Goal: Task Accomplishment & Management: Use online tool/utility

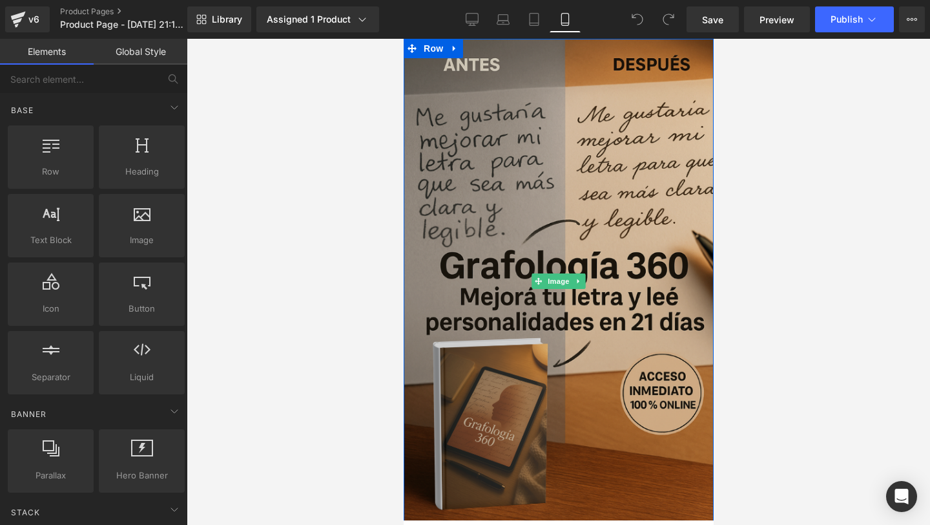
click at [486, 134] on img at bounding box center [558, 281] width 310 height 485
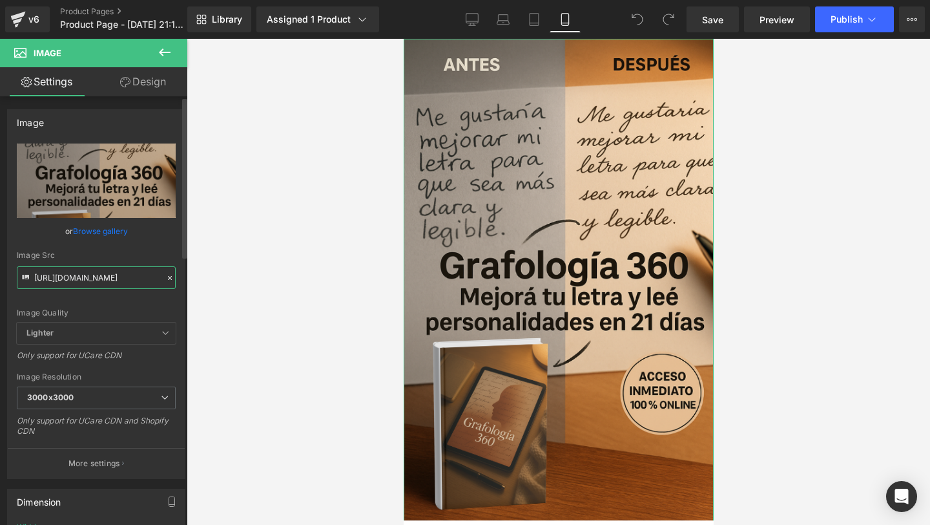
click at [158, 272] on input "[URL][DOMAIN_NAME]" at bounding box center [96, 277] width 159 height 23
click at [168, 277] on icon at bounding box center [170, 278] width 4 height 4
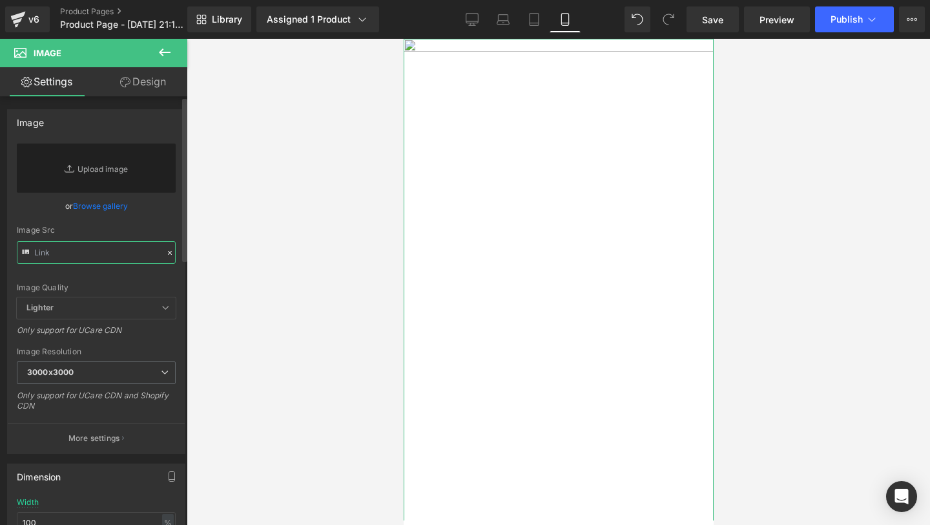
click at [122, 255] on input "text" at bounding box center [96, 252] width 159 height 23
paste input "[URL][DOMAIN_NAME]"
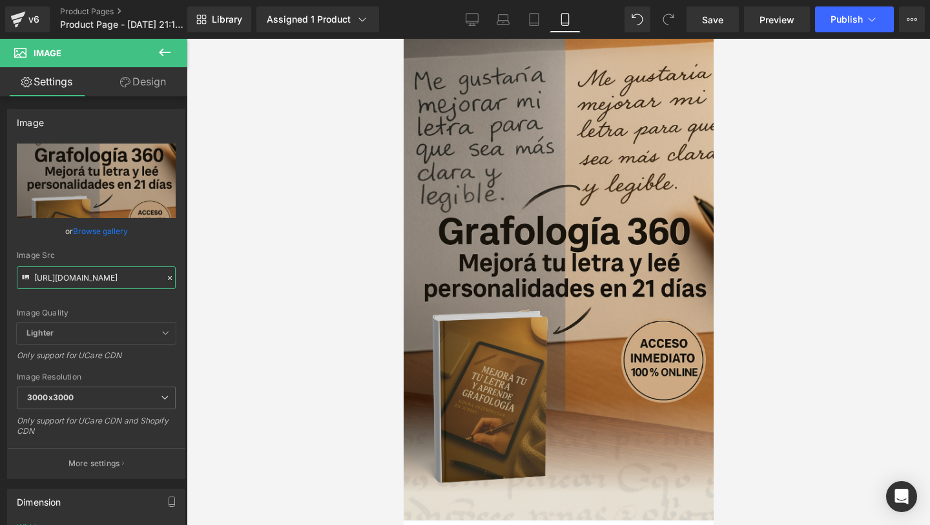
type input "[URL][DOMAIN_NAME]"
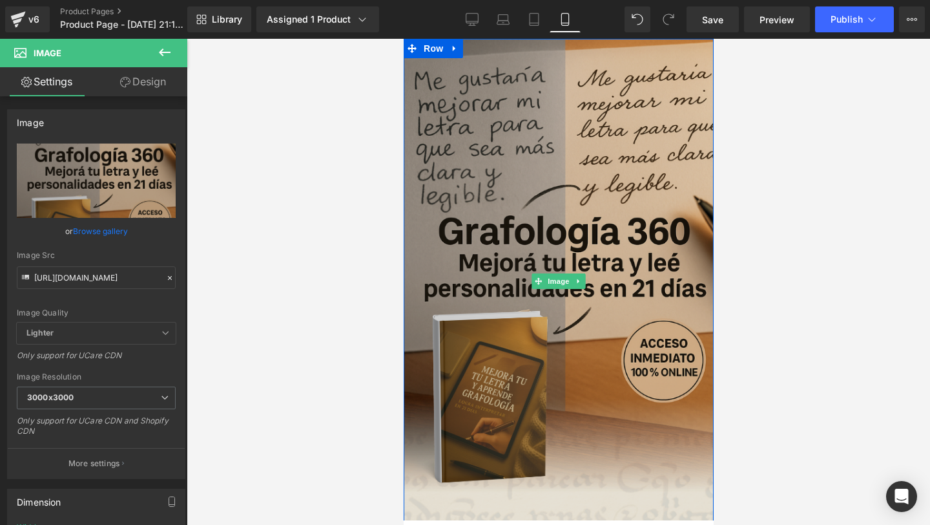
click at [430, 396] on img at bounding box center [558, 281] width 310 height 485
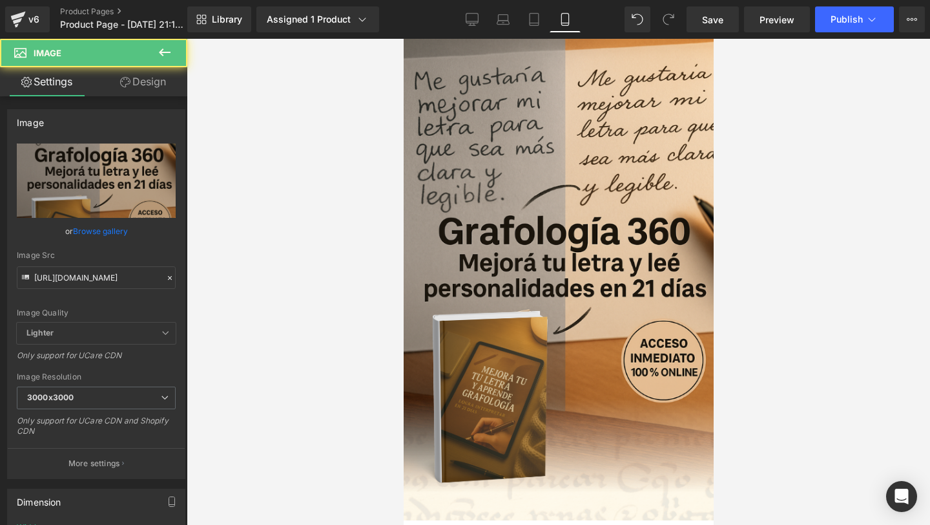
click at [733, 412] on div at bounding box center [559, 282] width 744 height 486
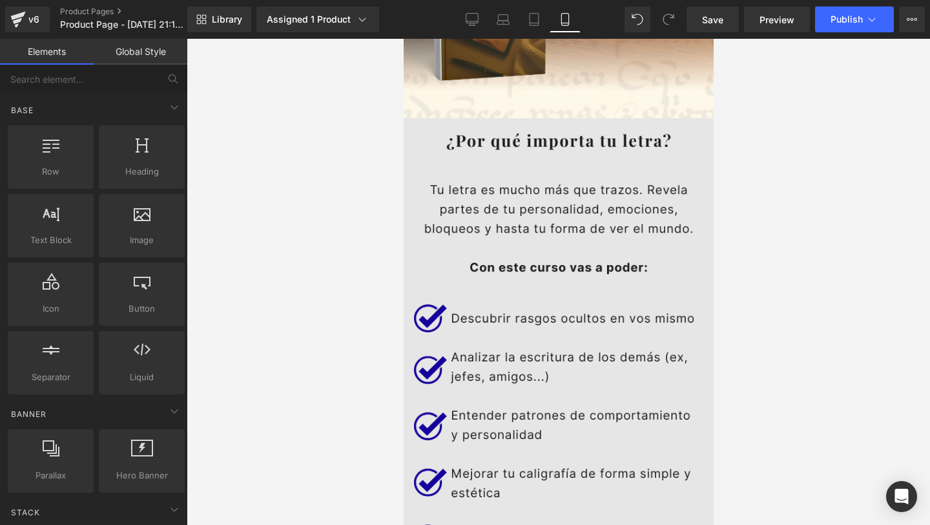
scroll to position [408, 0]
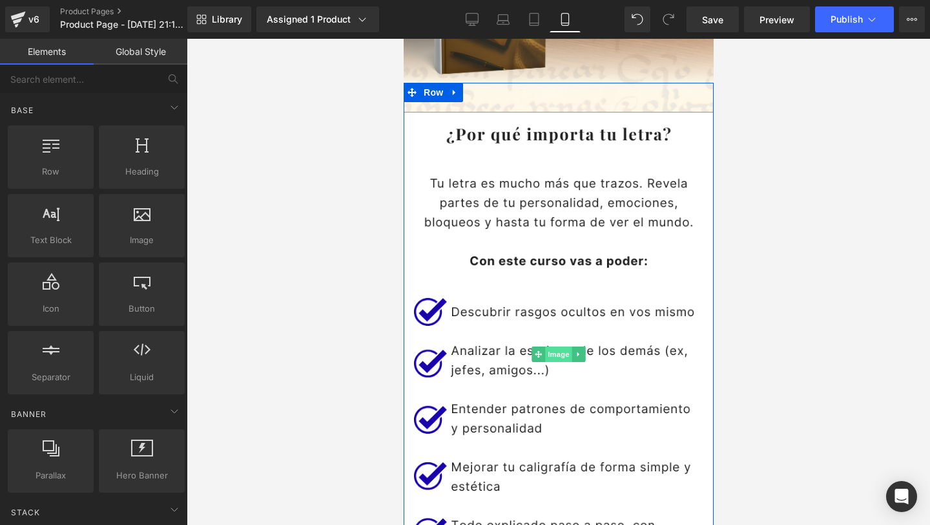
click at [560, 350] on span "Image" at bounding box center [558, 354] width 27 height 16
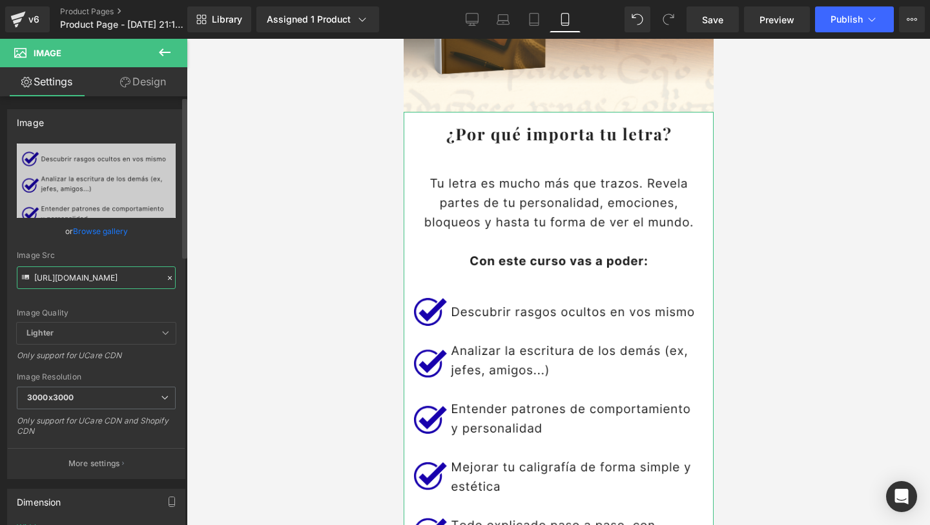
click at [114, 277] on input "[URL][DOMAIN_NAME]" at bounding box center [96, 277] width 159 height 23
paste input "[DOMAIN_NAME][URL]"
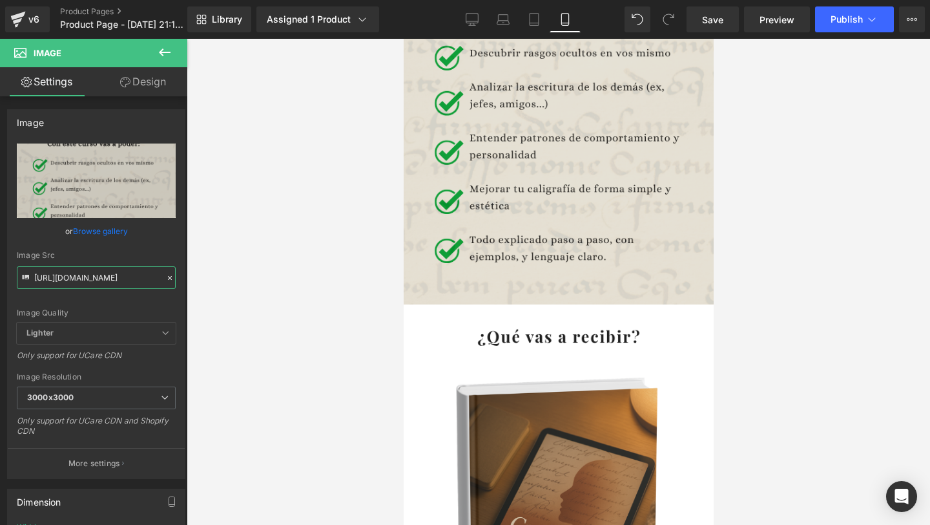
scroll to position [839, 0]
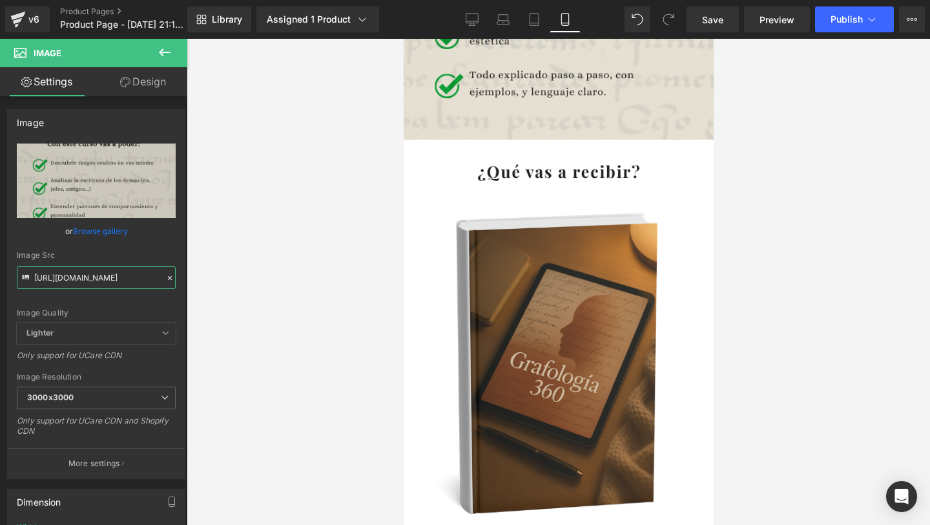
type input "[URL][DOMAIN_NAME]"
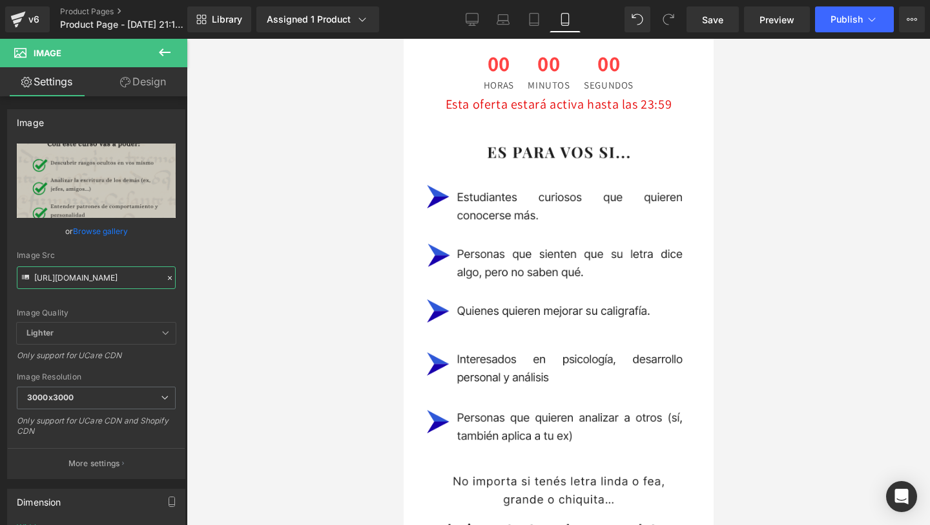
scroll to position [2265, 0]
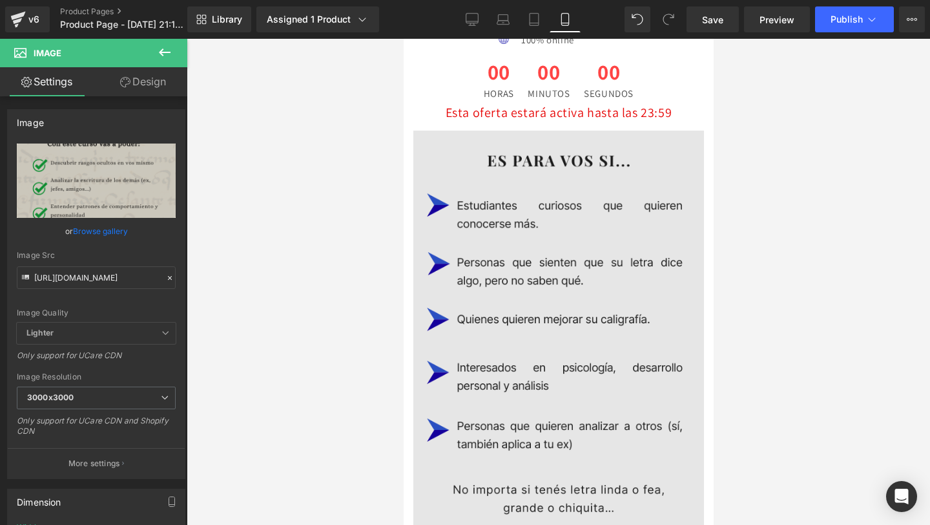
click at [505, 295] on img at bounding box center [558, 358] width 291 height 454
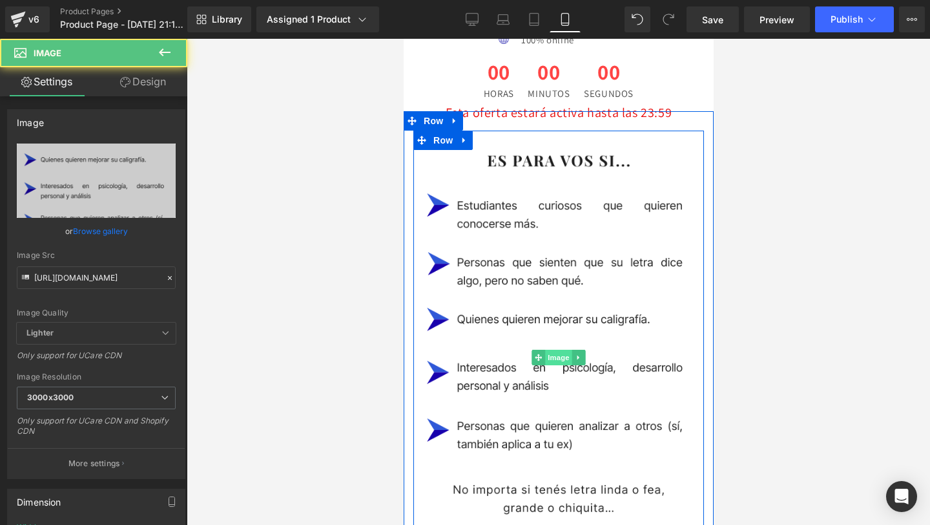
click at [552, 350] on span "Image" at bounding box center [558, 358] width 27 height 16
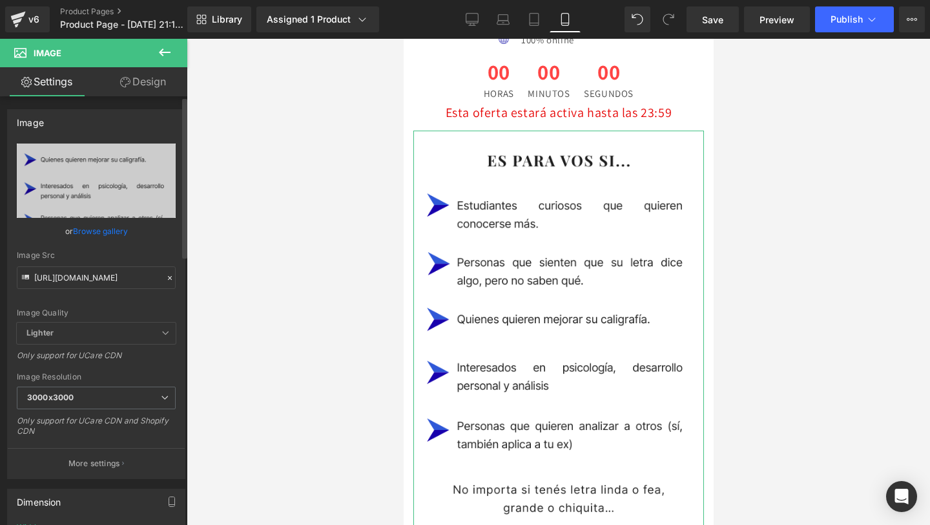
click at [165, 279] on icon at bounding box center [169, 277] width 9 height 9
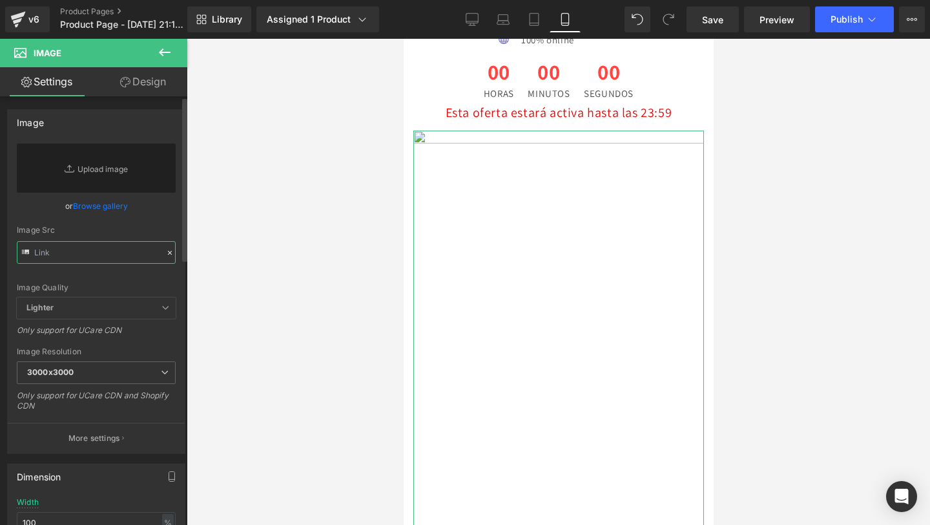
click at [124, 260] on input "text" at bounding box center [96, 252] width 159 height 23
paste input "[URL][DOMAIN_NAME]"
type input "[URL][DOMAIN_NAME]"
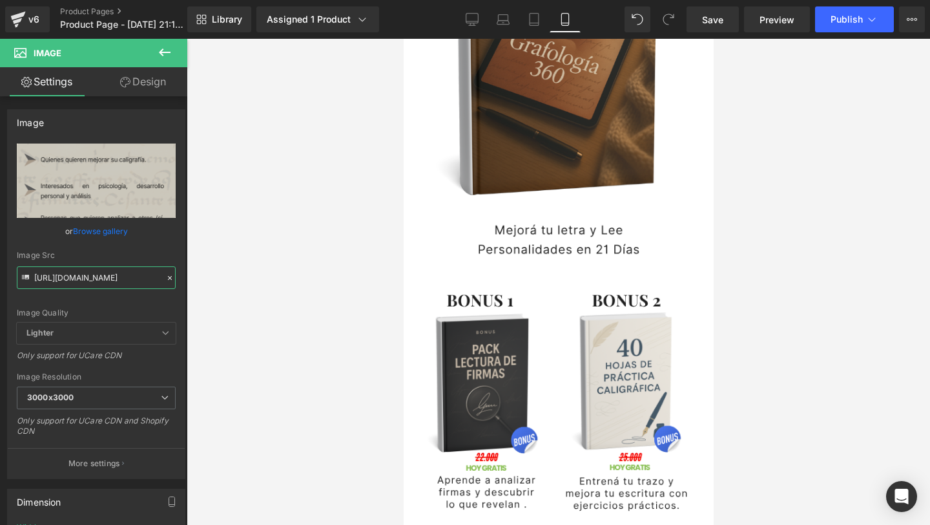
scroll to position [1009, 0]
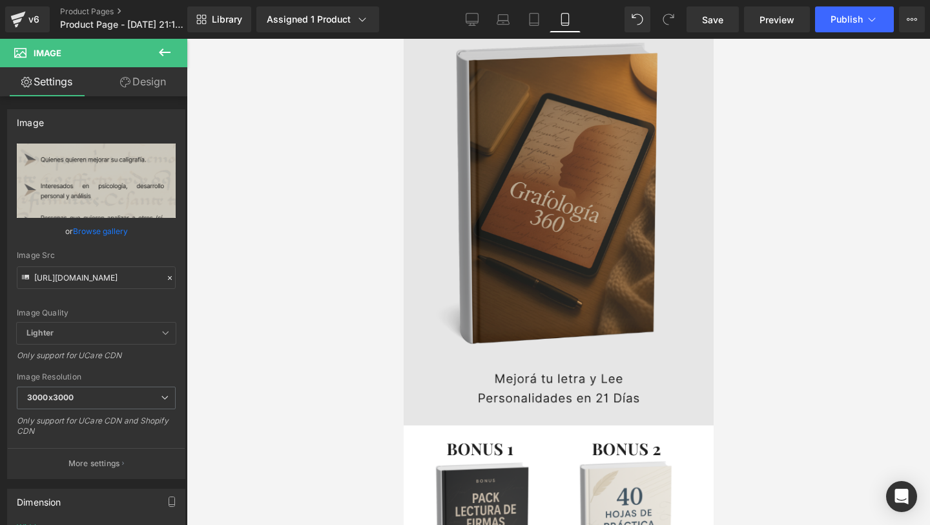
click at [434, 363] on img at bounding box center [558, 212] width 310 height 485
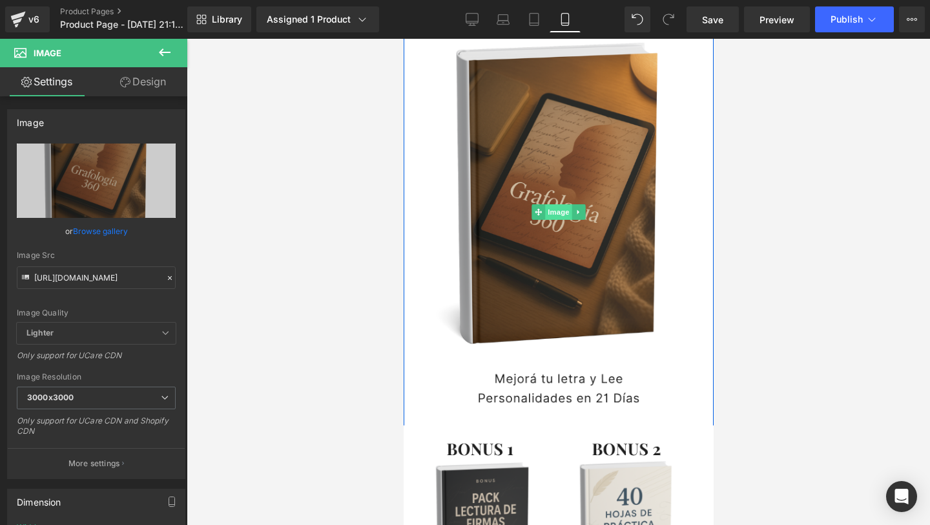
click at [555, 212] on span "Image" at bounding box center [558, 212] width 27 height 16
click at [165, 277] on icon at bounding box center [169, 277] width 9 height 9
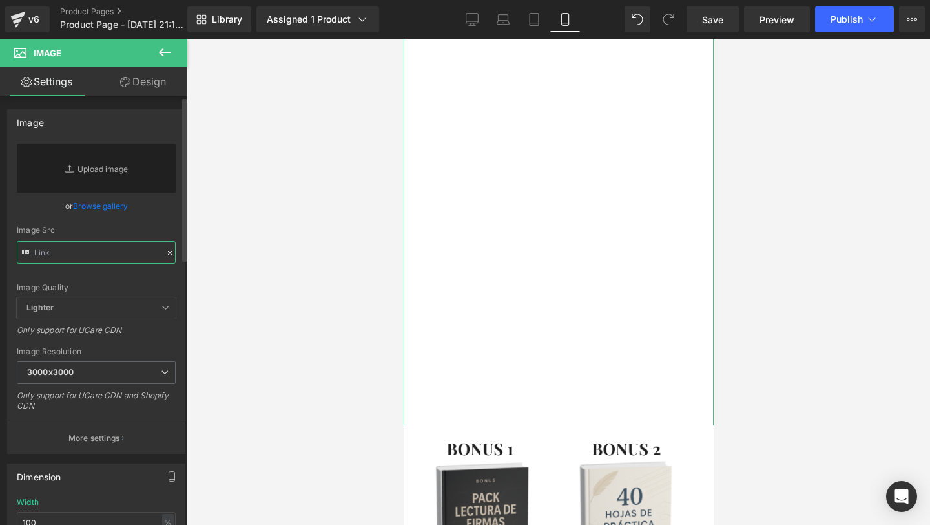
click at [117, 257] on input "text" at bounding box center [96, 252] width 159 height 23
paste input "[URL][DOMAIN_NAME]"
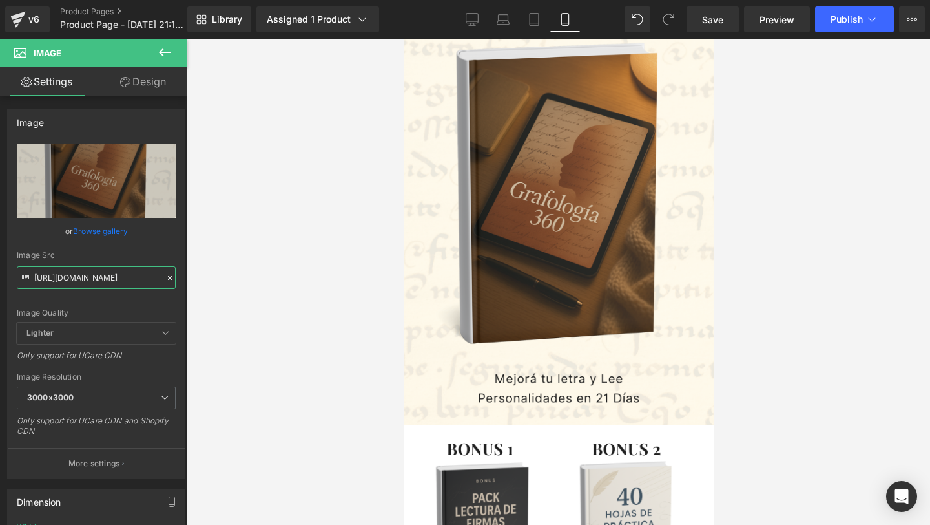
type input "[URL][DOMAIN_NAME]"
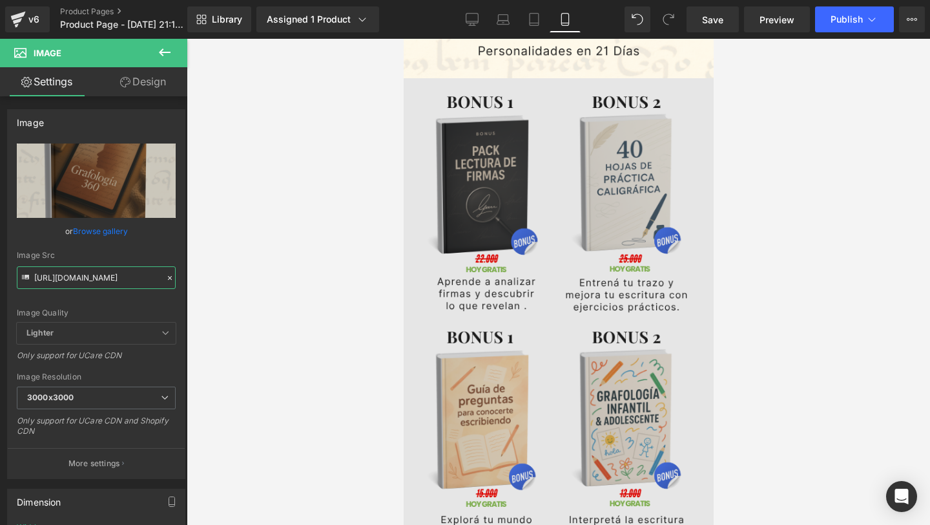
scroll to position [1359, 0]
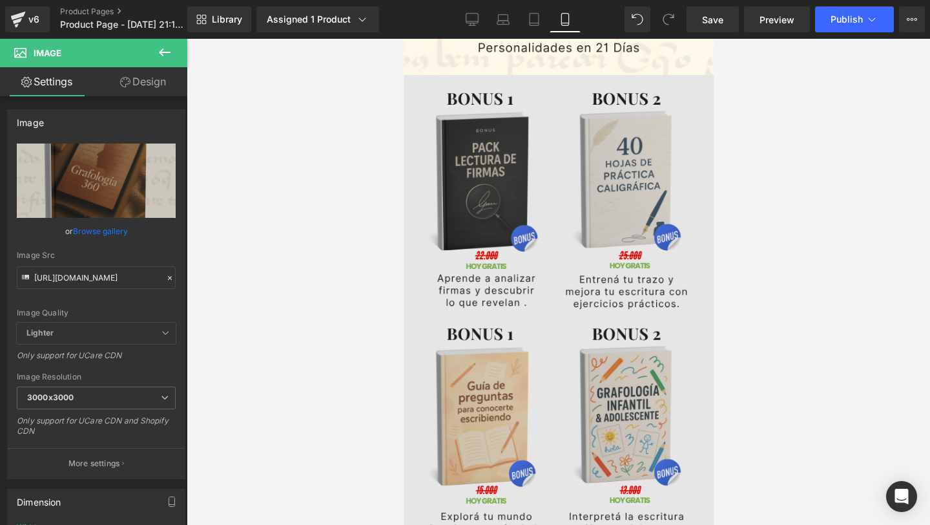
click at [543, 295] on img at bounding box center [558, 317] width 310 height 485
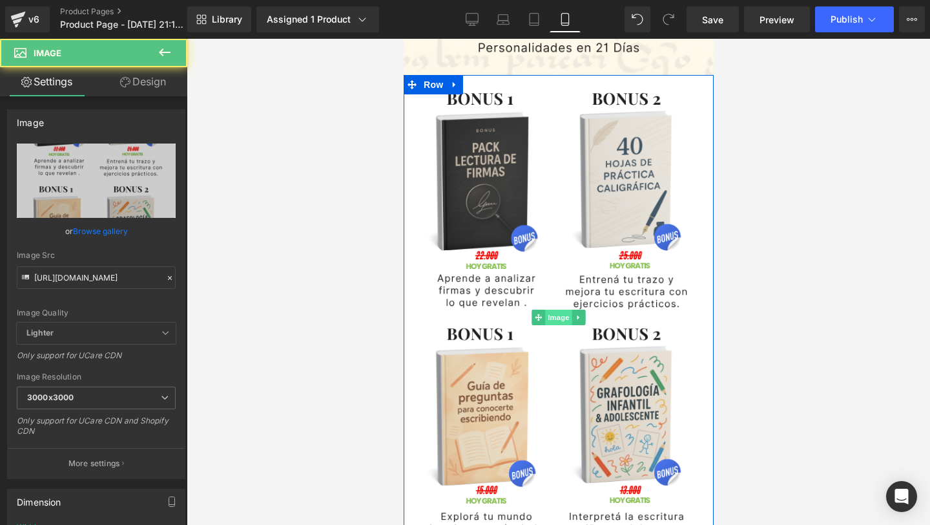
click at [552, 317] on span "Image" at bounding box center [558, 317] width 27 height 16
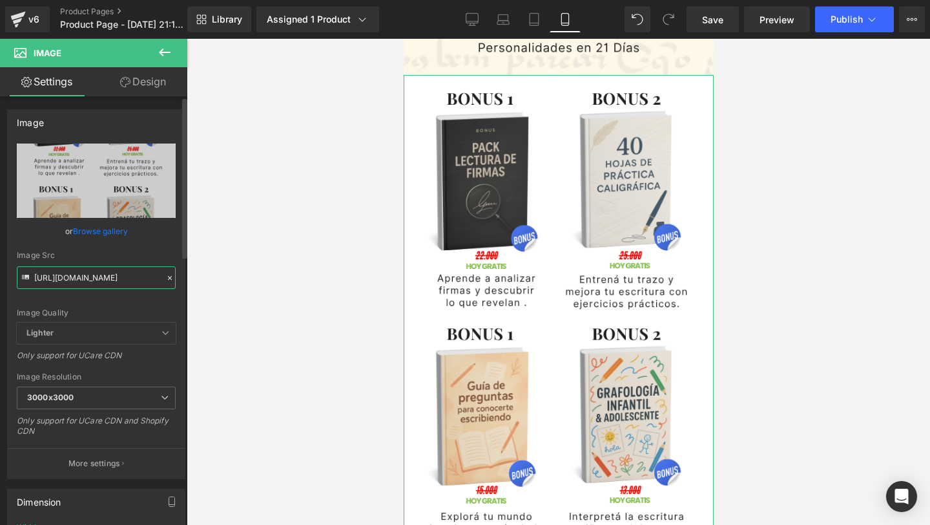
click at [149, 278] on input "[URL][DOMAIN_NAME]" at bounding box center [96, 277] width 159 height 23
paste input "[DOMAIN_NAME][URL]"
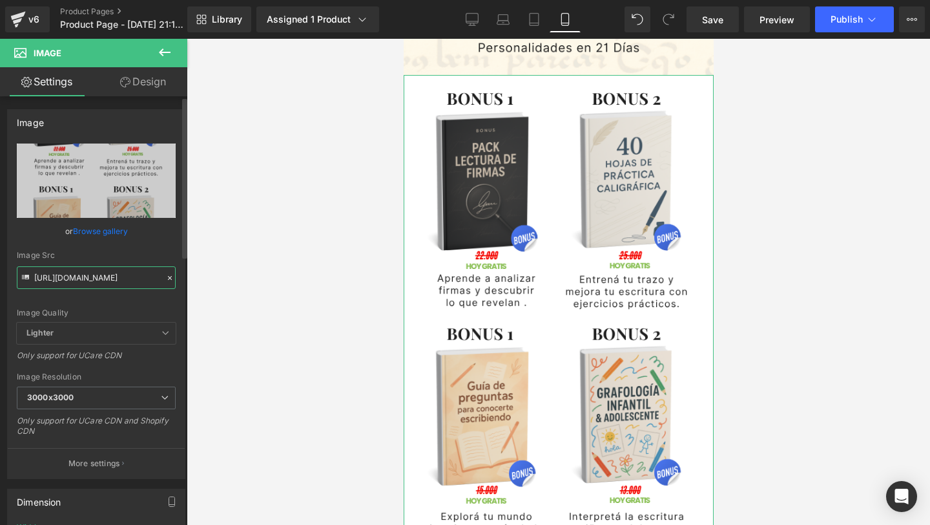
type input "[URL][DOMAIN_NAME]"
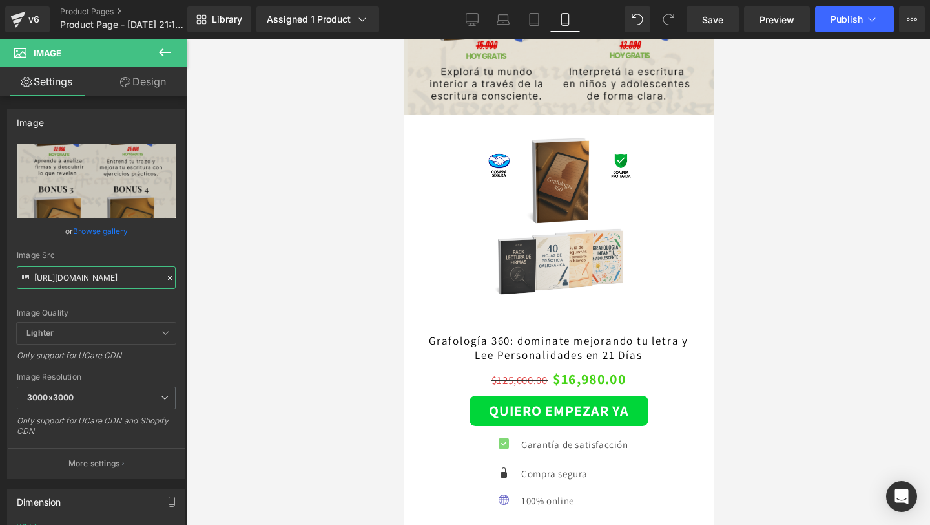
scroll to position [1818, 0]
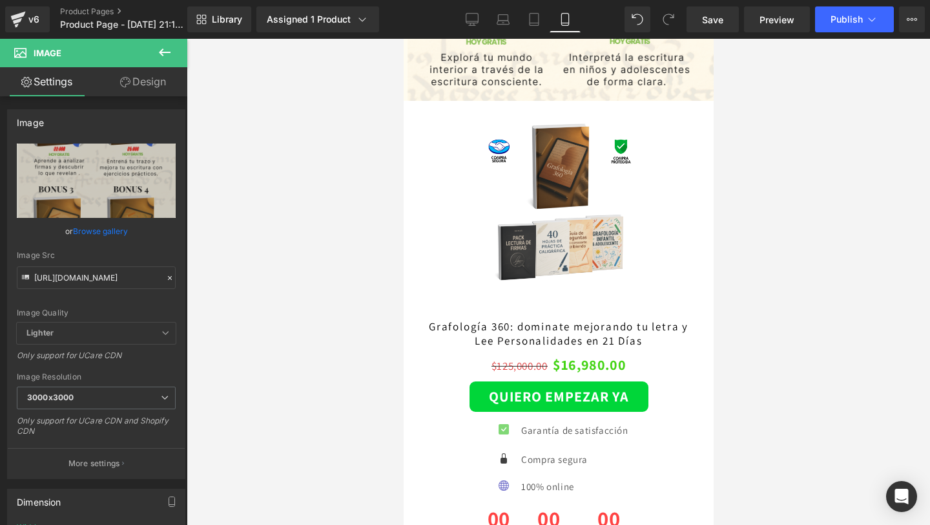
click at [575, 240] on div "Sale Off (P) Image" at bounding box center [558, 247] width 278 height 260
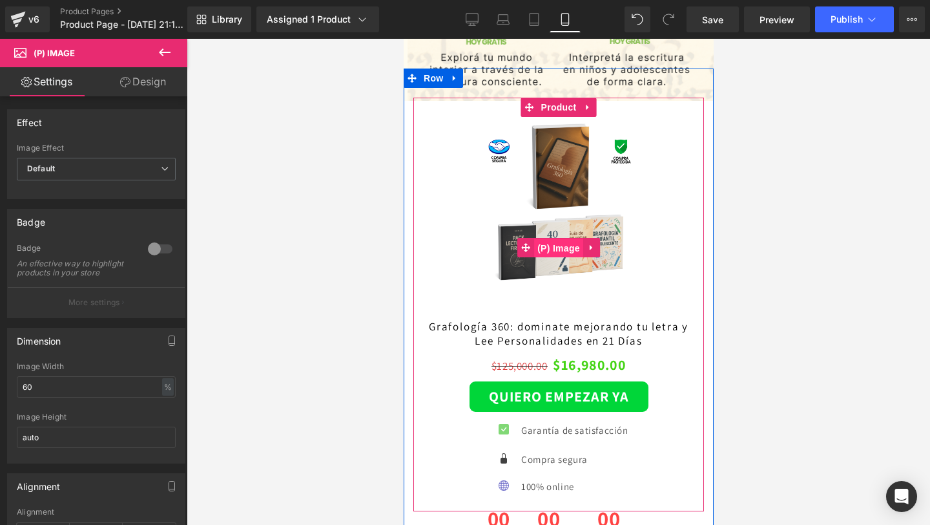
click at [564, 246] on span "(P) Image" at bounding box center [558, 247] width 49 height 19
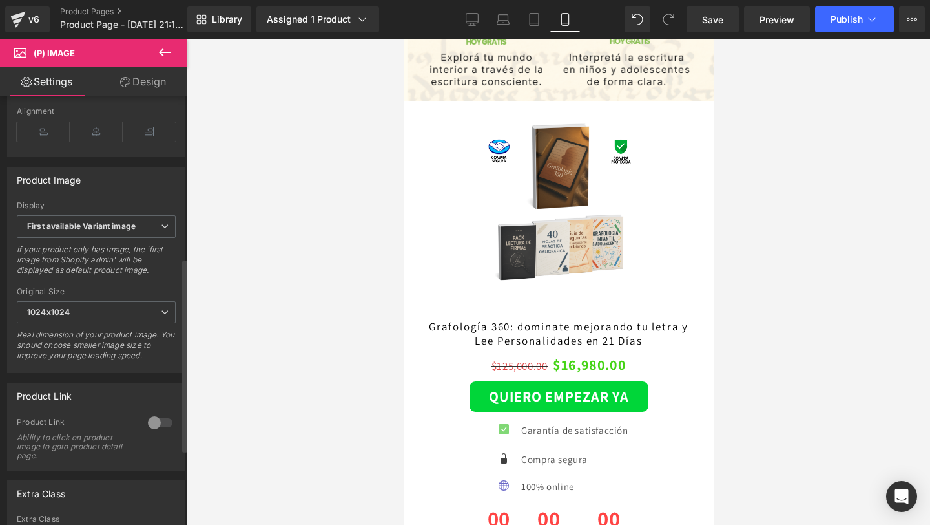
scroll to position [338, 0]
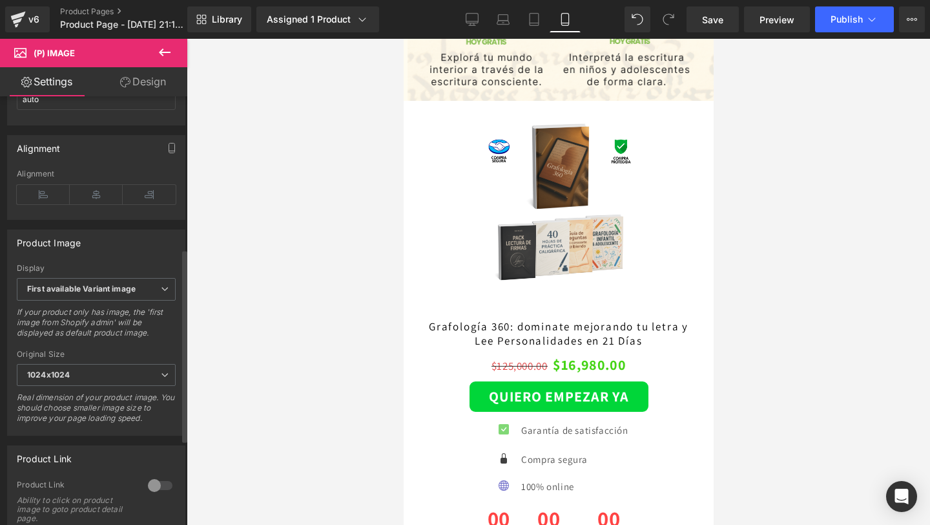
click at [99, 283] on div "Display First available Variant image First available Variant image First image…" at bounding box center [96, 305] width 159 height 83
click at [96, 292] on b "First available Variant image" at bounding box center [81, 289] width 109 height 10
click at [109, 269] on div "Product Image First available Variant image First image from Shopify admin Firs…" at bounding box center [96, 332] width 178 height 207
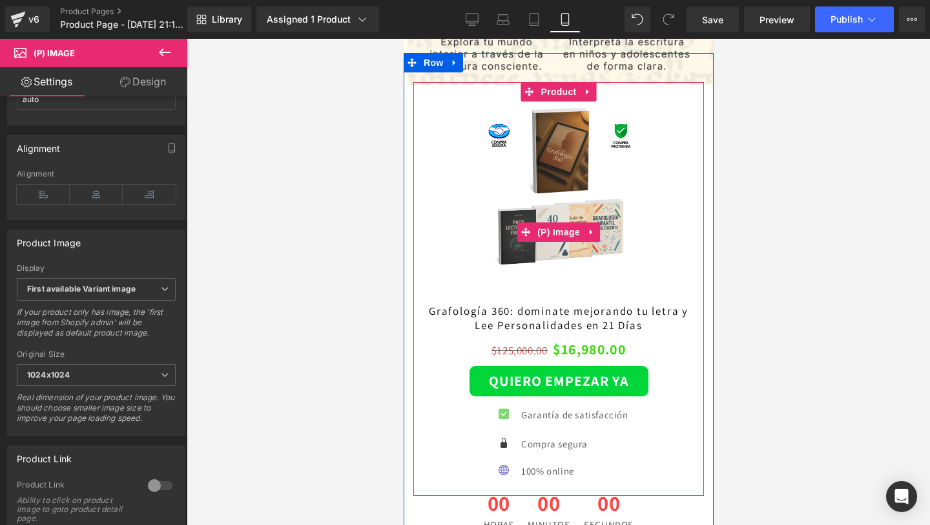
scroll to position [1838, 0]
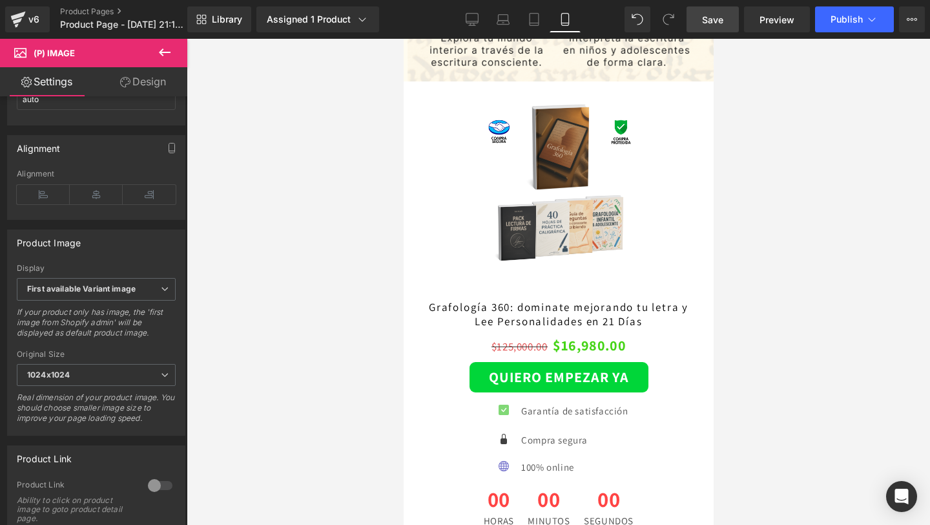
click at [727, 10] on link "Save" at bounding box center [713, 19] width 52 height 26
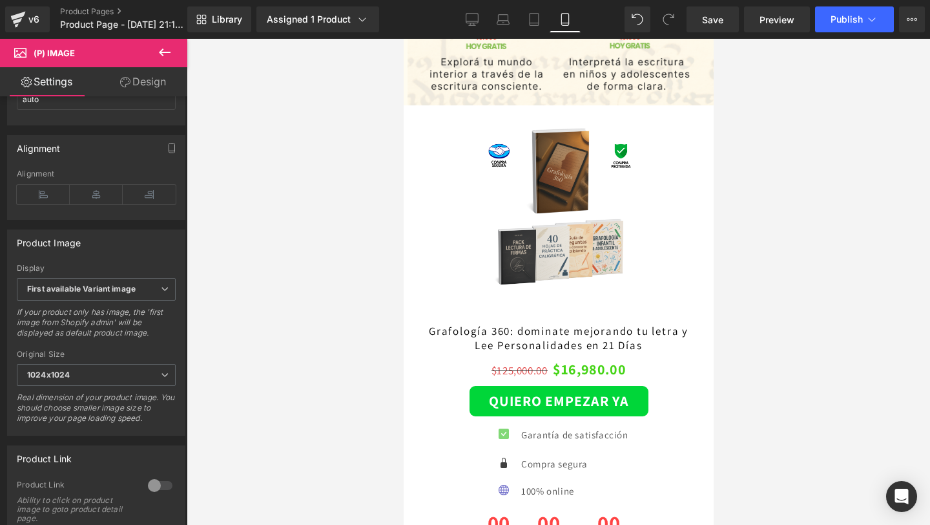
scroll to position [1815, 0]
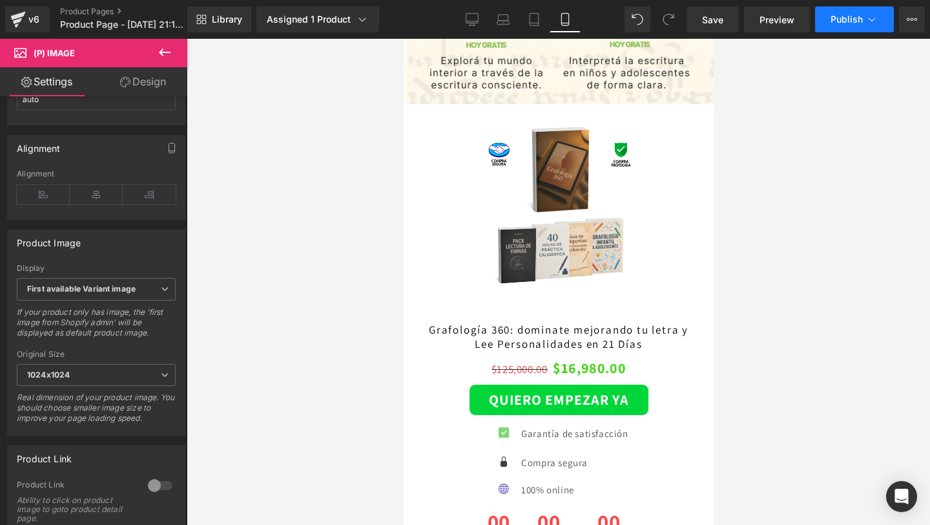
click at [857, 12] on button "Publish" at bounding box center [854, 19] width 79 height 26
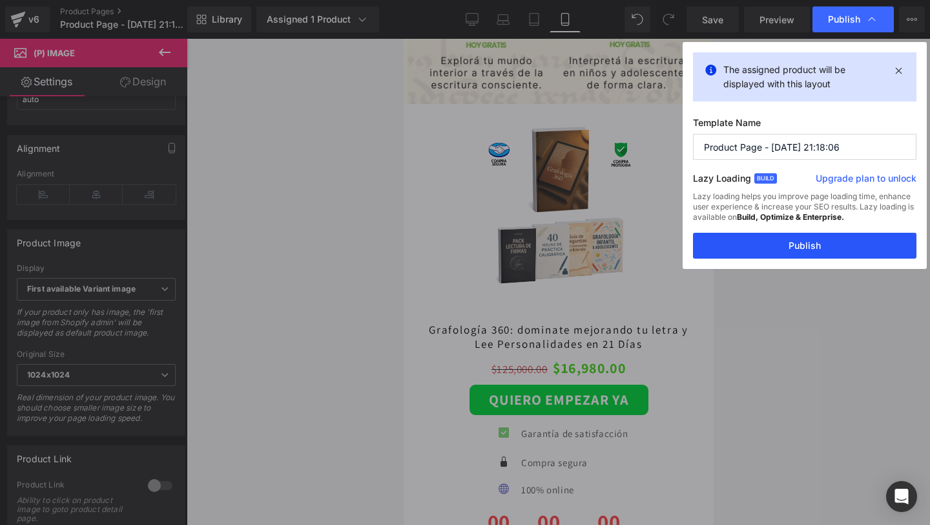
click at [786, 255] on button "Publish" at bounding box center [805, 246] width 224 height 26
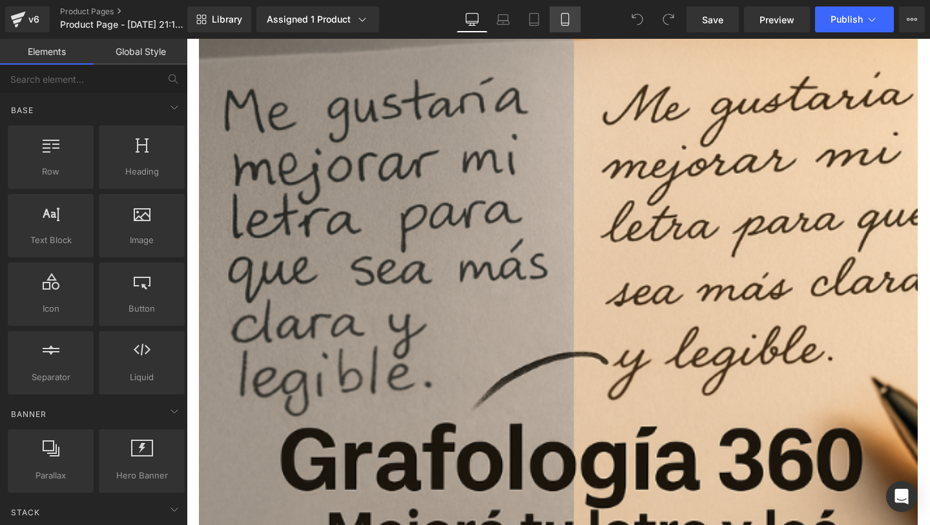
click at [563, 17] on icon at bounding box center [565, 19] width 13 height 13
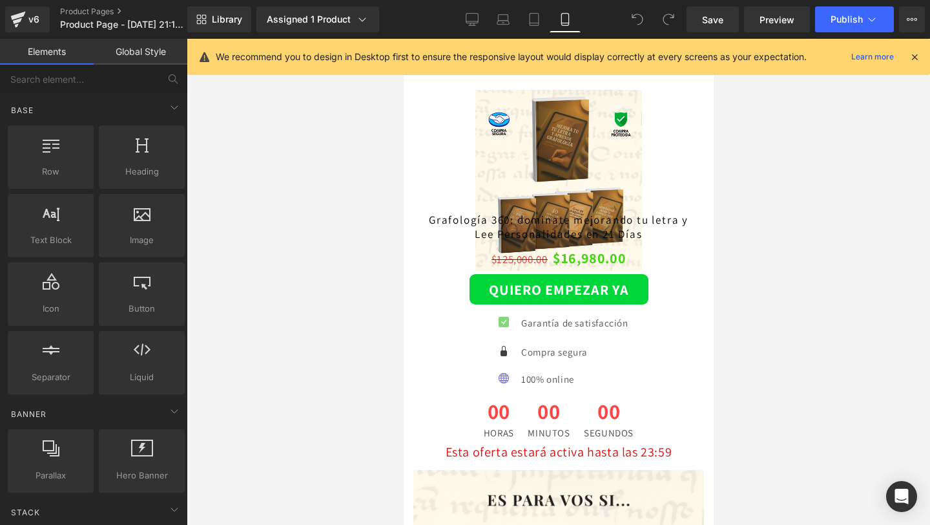
scroll to position [1834, 0]
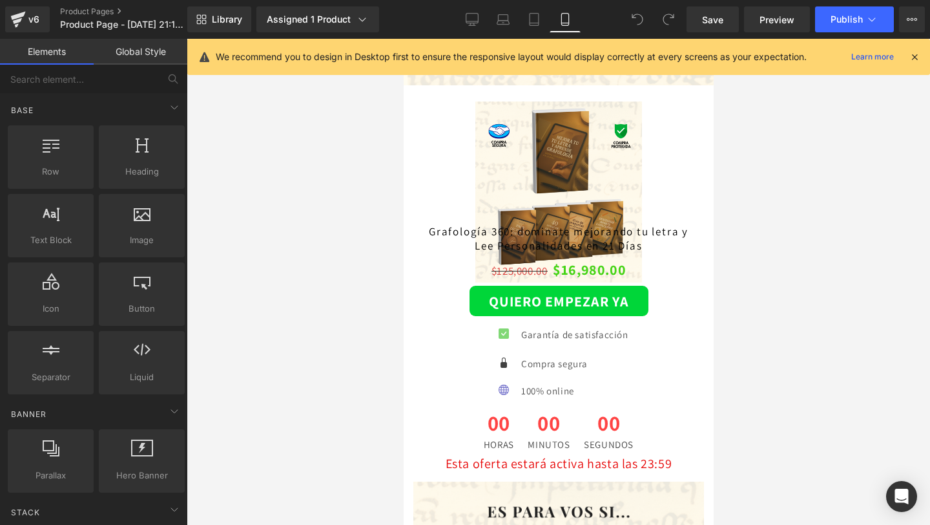
click at [542, 282] on img at bounding box center [558, 191] width 167 height 181
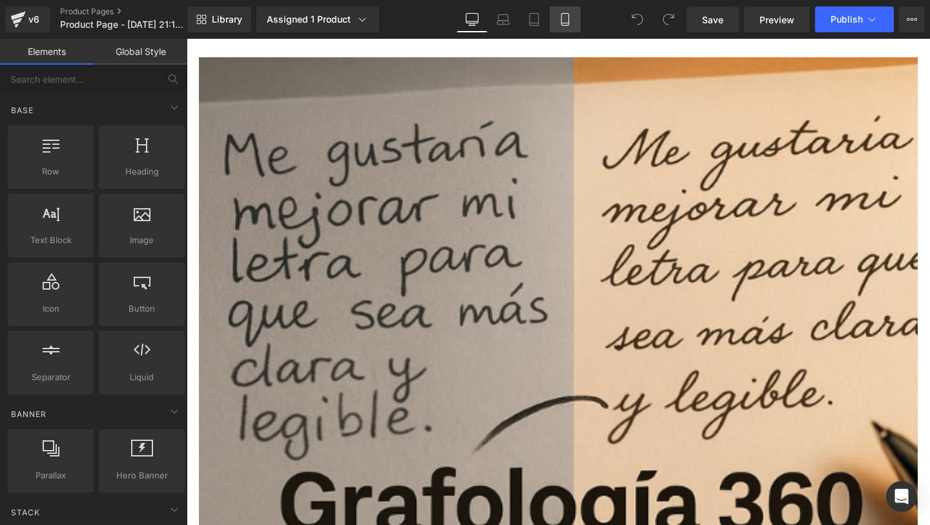
click at [570, 25] on icon at bounding box center [565, 19] width 13 height 13
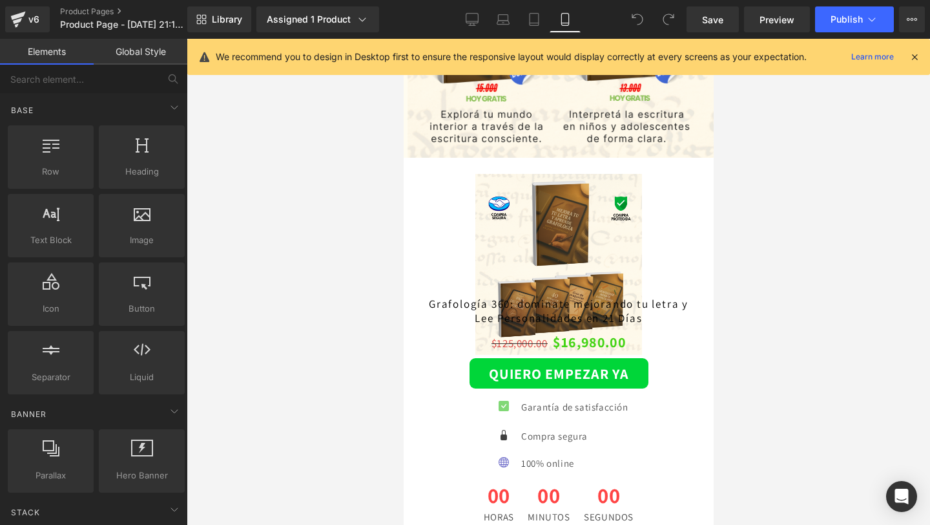
scroll to position [1795, 0]
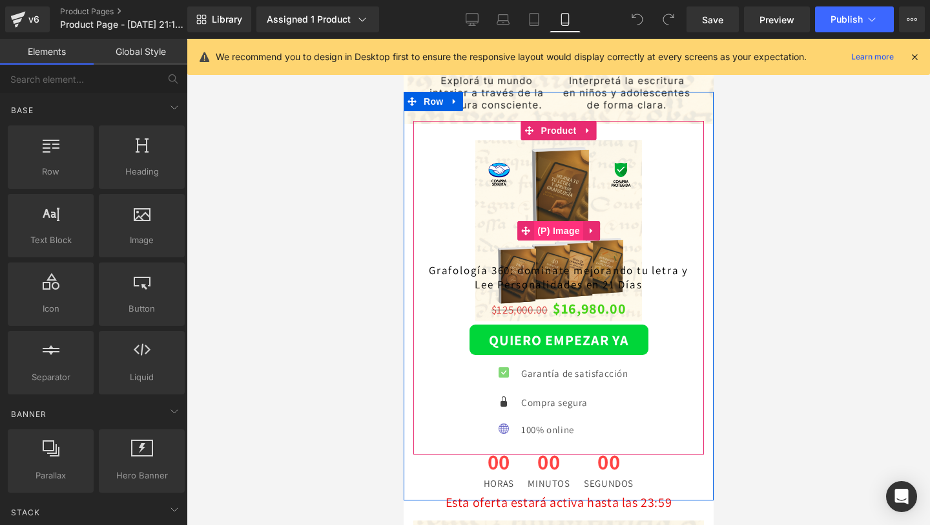
click at [554, 229] on span "(P) Image" at bounding box center [558, 230] width 49 height 19
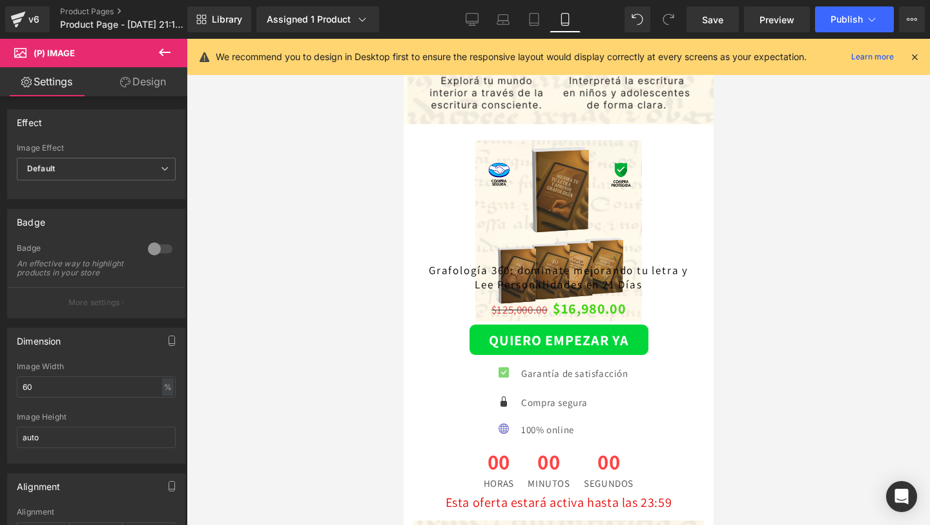
click at [146, 90] on link "Design" at bounding box center [143, 81] width 94 height 29
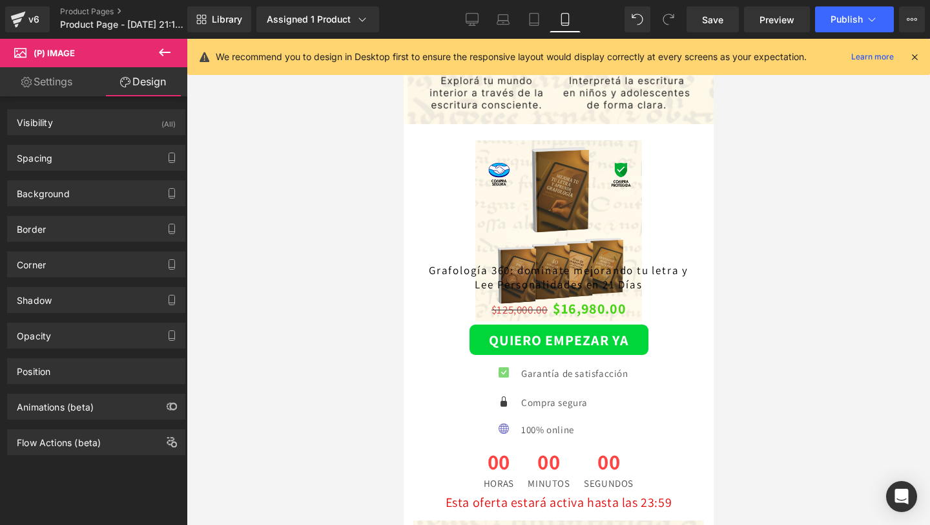
type input "0"
type input "-100"
type input "0"
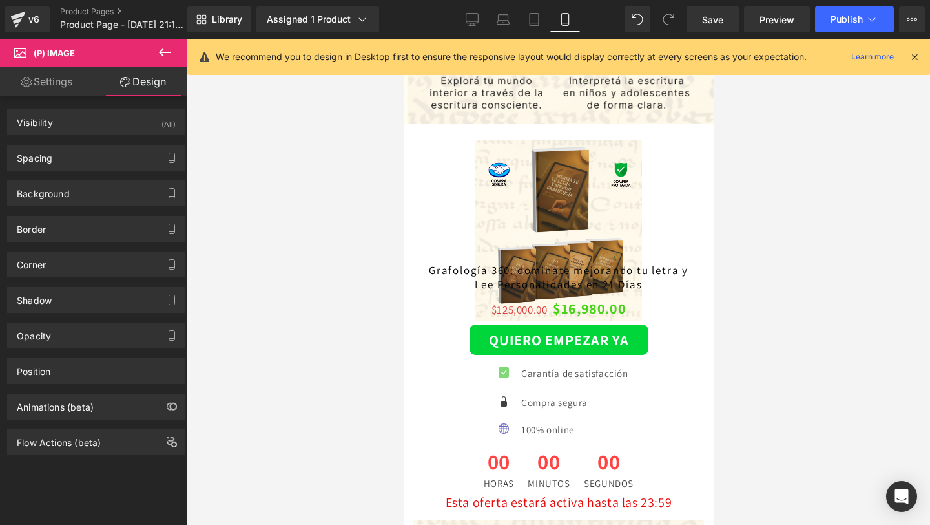
type input "0"
click at [105, 167] on div "Spacing" at bounding box center [96, 157] width 177 height 25
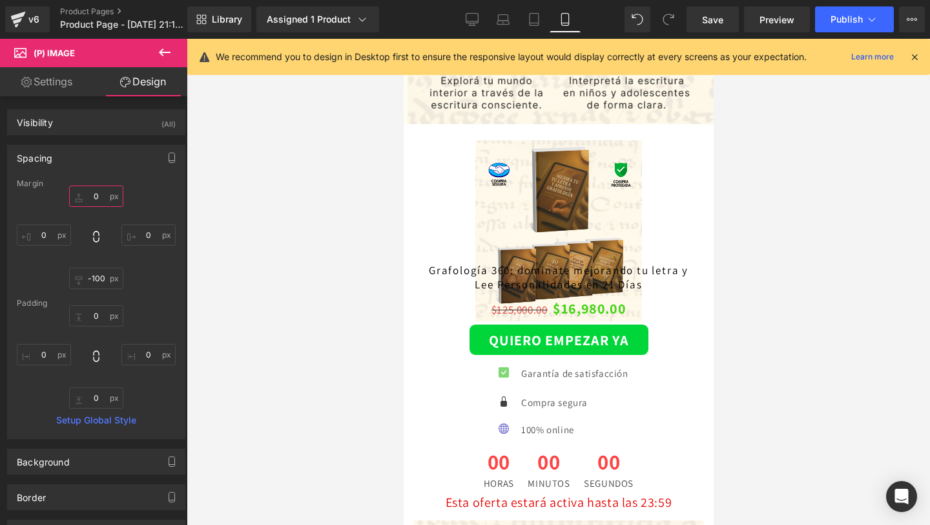
click at [96, 199] on input "0" at bounding box center [96, 195] width 54 height 21
click at [99, 283] on input "-100" at bounding box center [96, 277] width 54 height 21
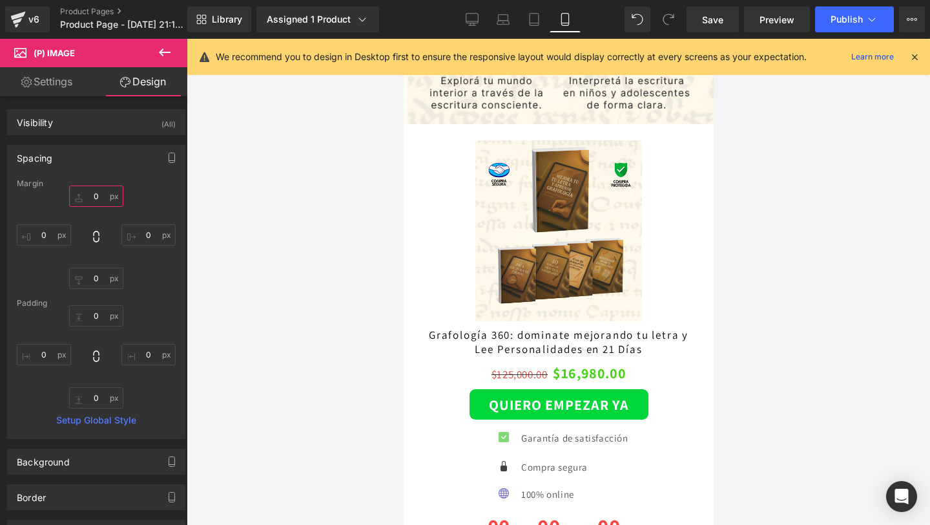
click at [94, 192] on input "0" at bounding box center [96, 195] width 54 height 21
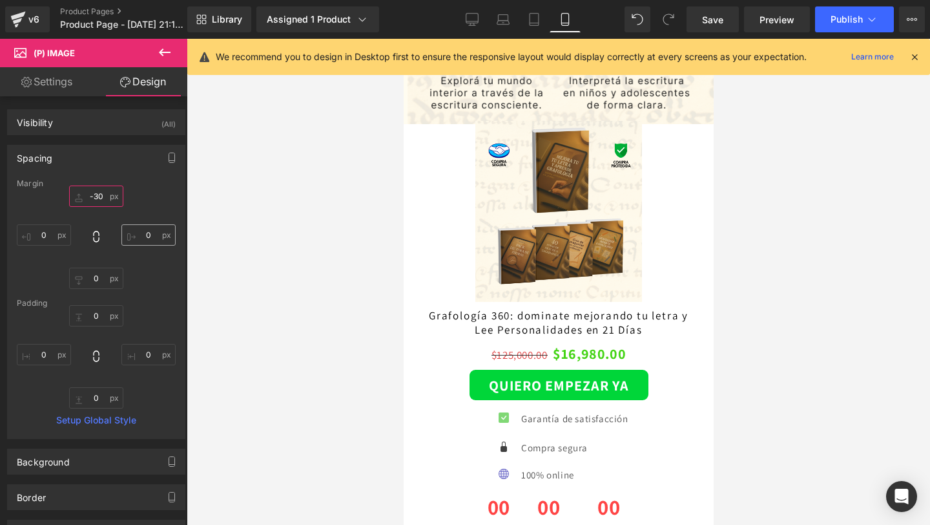
type input "-30"
click at [154, 230] on input "0" at bounding box center [148, 234] width 54 height 21
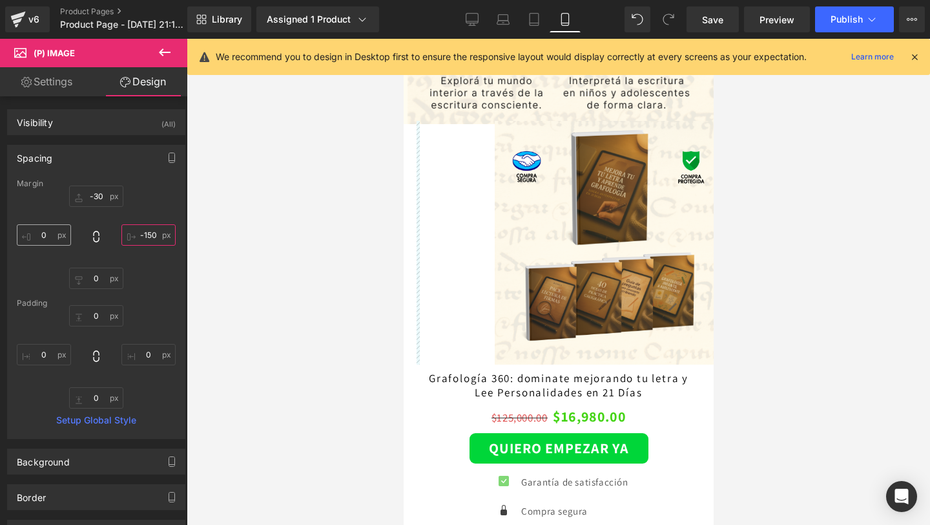
type input "-150"
click at [47, 231] on input "0" at bounding box center [44, 234] width 54 height 21
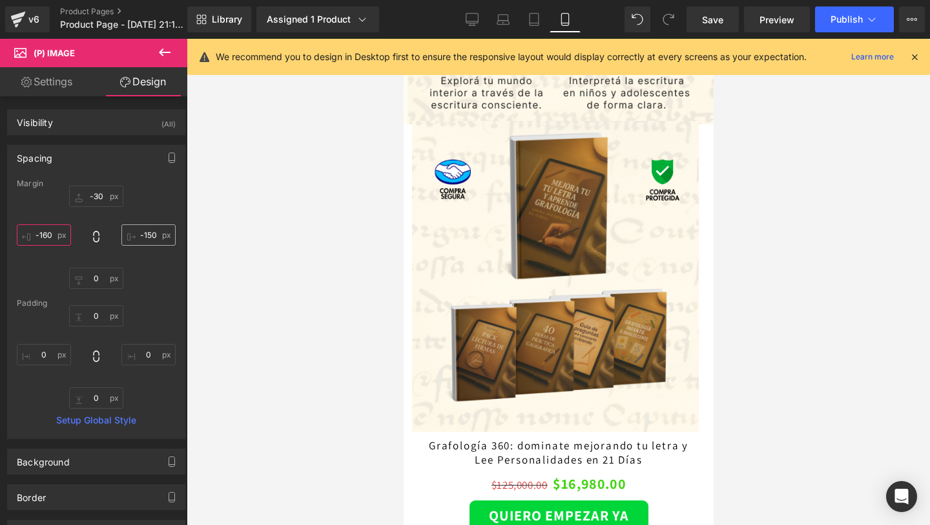
type input "-160"
click at [149, 235] on input "-150" at bounding box center [148, 234] width 54 height 21
click at [145, 234] on input "-150" at bounding box center [148, 234] width 54 height 21
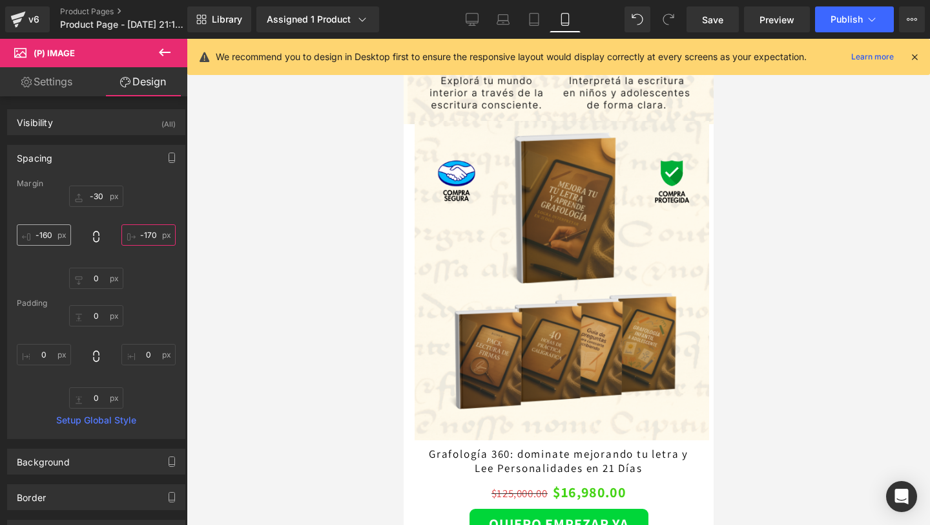
type input "-170"
click at [47, 235] on input "-160" at bounding box center [44, 234] width 54 height 21
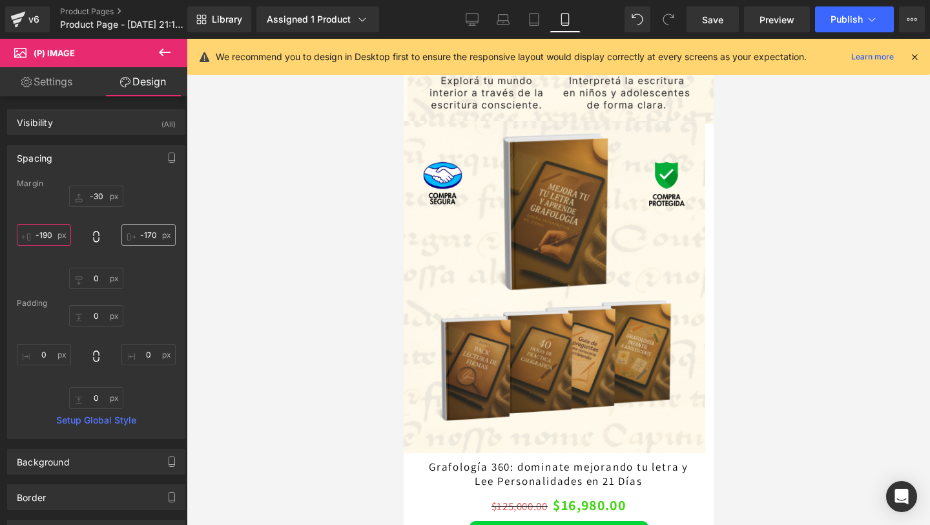
type input "-190"
click at [150, 235] on input "-170" at bounding box center [148, 234] width 54 height 21
click at [145, 233] on input "-170" at bounding box center [148, 234] width 54 height 21
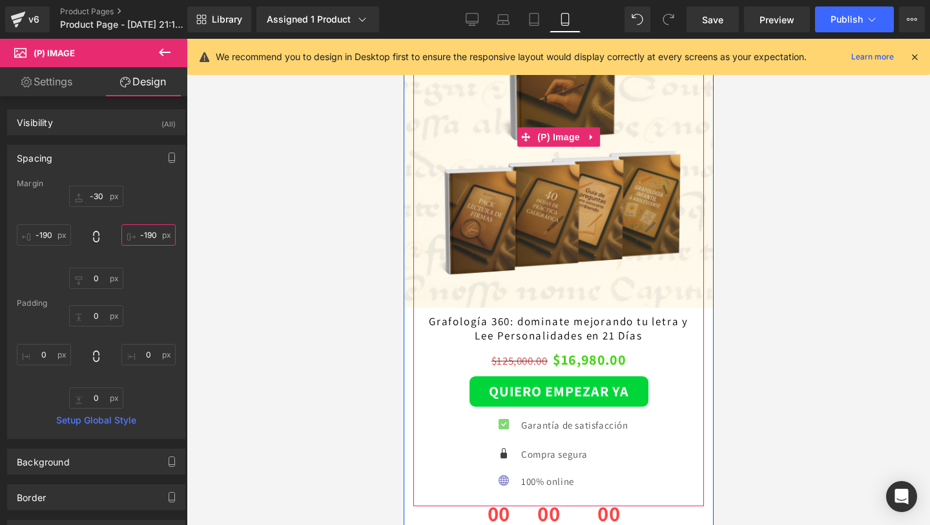
scroll to position [1956, 0]
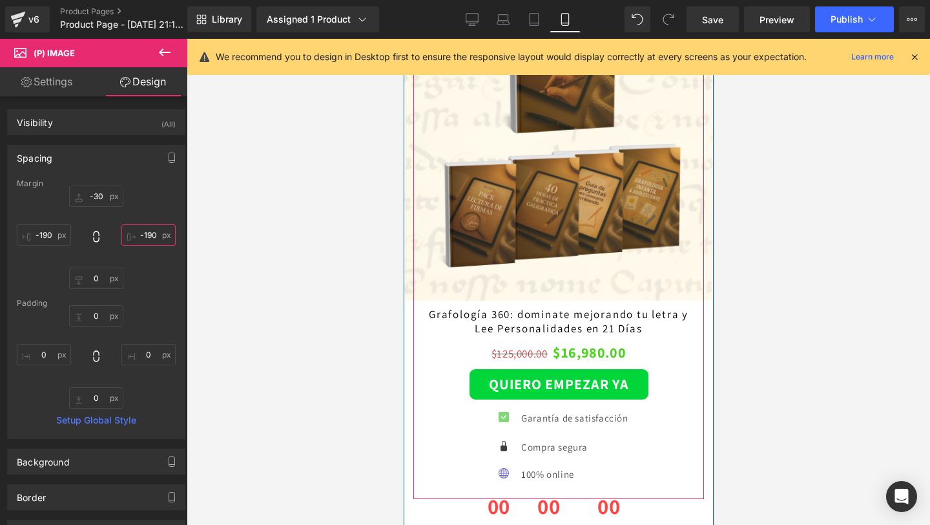
type input "-190"
click at [592, 318] on link at bounding box center [587, 322] width 17 height 19
click at [452, 347] on div "$125,000.00 $16,980.00" at bounding box center [558, 353] width 278 height 26
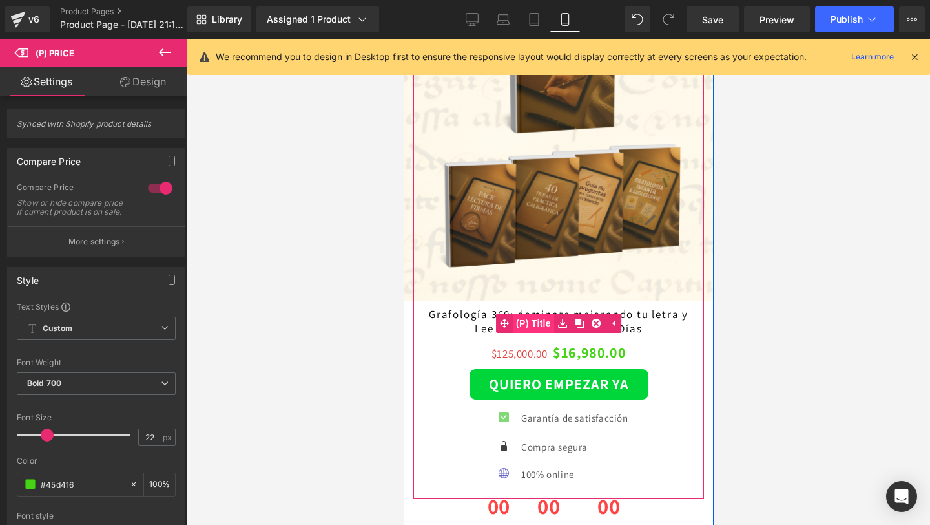
click at [544, 320] on span "(P) Title" at bounding box center [532, 322] width 41 height 19
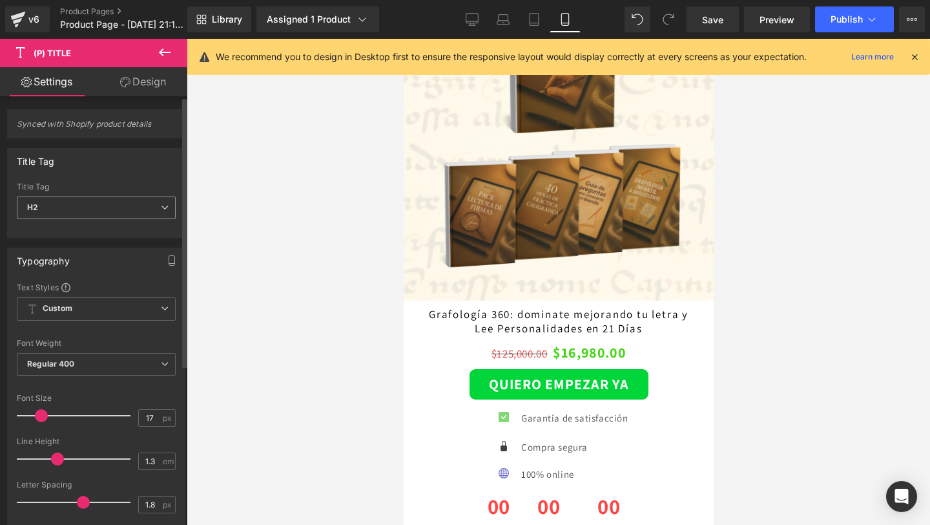
click at [110, 208] on span "H2" at bounding box center [96, 207] width 159 height 23
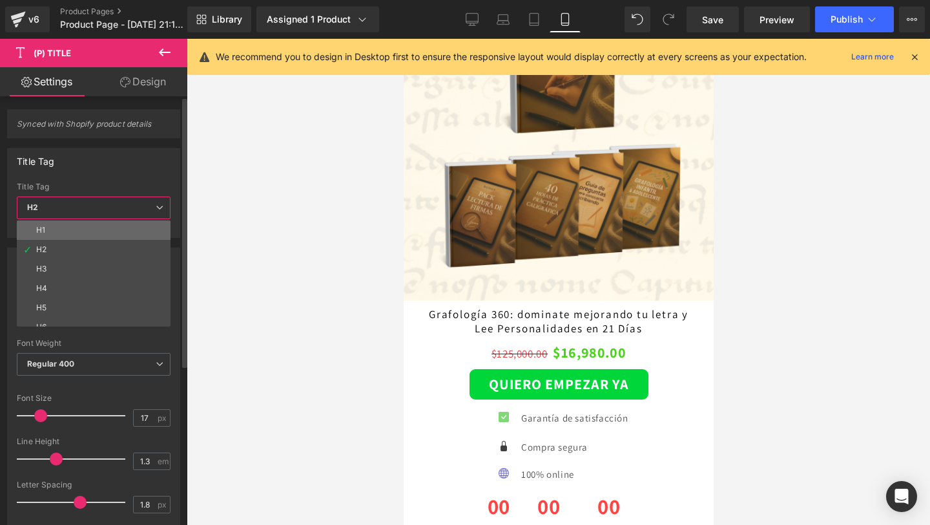
click at [79, 227] on li "H1" at bounding box center [97, 229] width 160 height 19
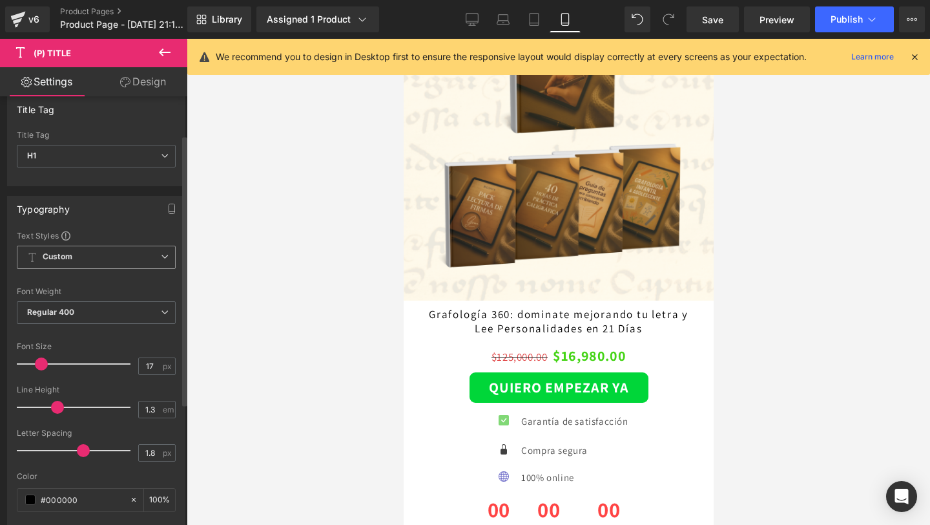
scroll to position [61, 0]
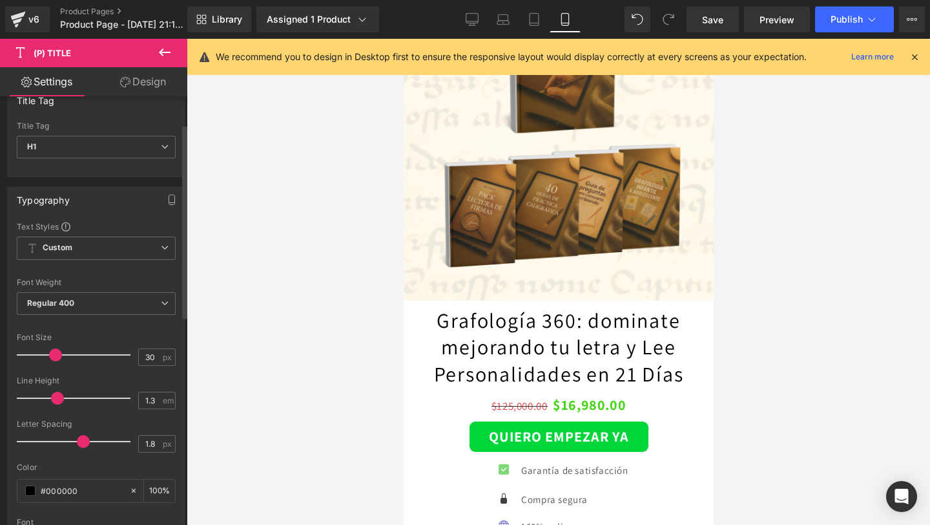
type input "29"
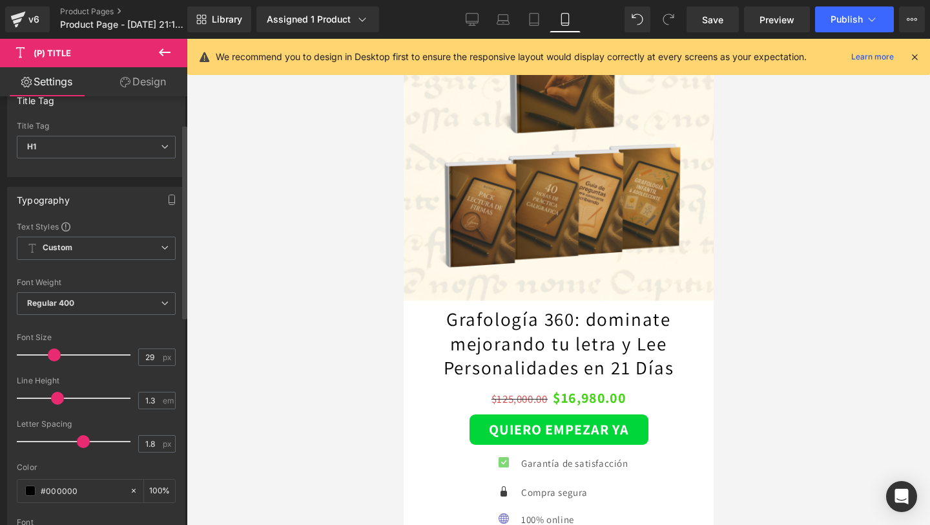
drag, startPoint x: 39, startPoint y: 357, endPoint x: 52, endPoint y: 357, distance: 12.3
click at [52, 357] on span at bounding box center [54, 354] width 13 height 13
click at [89, 304] on span "Regular 400" at bounding box center [96, 303] width 159 height 23
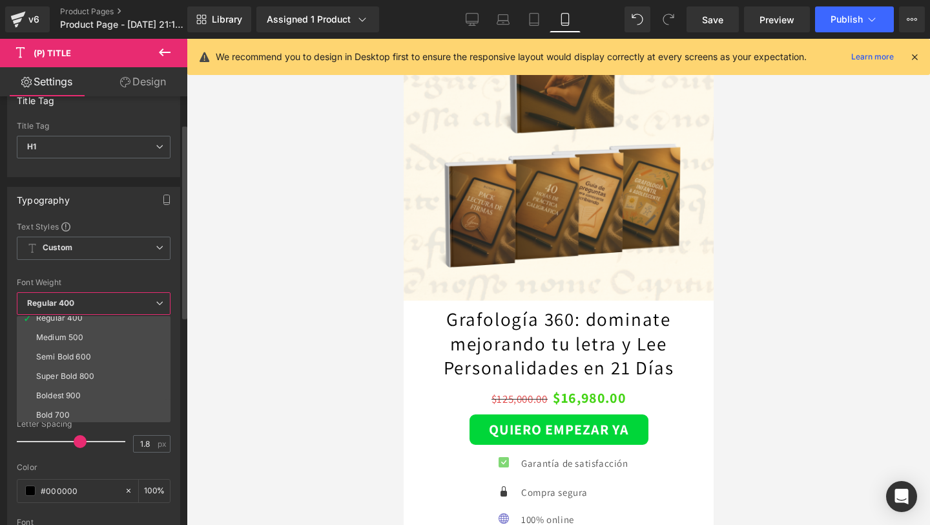
scroll to position [65, 0]
click at [66, 359] on div "Semi Bold 600" at bounding box center [63, 357] width 55 height 9
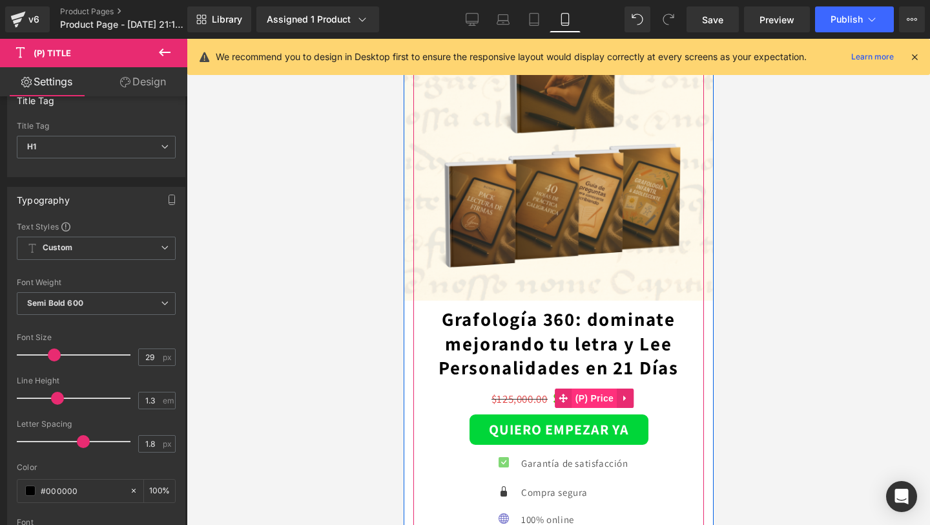
click at [589, 403] on span "(P) Price" at bounding box center [594, 397] width 45 height 19
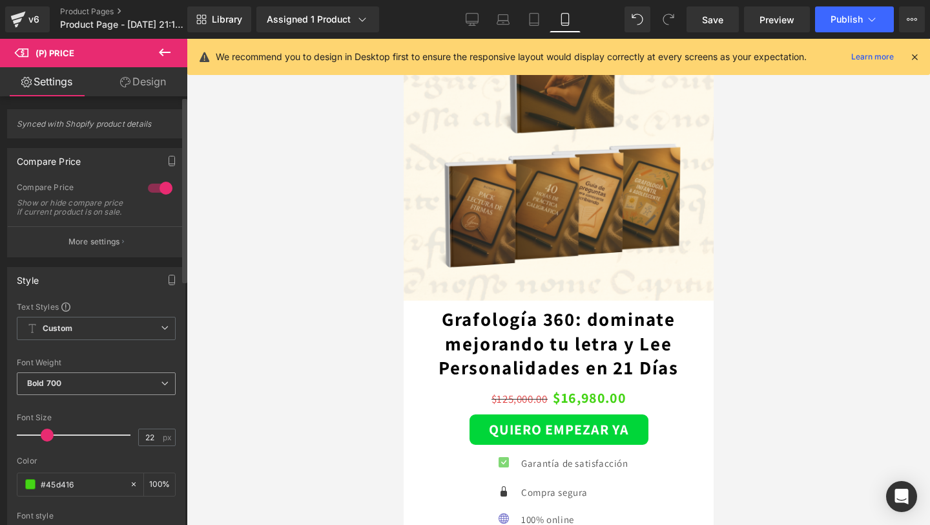
click at [75, 395] on span "Bold 700" at bounding box center [96, 383] width 159 height 23
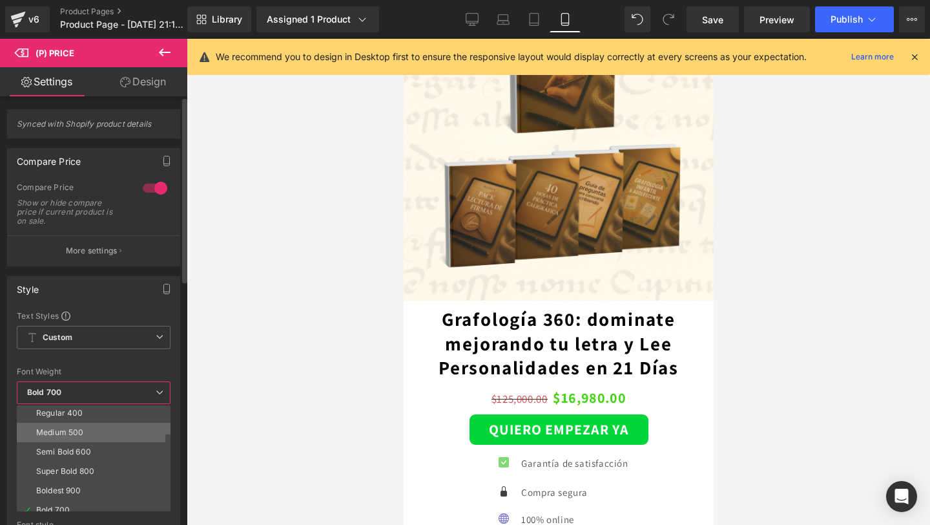
scroll to position [62, 0]
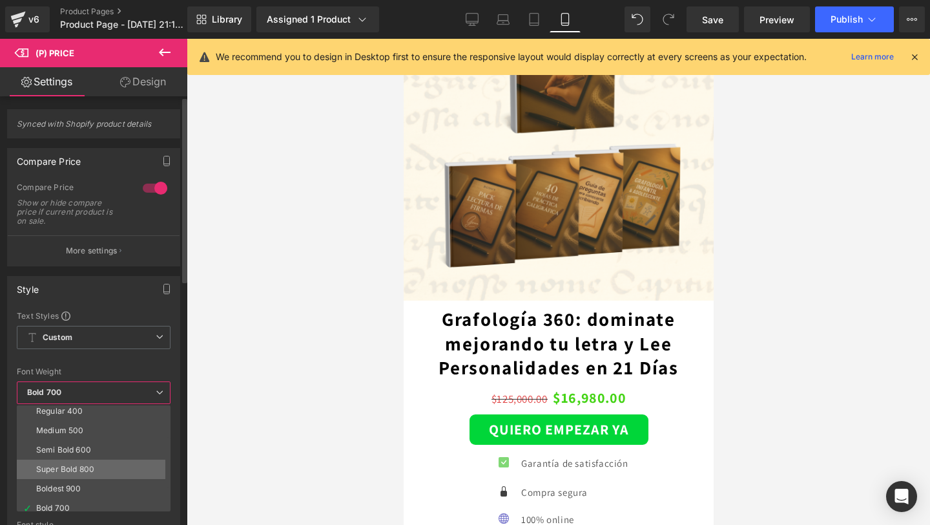
click at [68, 466] on div "Super Bold 800" at bounding box center [65, 469] width 58 height 9
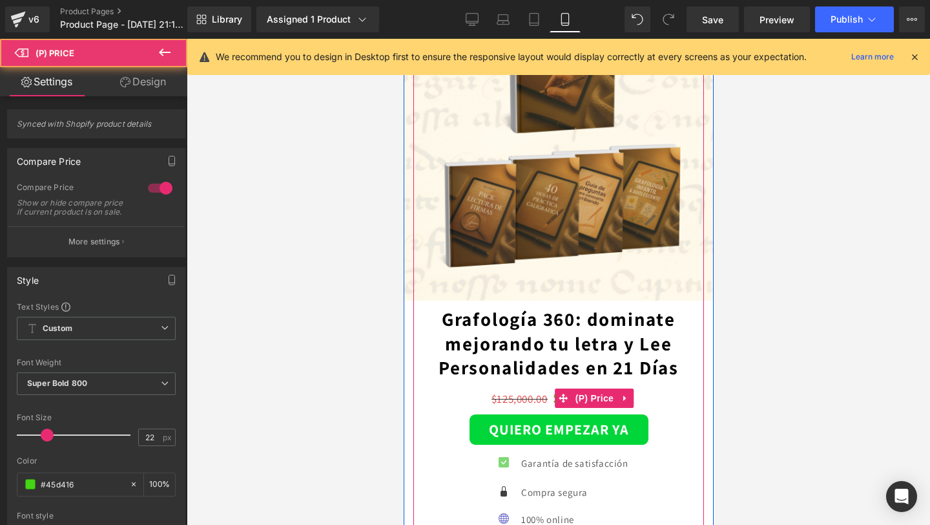
click at [513, 397] on span "$125,000.00" at bounding box center [519, 399] width 56 height 14
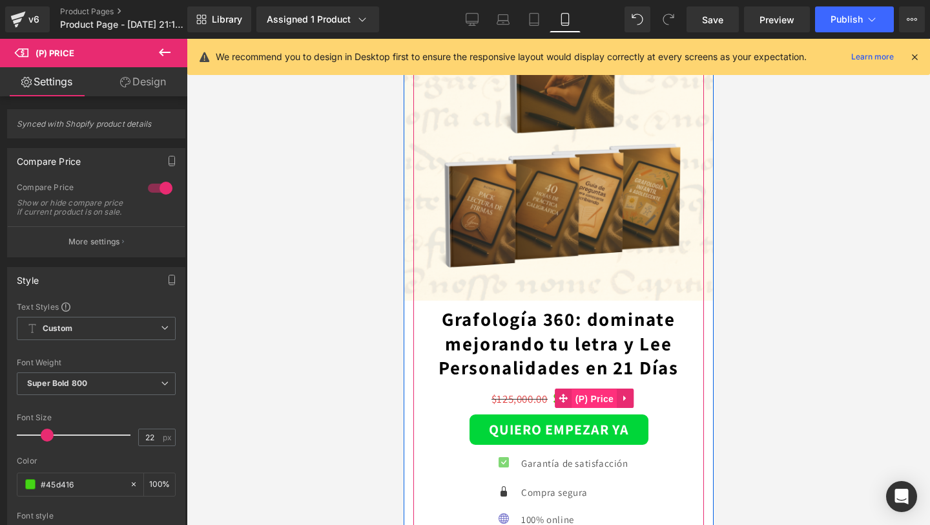
click at [593, 401] on span "(P) Price" at bounding box center [594, 398] width 45 height 19
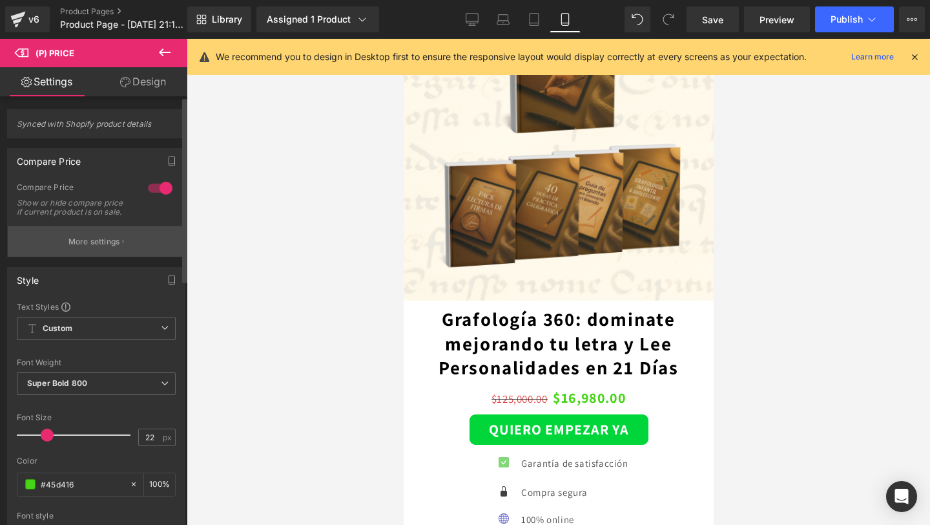
click at [126, 238] on button "More settings" at bounding box center [96, 241] width 177 height 30
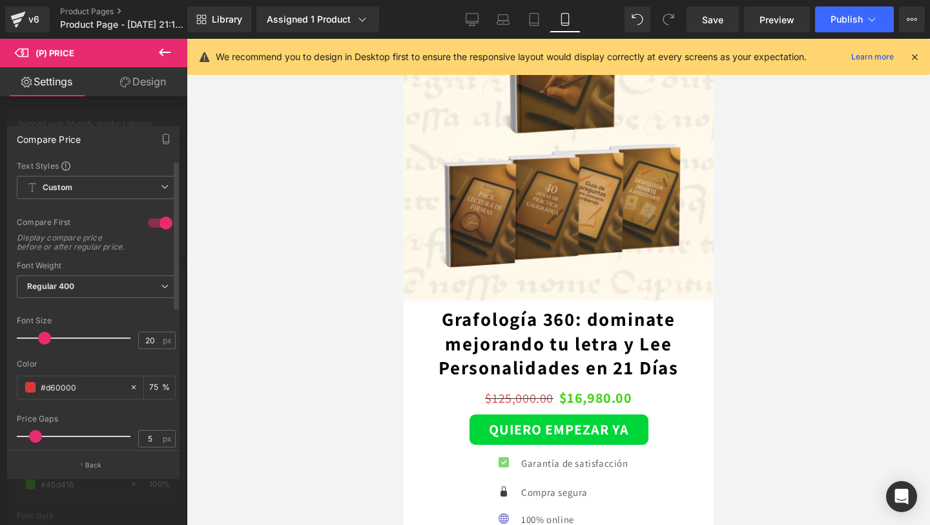
type input "21"
click at [40, 344] on span at bounding box center [45, 337] width 13 height 13
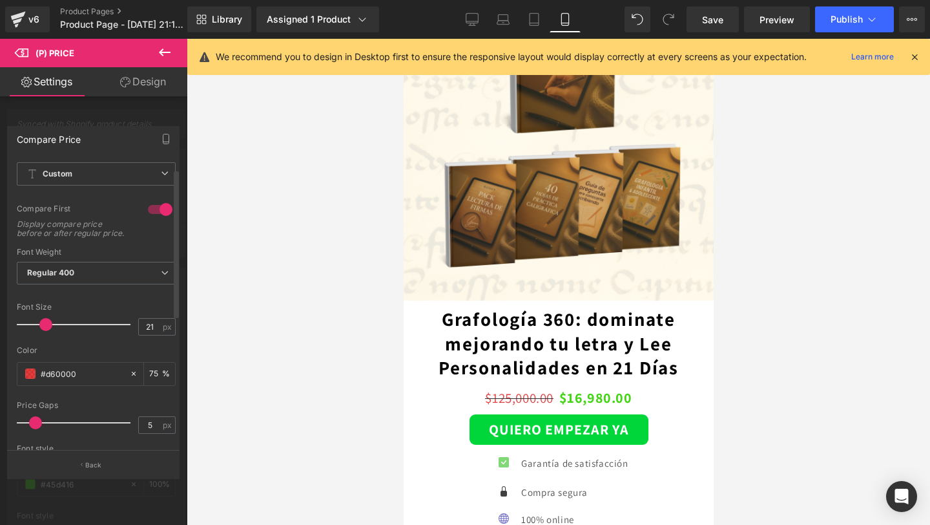
scroll to position [17, 0]
click at [120, 278] on span "Regular 400" at bounding box center [96, 269] width 159 height 23
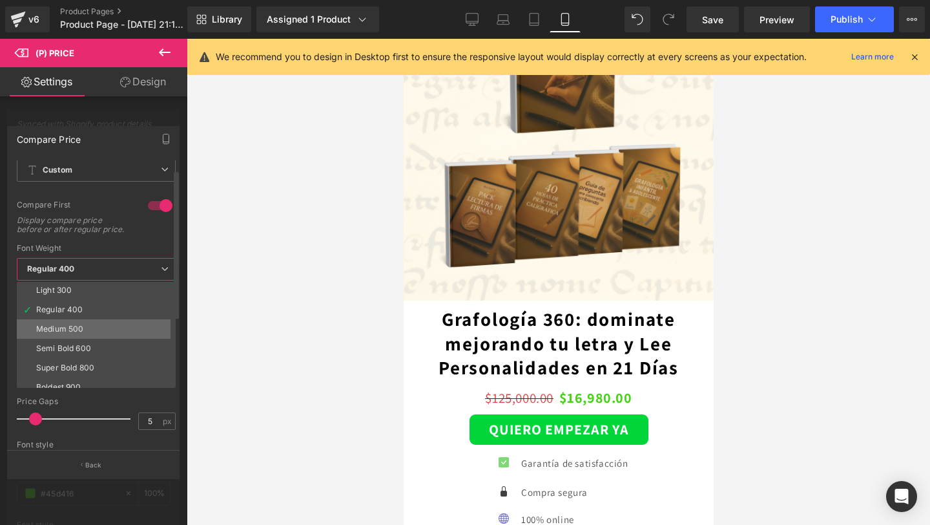
scroll to position [50, 0]
click at [83, 343] on div "Semi Bold 600" at bounding box center [63, 338] width 55 height 9
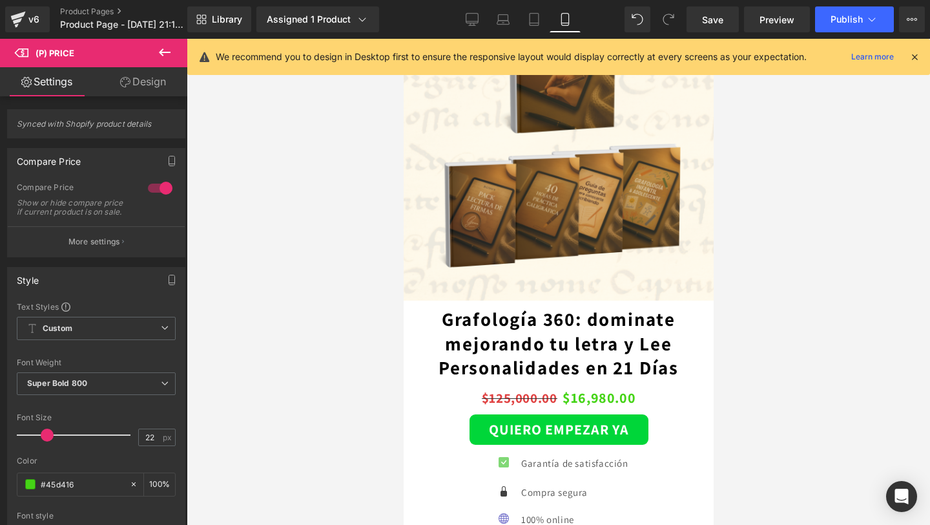
click at [331, 391] on div at bounding box center [559, 282] width 744 height 486
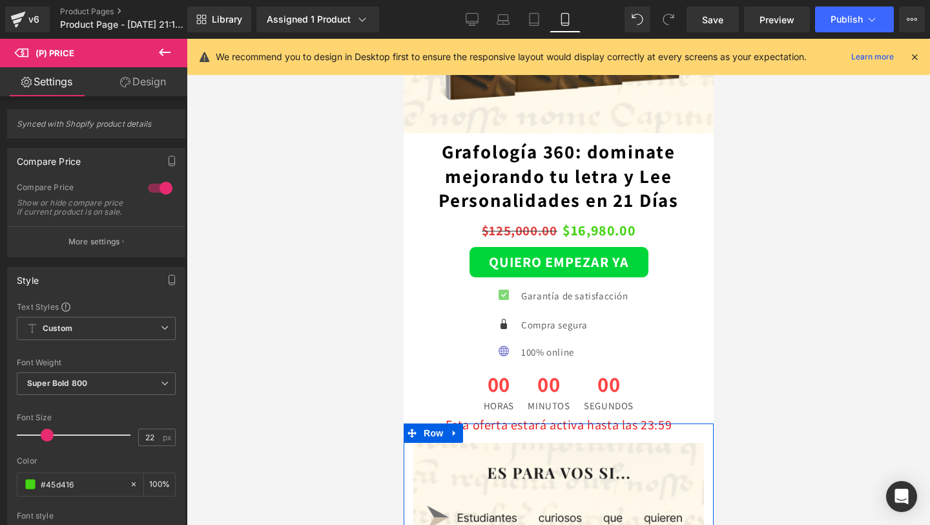
scroll to position [2192, 0]
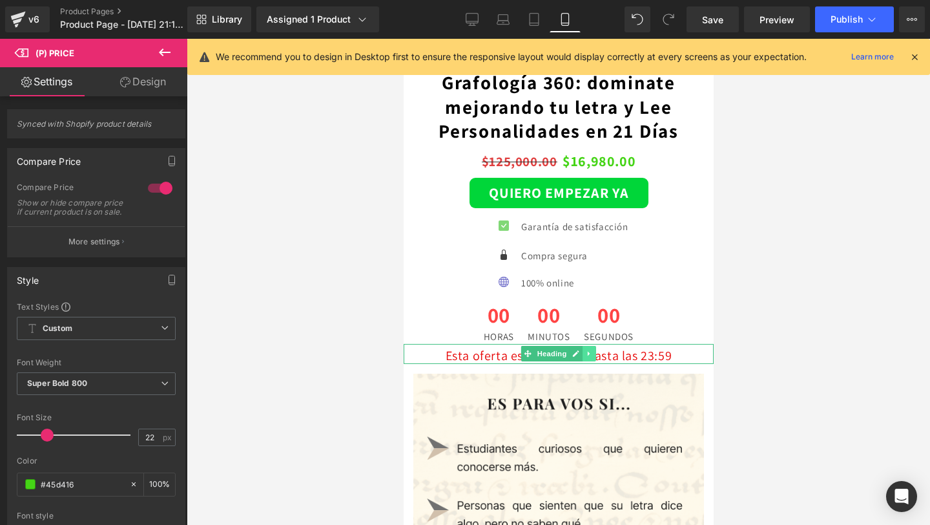
click at [587, 351] on icon at bounding box center [588, 354] width 7 height 8
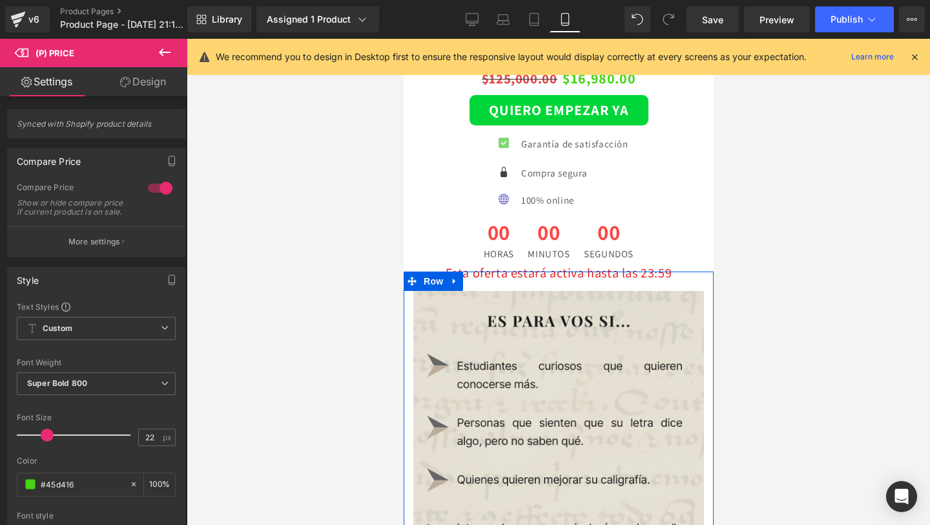
click at [491, 386] on img at bounding box center [558, 518] width 291 height 454
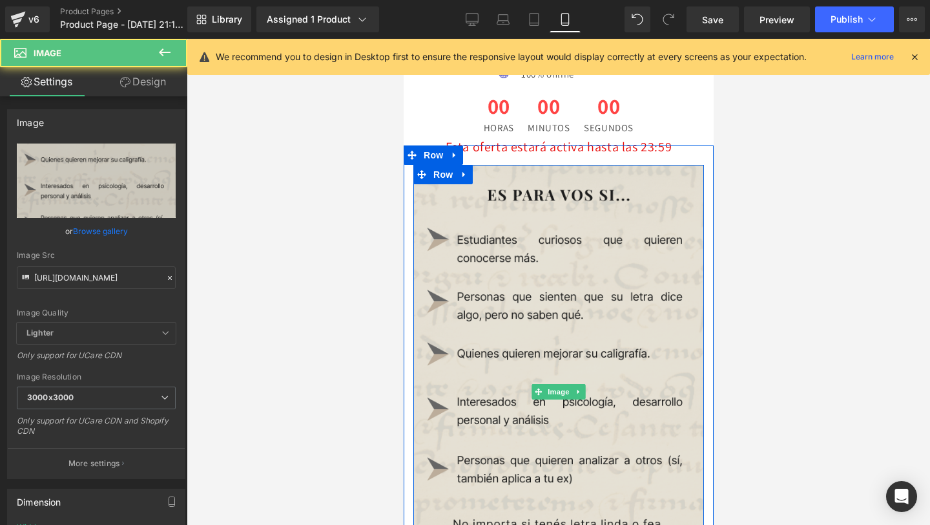
scroll to position [2467, 0]
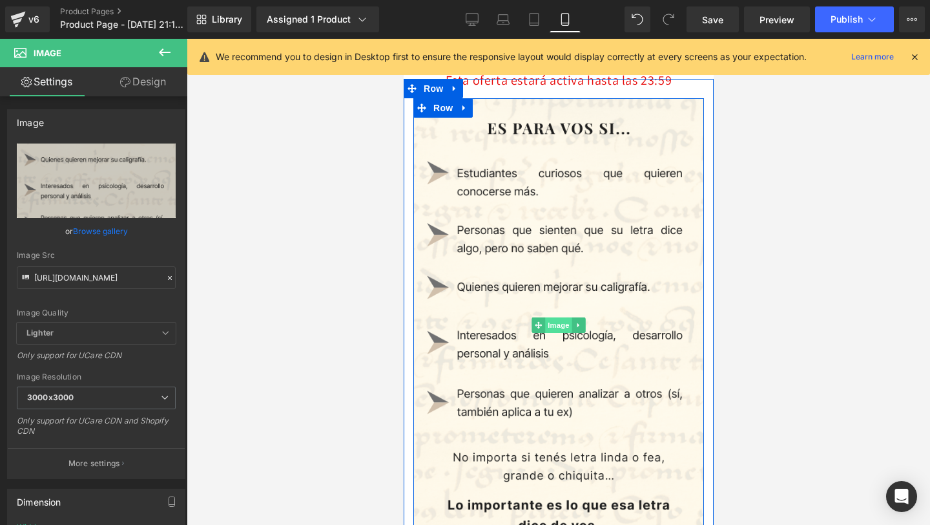
click at [555, 328] on span "Image" at bounding box center [558, 325] width 27 height 16
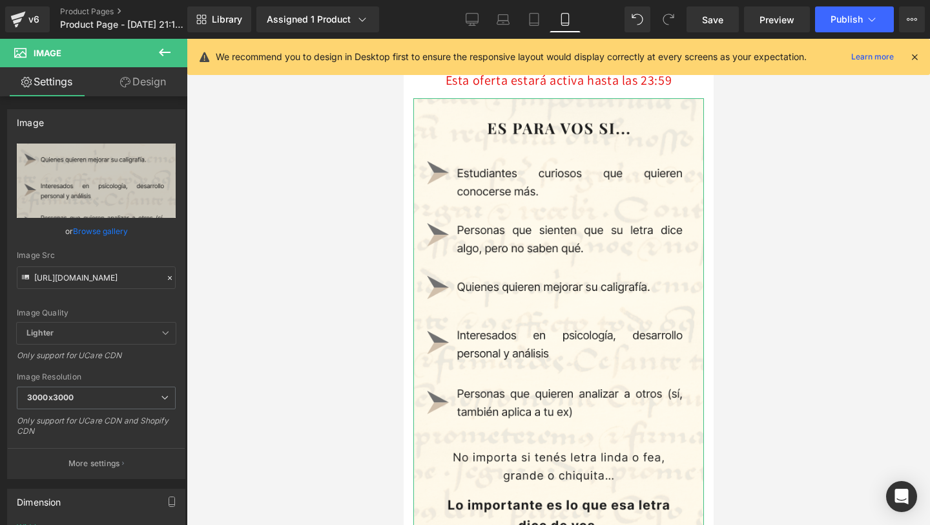
click at [159, 86] on link "Design" at bounding box center [143, 81] width 94 height 29
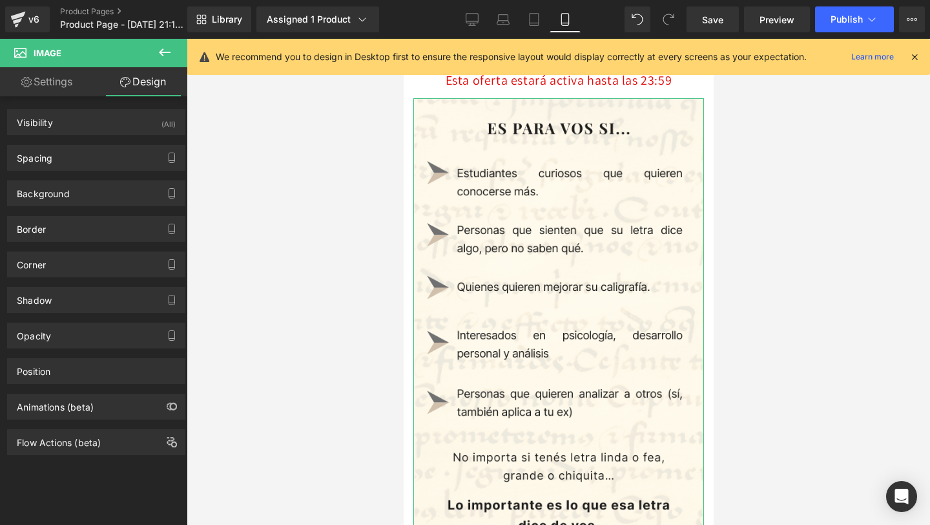
click at [149, 176] on div "Background Color & Image color transparent Color transparent 0 % Image Replace …" at bounding box center [96, 189] width 193 height 36
click at [162, 159] on button "button" at bounding box center [172, 157] width 21 height 25
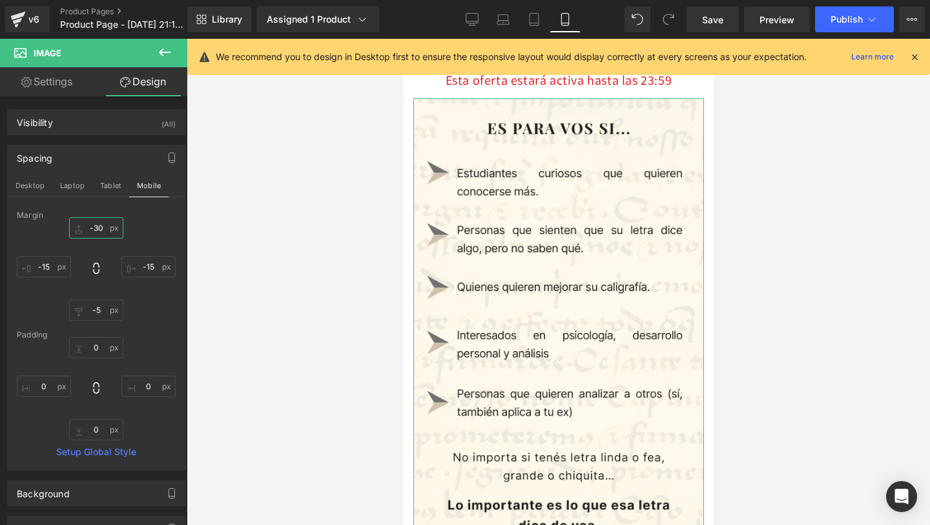
click at [94, 231] on input "-30" at bounding box center [96, 227] width 54 height 21
click at [151, 266] on input "-15" at bounding box center [148, 266] width 54 height 21
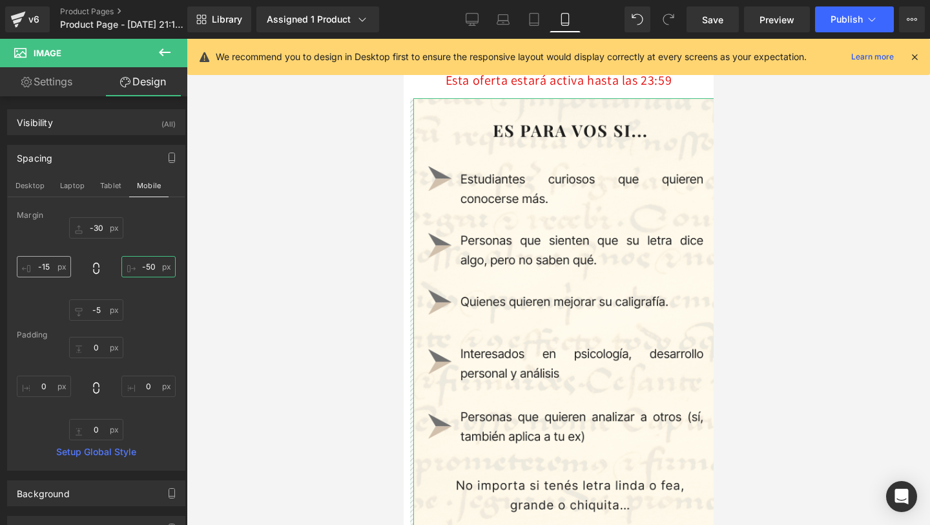
type input "-50"
click at [50, 266] on input "-15" at bounding box center [44, 266] width 54 height 21
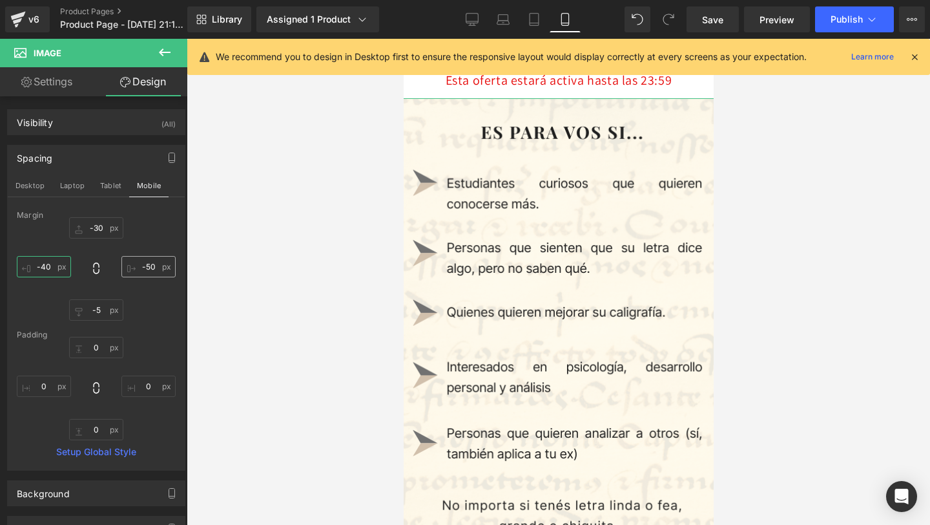
type input "-40"
click at [143, 264] on input "-50" at bounding box center [148, 266] width 54 height 21
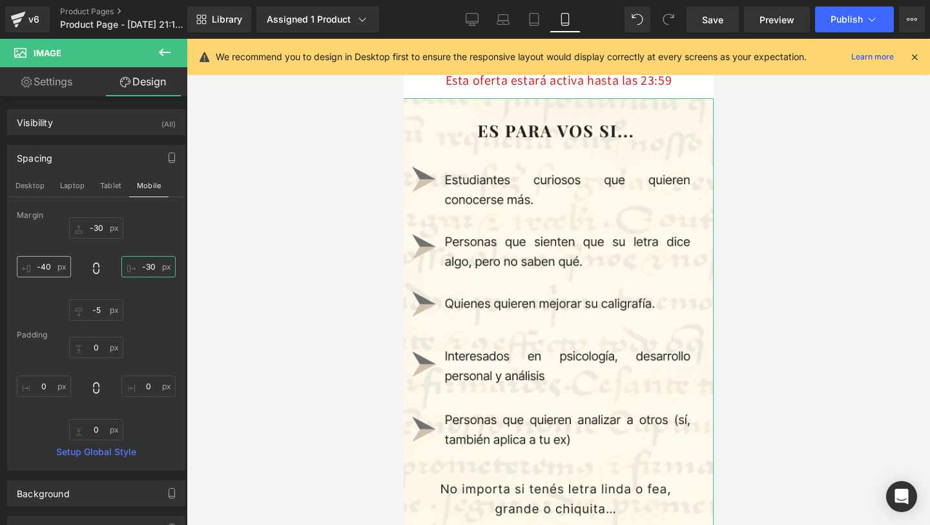
type input "-30"
click at [47, 266] on input "-40" at bounding box center [44, 266] width 54 height 21
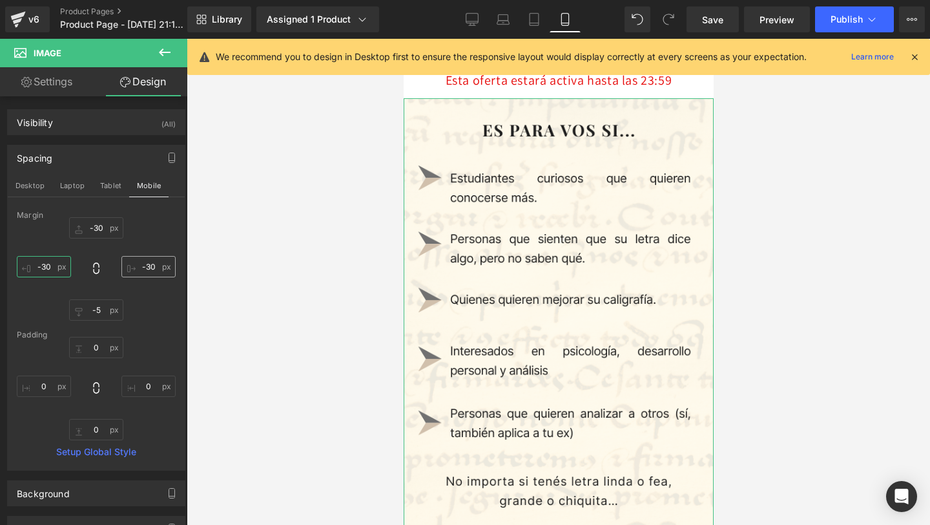
type input "-30"
click at [146, 264] on input "-30" at bounding box center [148, 266] width 54 height 21
click at [146, 265] on input "-30" at bounding box center [148, 266] width 54 height 21
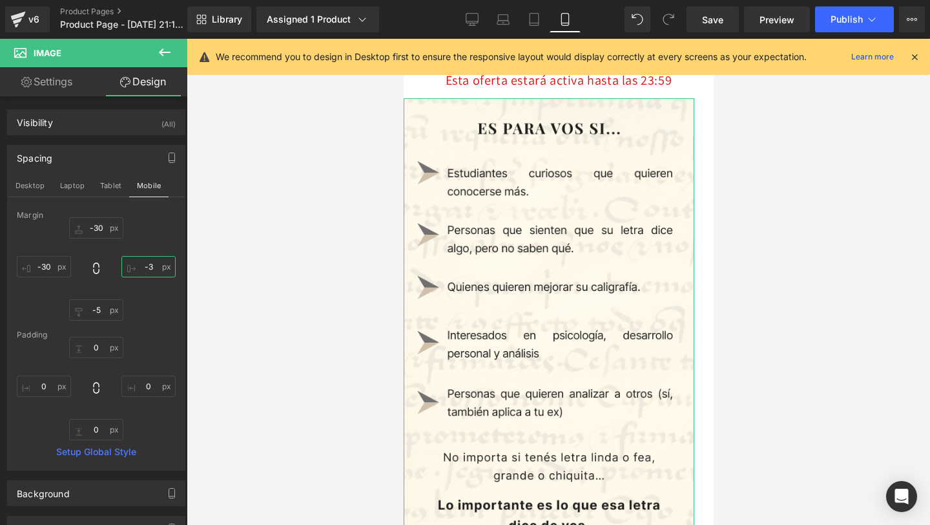
type input "-30"
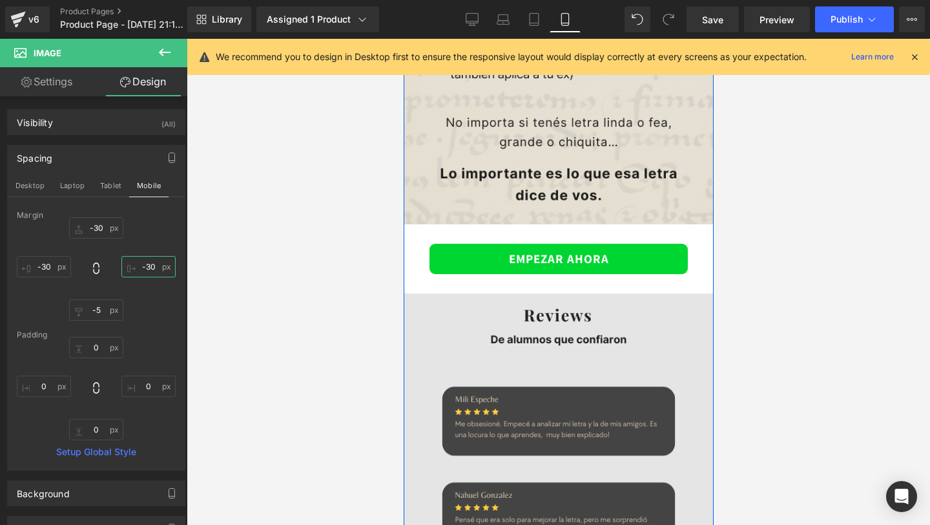
scroll to position [2829, 0]
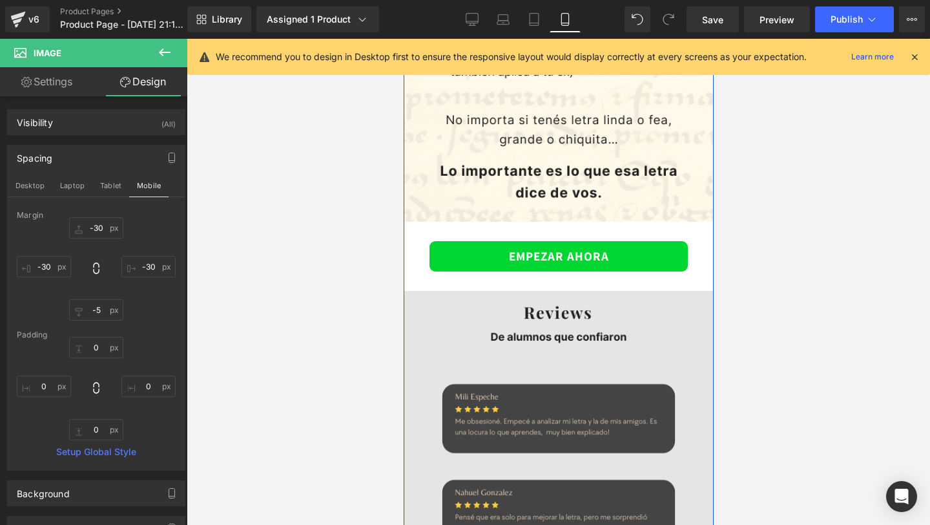
click at [410, 256] on div "Image EMPEZAR AHORA (P) Cart Button Product Row Image" at bounding box center [558, 254] width 310 height 1035
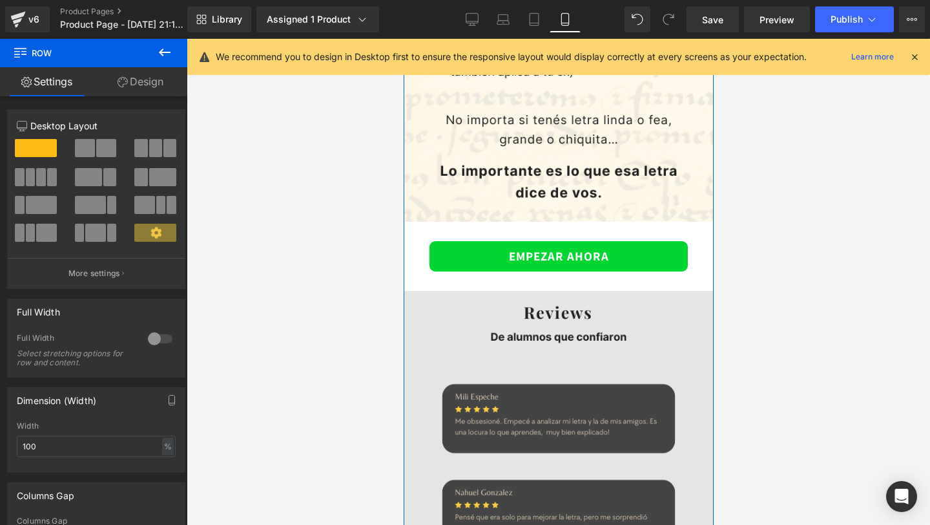
click at [147, 89] on link "Design" at bounding box center [141, 81] width 94 height 29
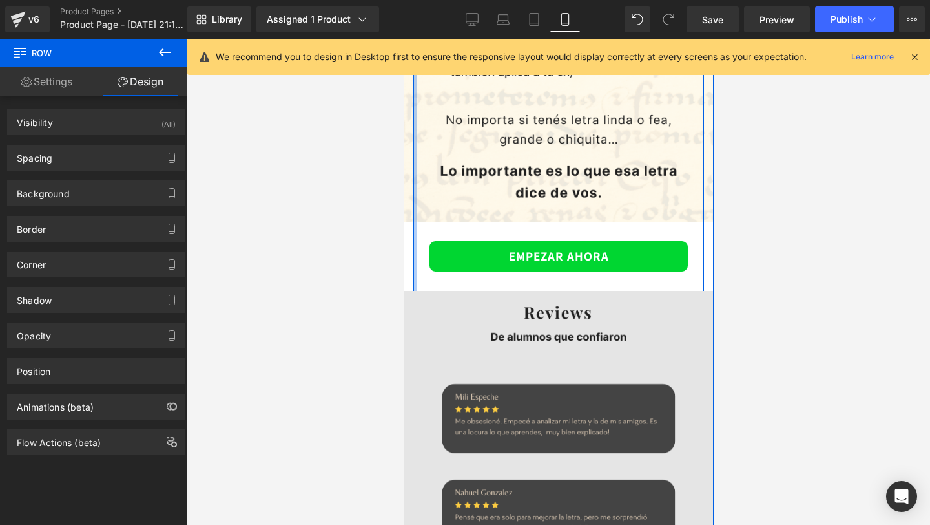
click at [415, 261] on div at bounding box center [414, 17] width 3 height 560
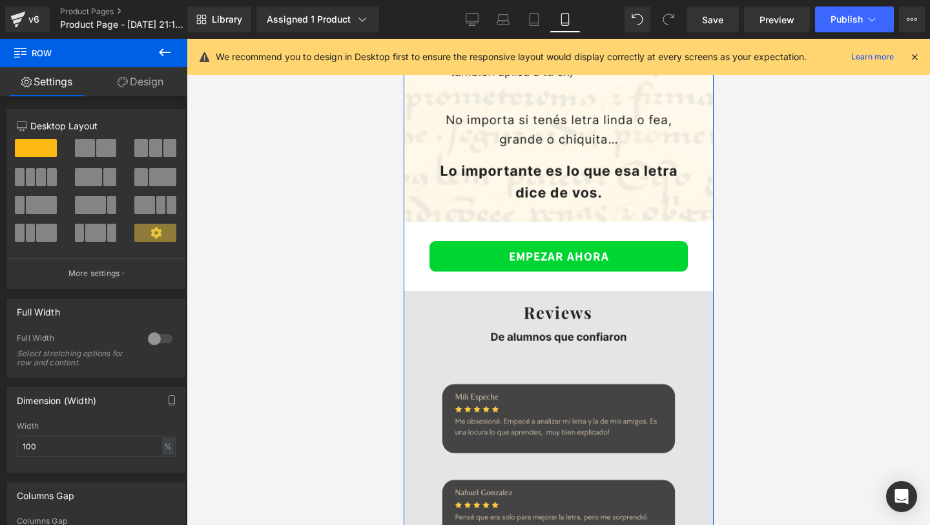
click at [408, 260] on div "Image EMPEZAR AHORA (P) Cart Button Product Row Image" at bounding box center [558, 254] width 310 height 1035
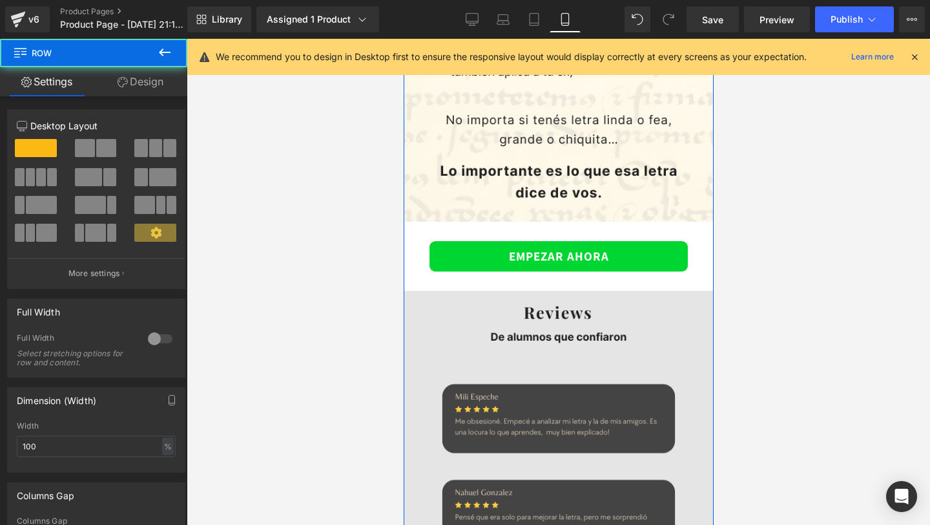
click at [110, 90] on link "Design" at bounding box center [141, 81] width 94 height 29
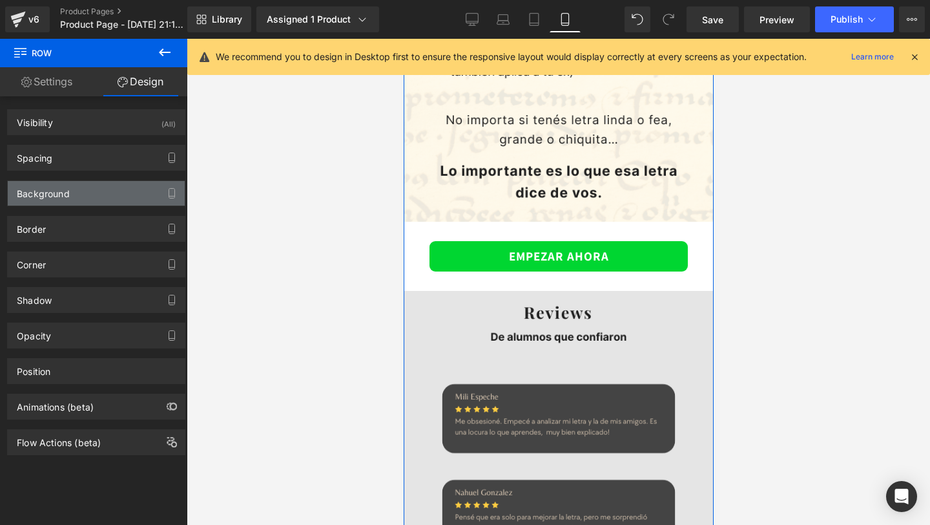
click at [110, 194] on div "Background" at bounding box center [96, 193] width 177 height 25
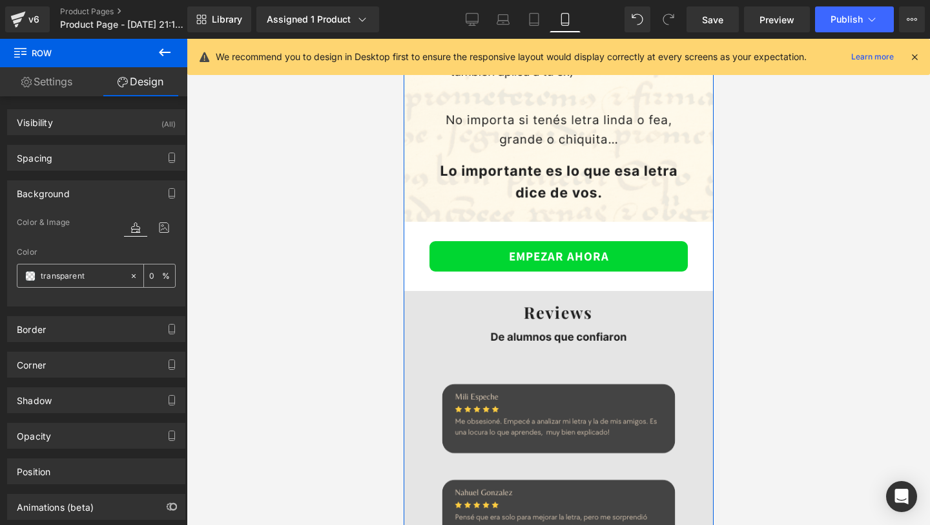
click at [88, 278] on input "transparent" at bounding box center [82, 276] width 83 height 14
paste input "#fffcf0"
type input "#fffcf0"
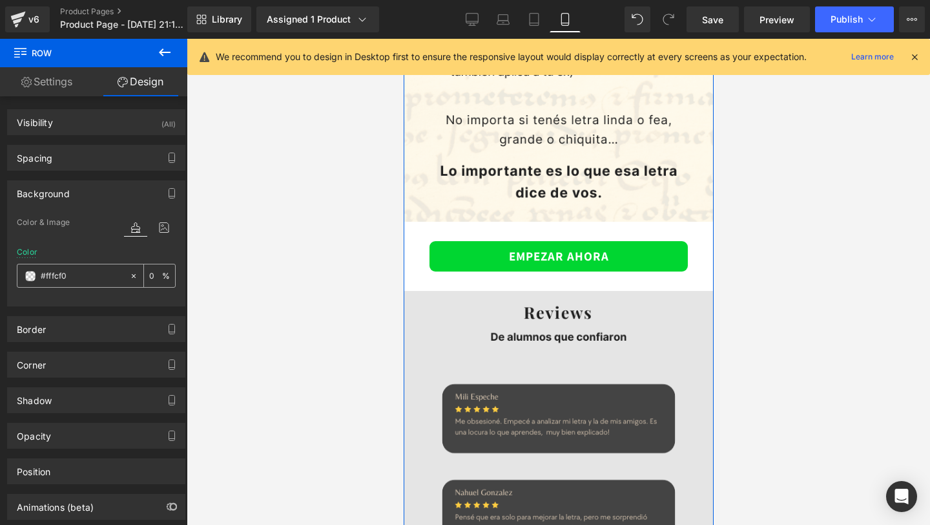
type input "100"
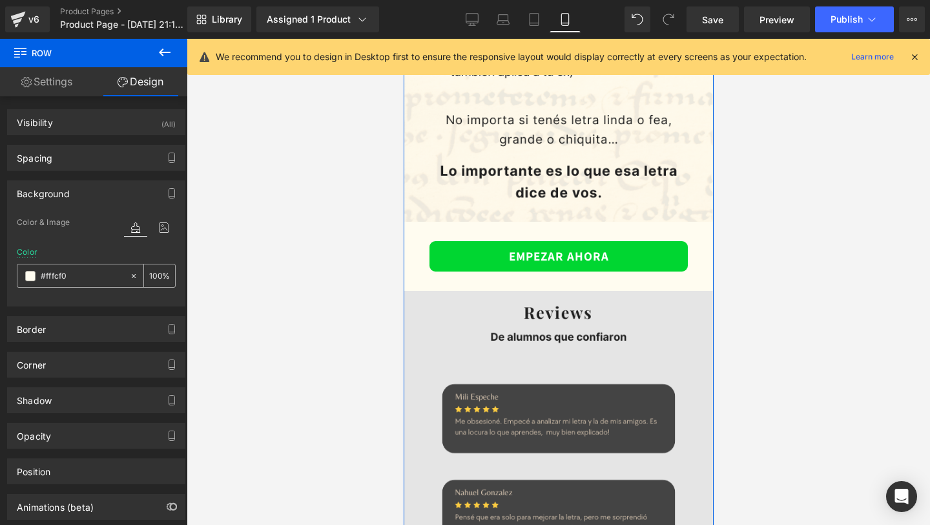
type input "#fffcf0"
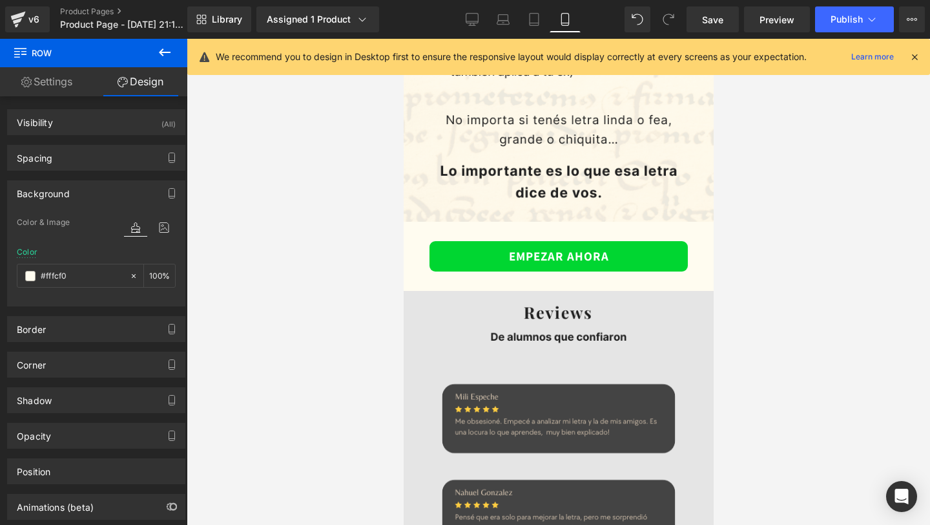
click at [268, 324] on div at bounding box center [559, 282] width 744 height 486
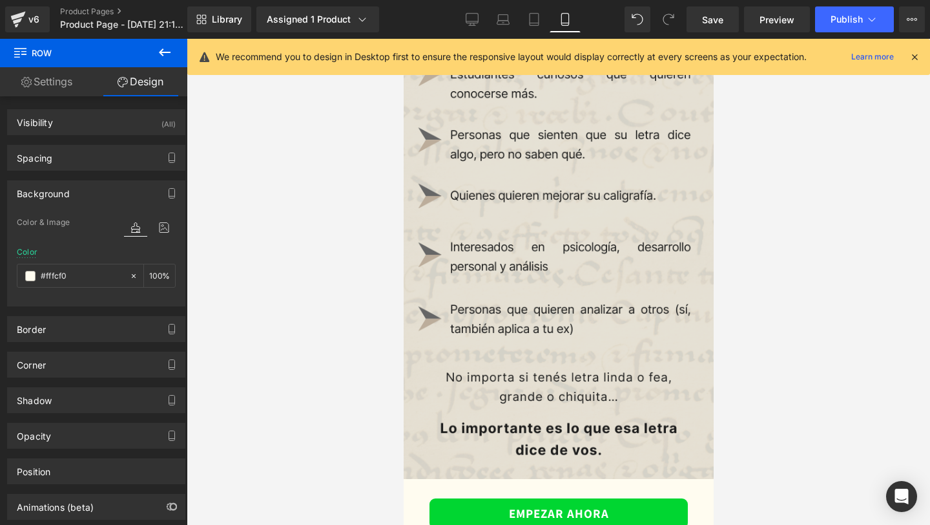
scroll to position [2339, 0]
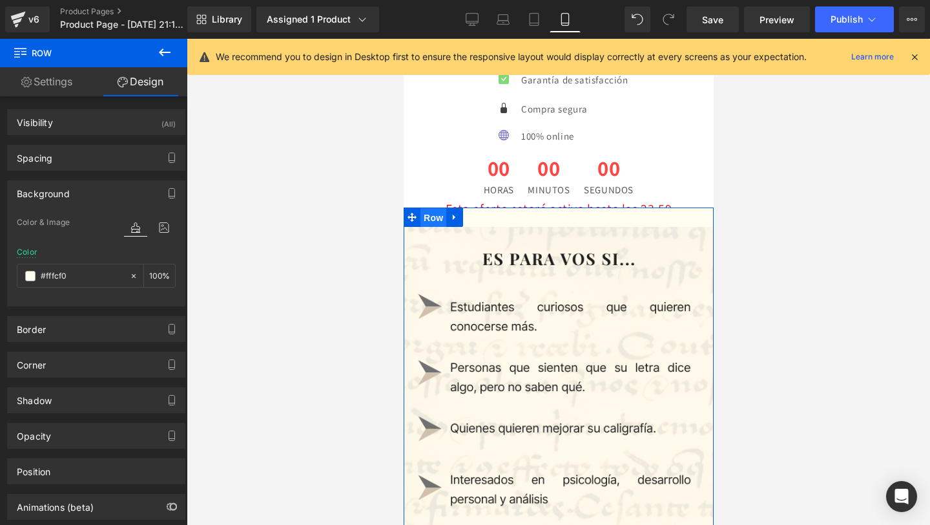
click at [439, 216] on span "Row" at bounding box center [433, 217] width 26 height 19
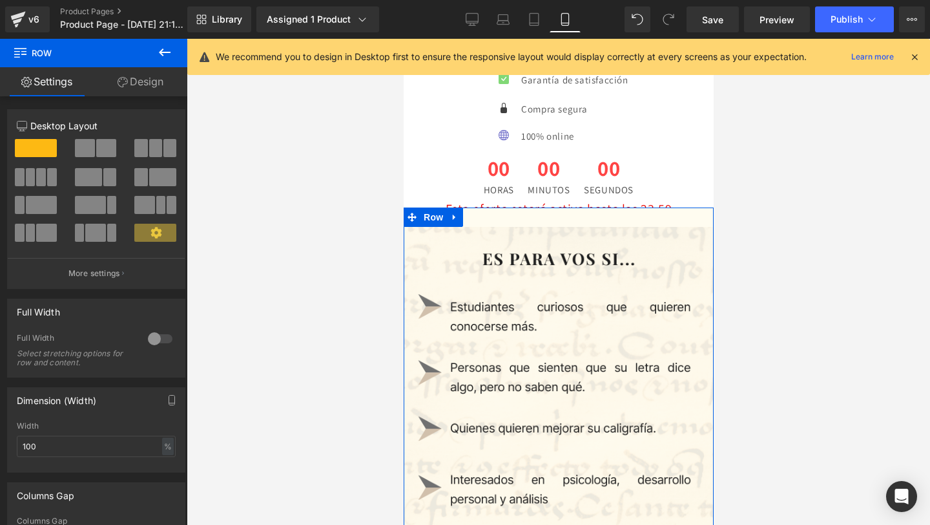
click at [145, 89] on link "Design" at bounding box center [141, 81] width 94 height 29
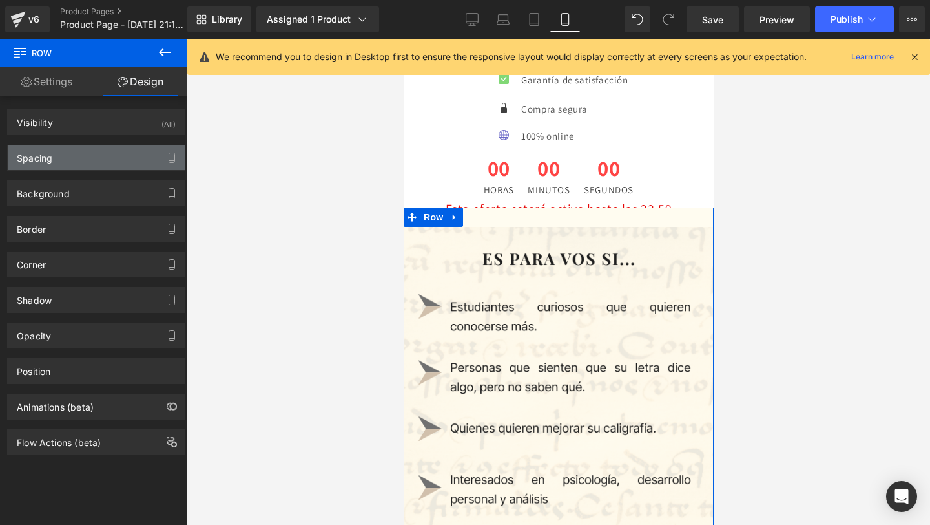
click at [123, 155] on div "Spacing" at bounding box center [96, 157] width 177 height 25
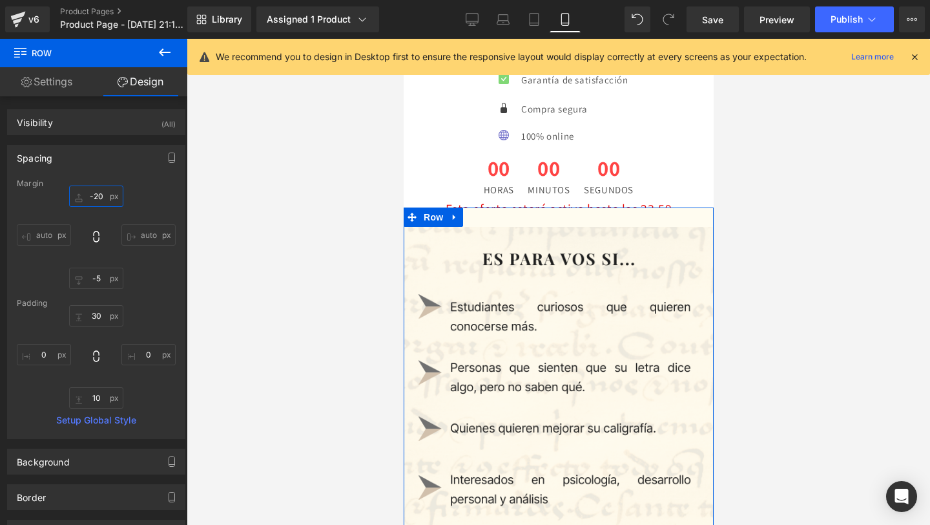
click at [95, 195] on input "-20" at bounding box center [96, 195] width 54 height 21
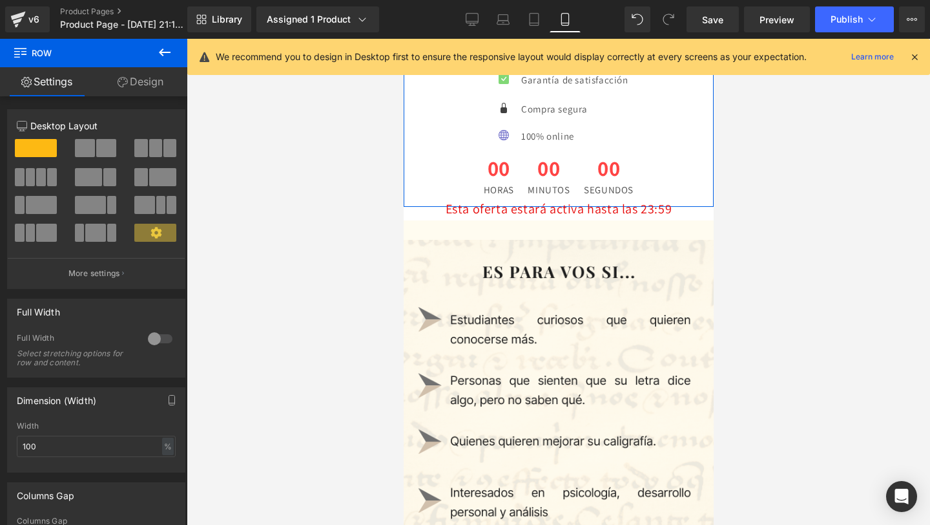
click at [132, 89] on link "Design" at bounding box center [141, 81] width 94 height 29
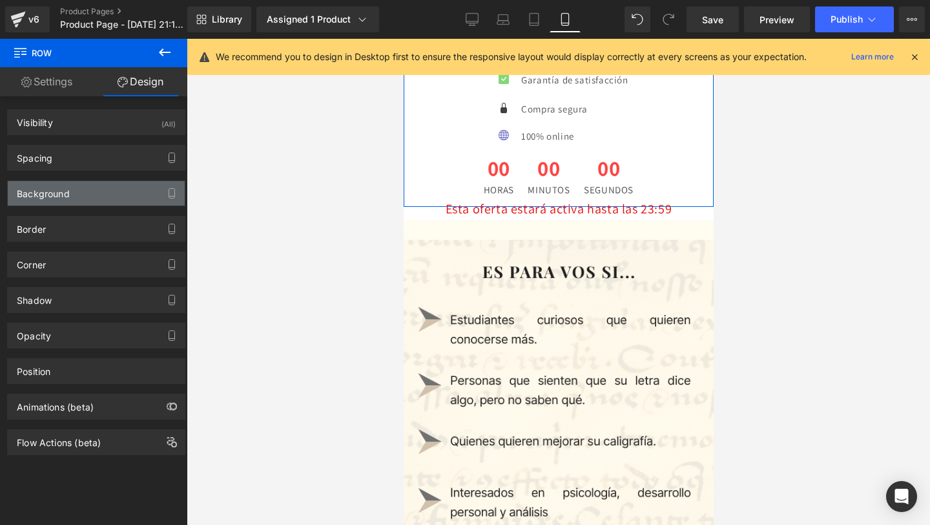
click at [74, 204] on div "Background" at bounding box center [96, 193] width 177 height 25
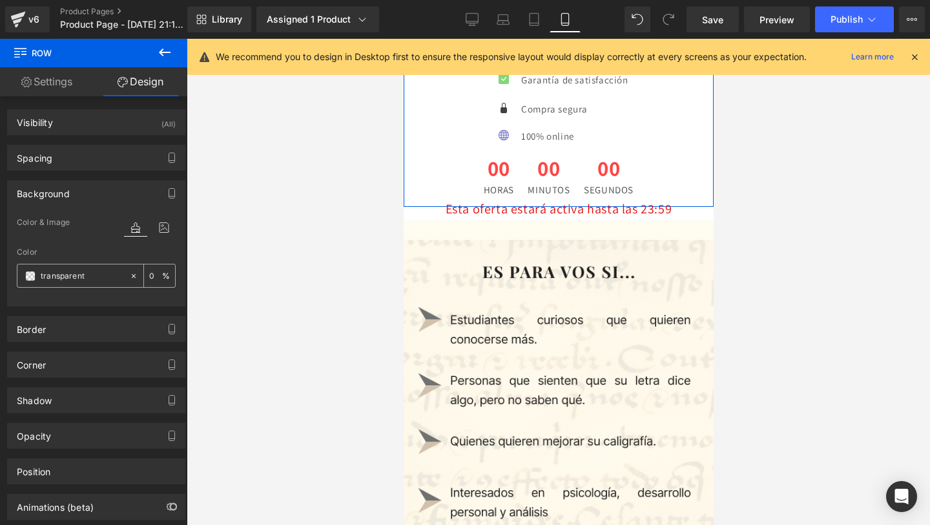
click at [98, 273] on input "transparent" at bounding box center [82, 276] width 83 height 14
paste input "#fffcf0"
type input "#fffcf0"
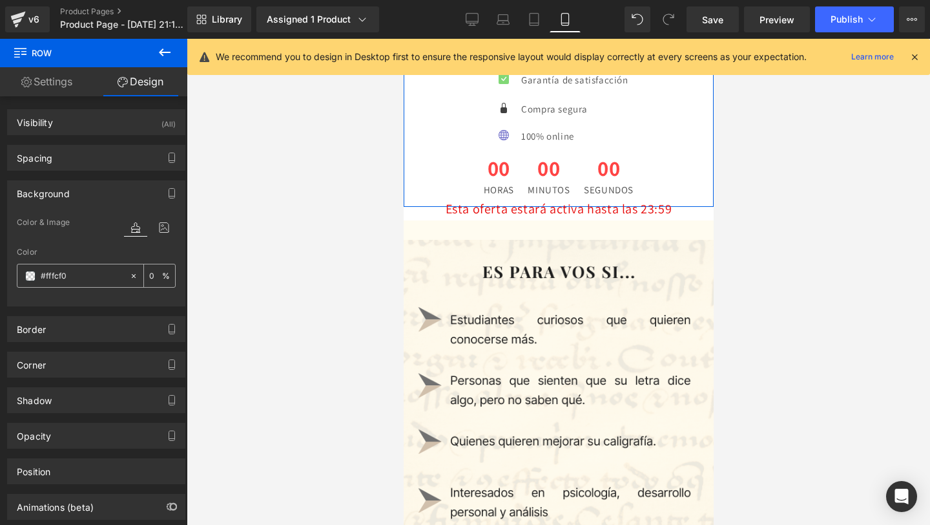
type input "100"
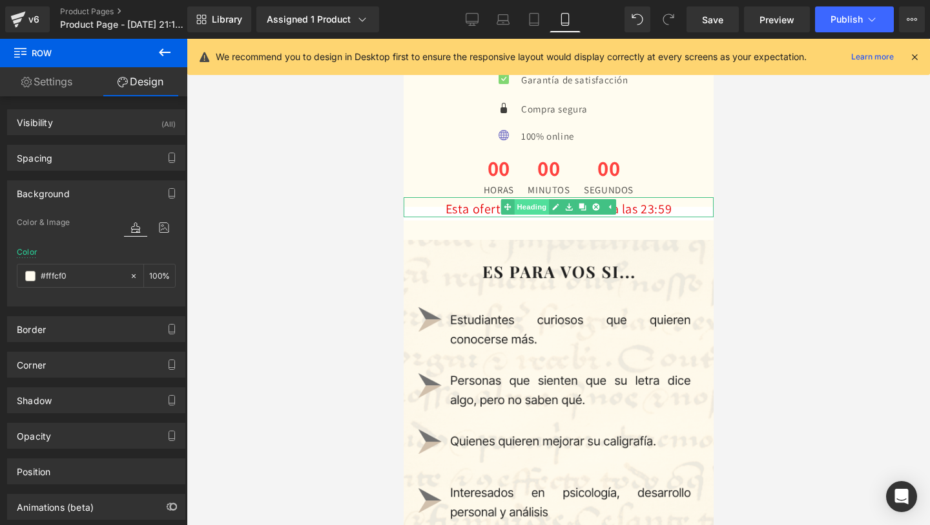
click at [534, 206] on span "Heading" at bounding box center [531, 207] width 35 height 16
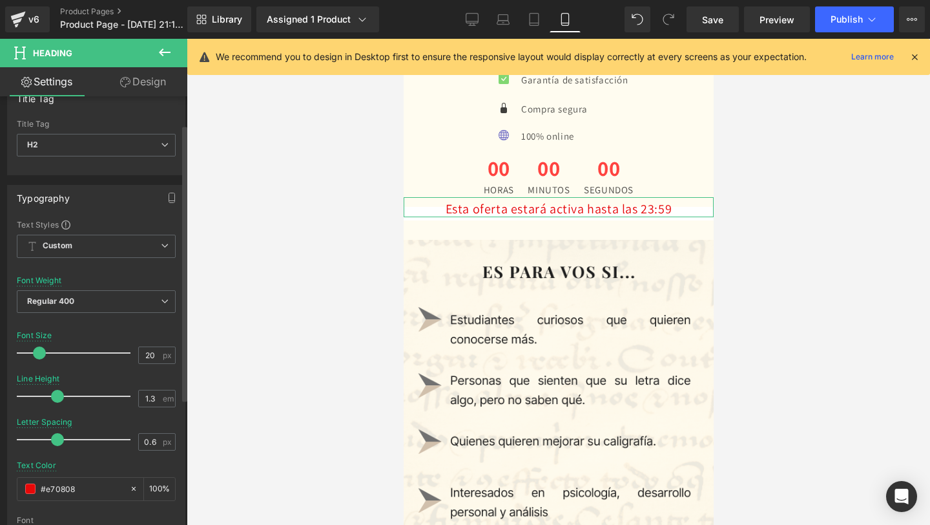
scroll to position [50, 0]
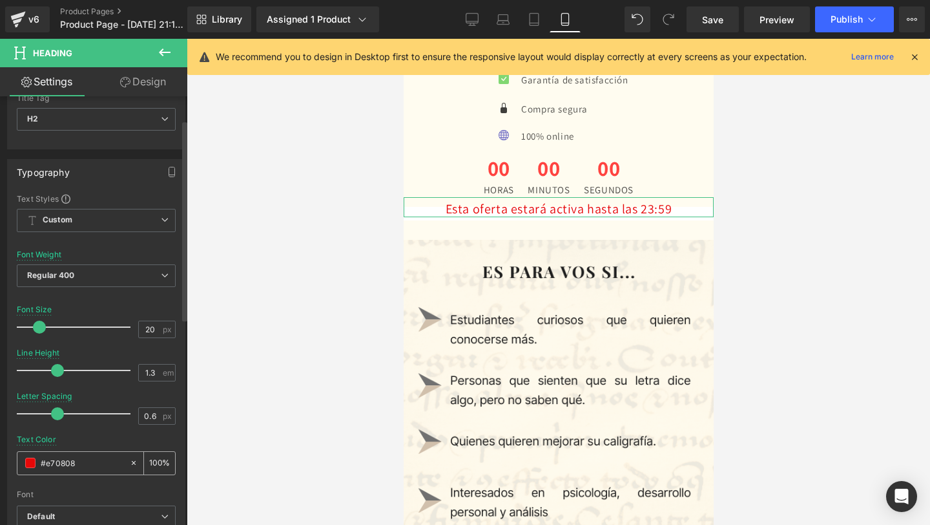
click at [50, 465] on input "#e70808" at bounding box center [82, 462] width 83 height 14
paste input "#fffcf0"
type input "##fffcf0"
type input "0"
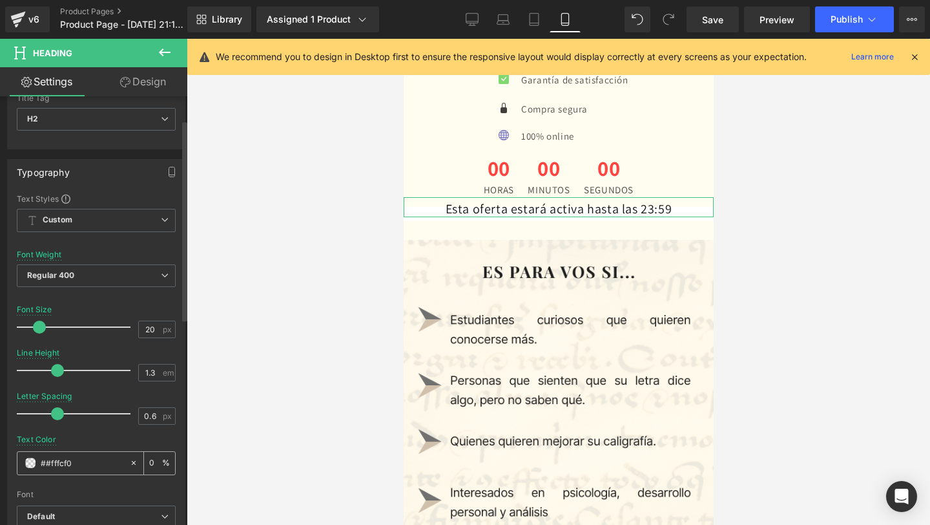
type input "#e70808"
type input "100"
click at [147, 85] on link "Design" at bounding box center [143, 81] width 94 height 29
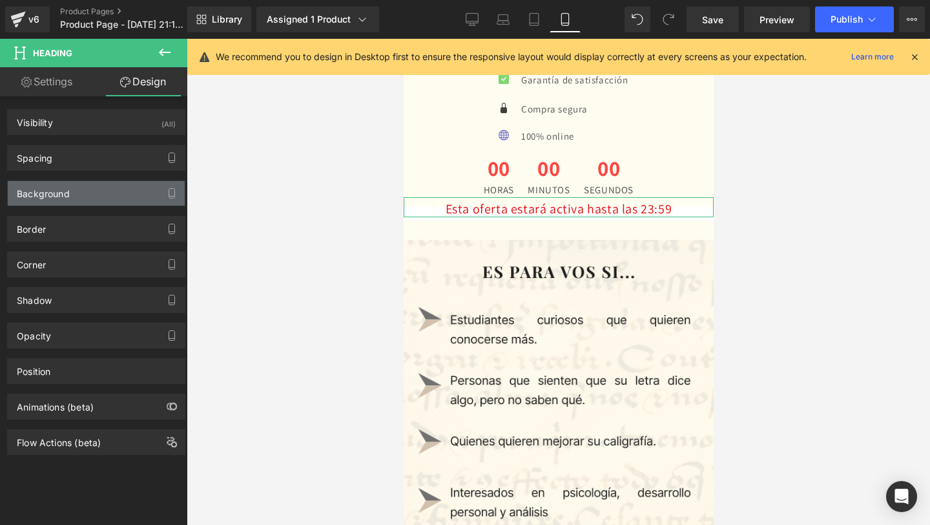
click at [74, 203] on div "Background" at bounding box center [96, 193] width 177 height 25
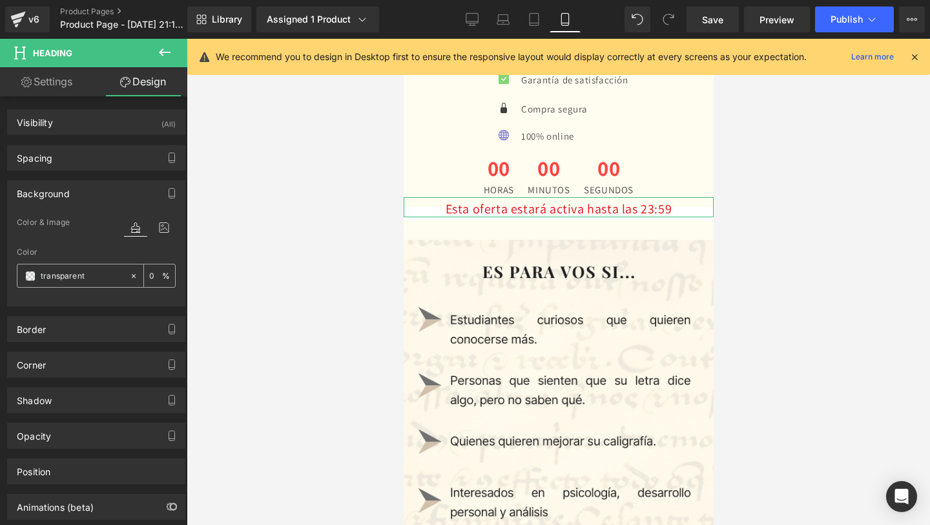
click at [75, 277] on input "transparent" at bounding box center [82, 276] width 83 height 14
paste input "#fffcf0"
type input "#fffcf0"
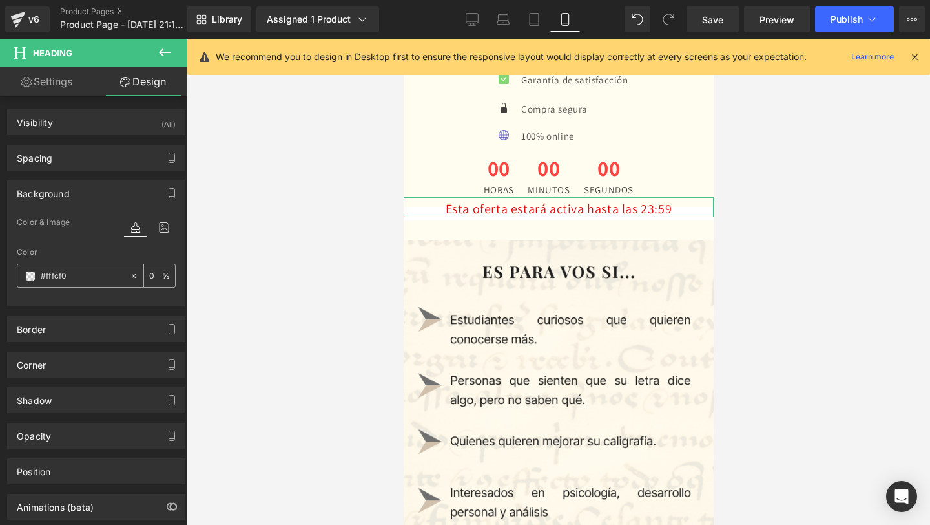
type input "100"
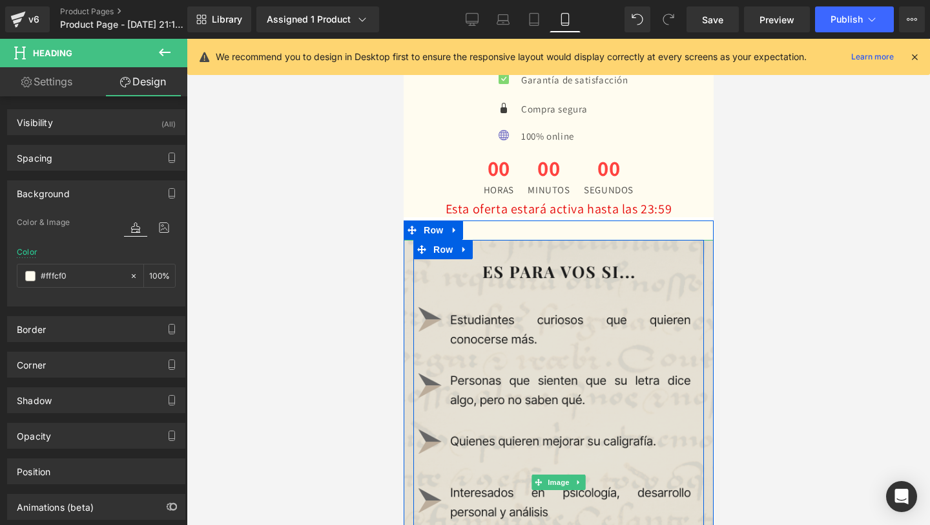
click at [496, 346] on img at bounding box center [558, 482] width 310 height 485
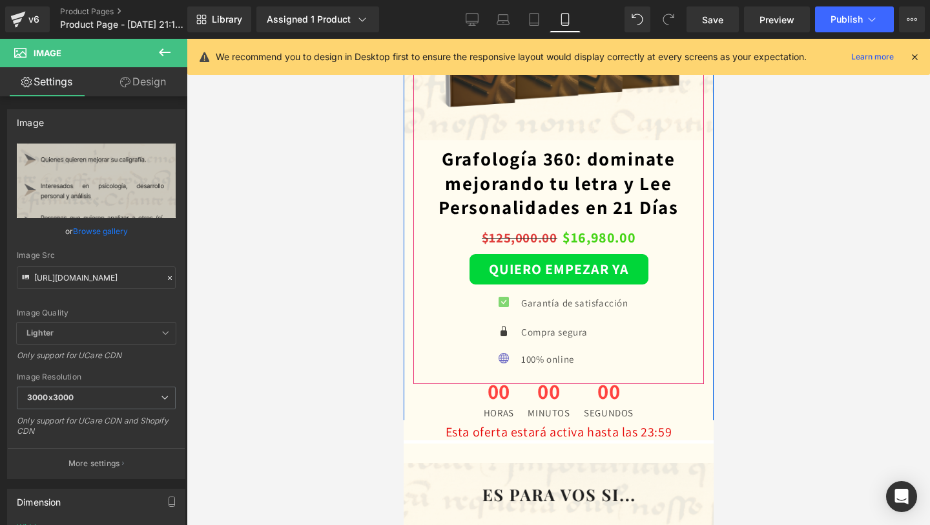
scroll to position [2113, 0]
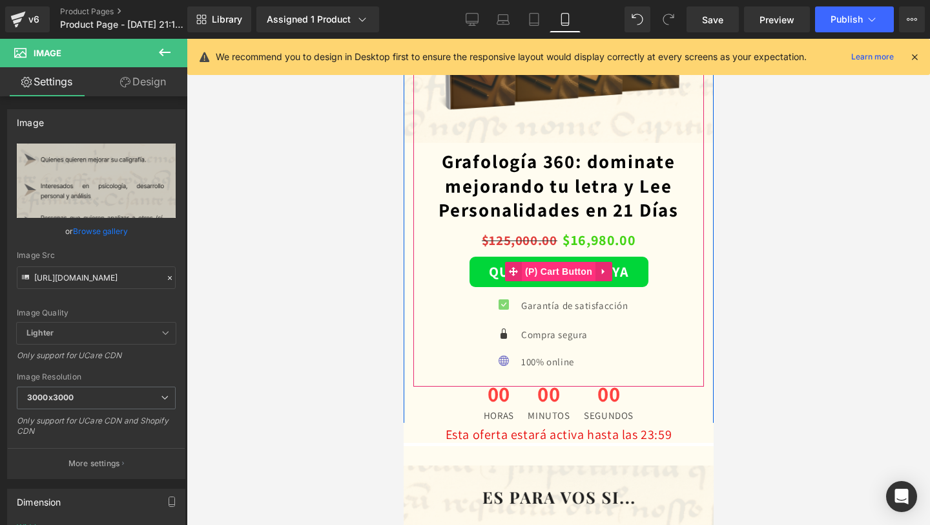
click at [545, 269] on span "(P) Cart Button" at bounding box center [558, 271] width 74 height 19
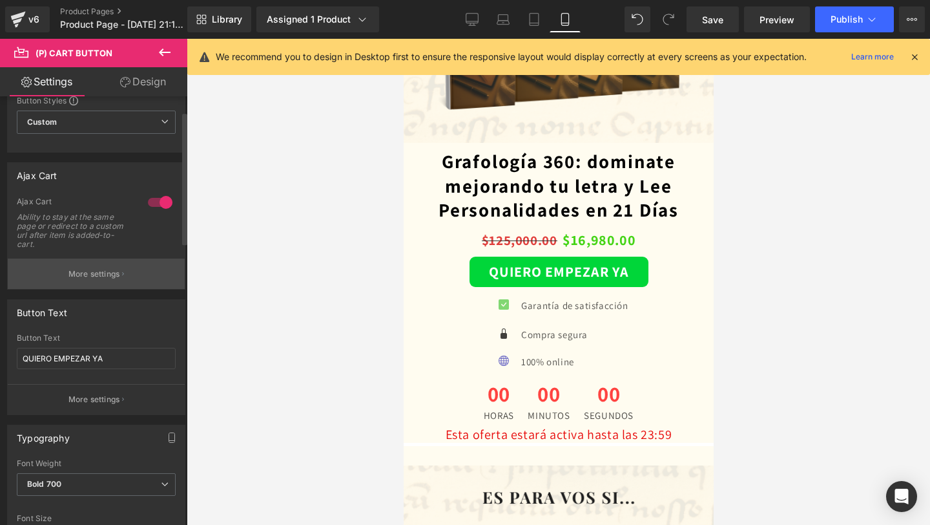
scroll to position [61, 0]
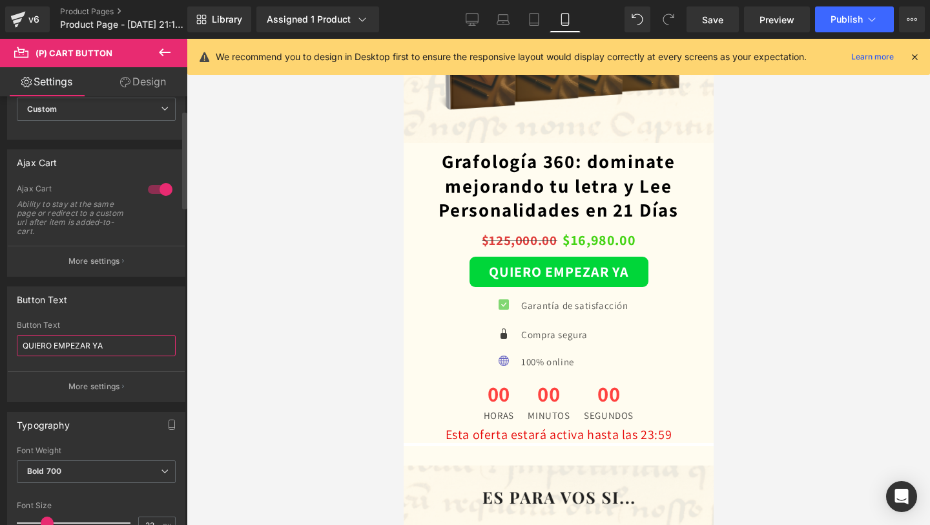
drag, startPoint x: 111, startPoint y: 345, endPoint x: 26, endPoint y: 340, distance: 84.8
click at [26, 340] on input "QUIERO EMPEZAR YA" at bounding box center [96, 345] width 159 height 21
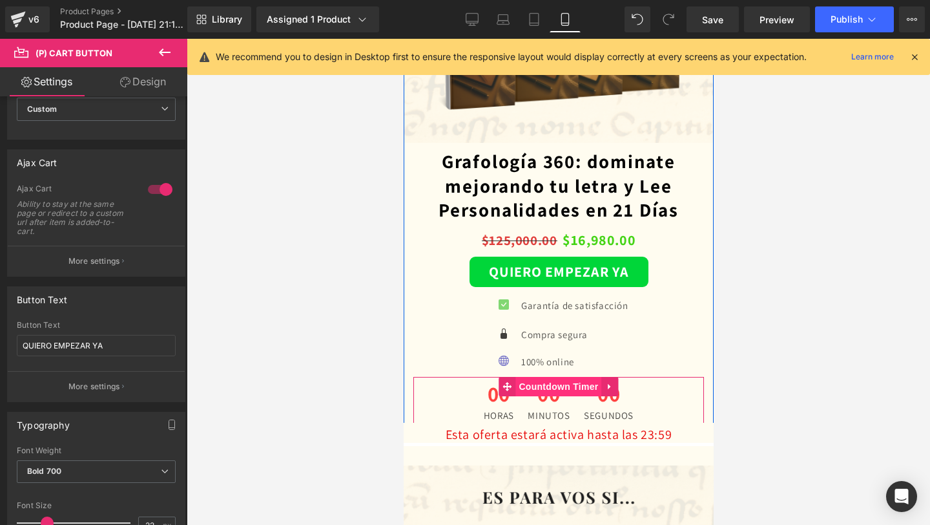
click at [550, 382] on span "Countdown Timer" at bounding box center [558, 386] width 86 height 19
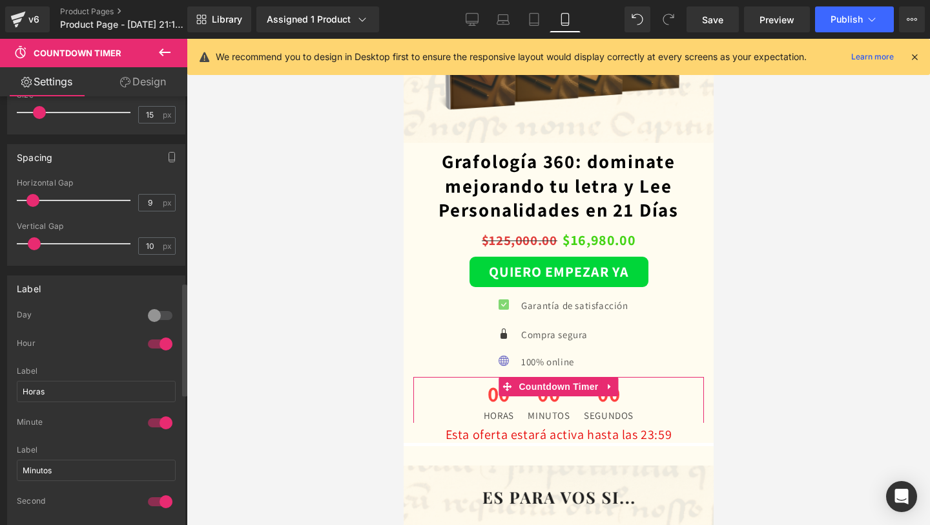
scroll to position [786, 0]
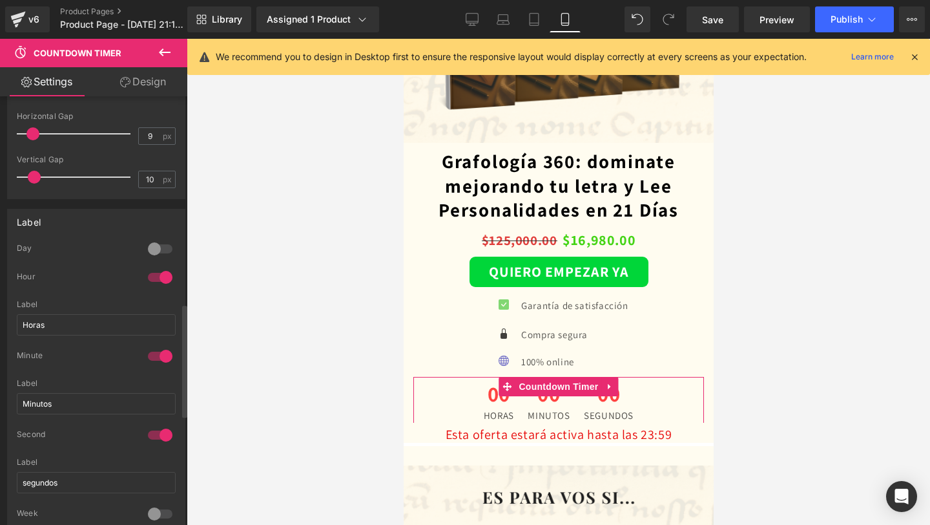
click at [154, 277] on div at bounding box center [160, 277] width 31 height 21
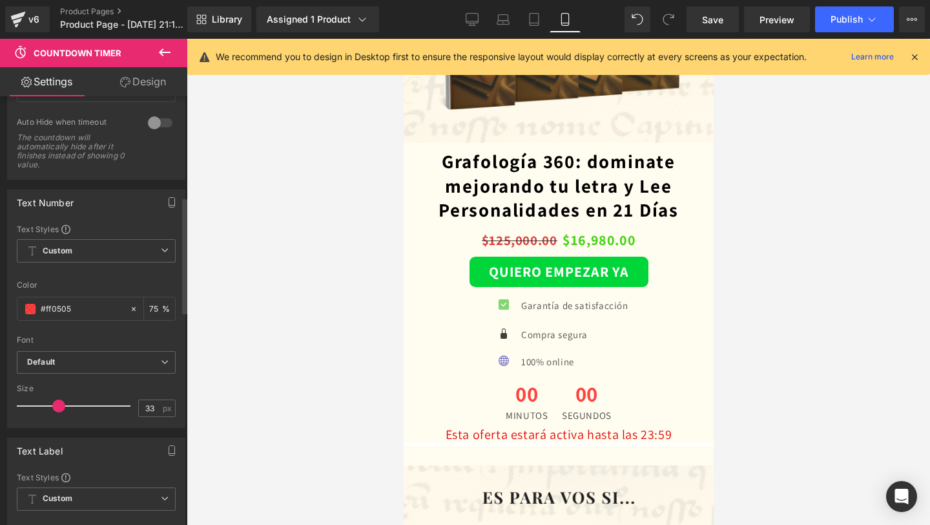
scroll to position [0, 0]
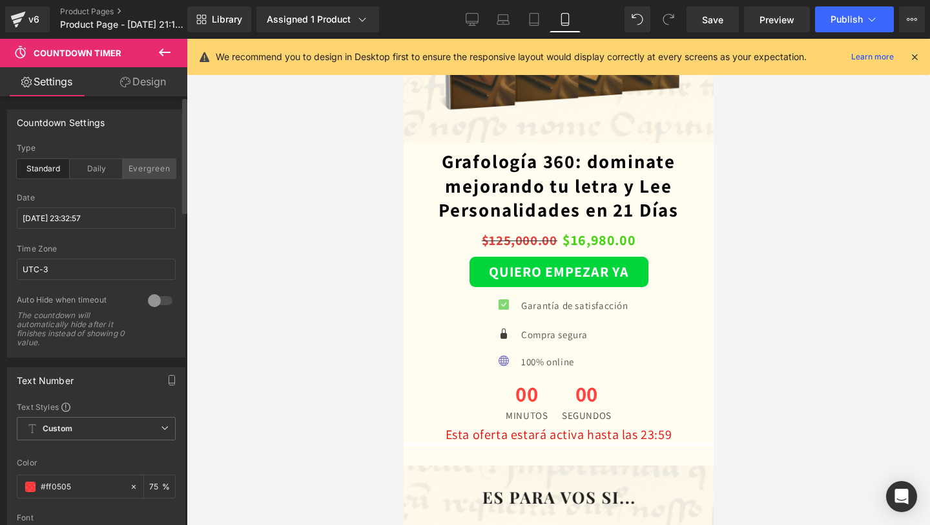
click at [138, 167] on div "Evergreen" at bounding box center [149, 168] width 53 height 19
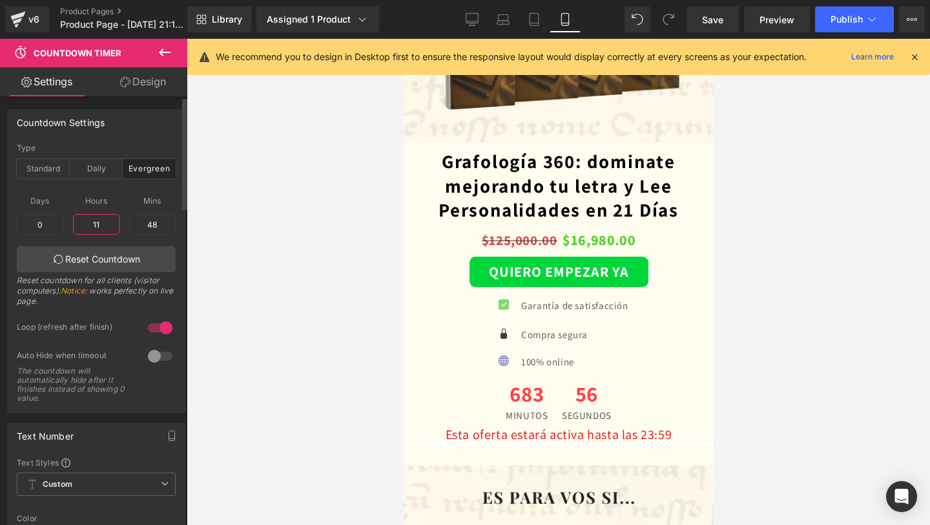
click at [98, 223] on input "11" at bounding box center [96, 224] width 47 height 21
type input "1"
click at [130, 202] on span "Mins" at bounding box center [152, 201] width 47 height 16
click at [110, 222] on input "15" at bounding box center [96, 224] width 47 height 21
type input "1"
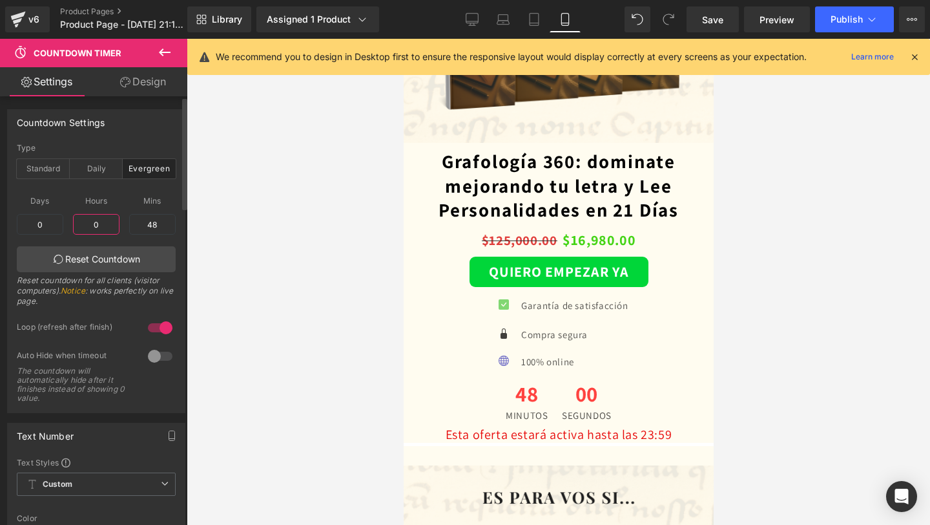
type input "0"
drag, startPoint x: 155, startPoint y: 236, endPoint x: 154, endPoint y: 229, distance: 6.5
click at [155, 235] on div "48" at bounding box center [152, 224] width 47 height 31
click at [153, 225] on input "48" at bounding box center [152, 224] width 47 height 21
type input "4"
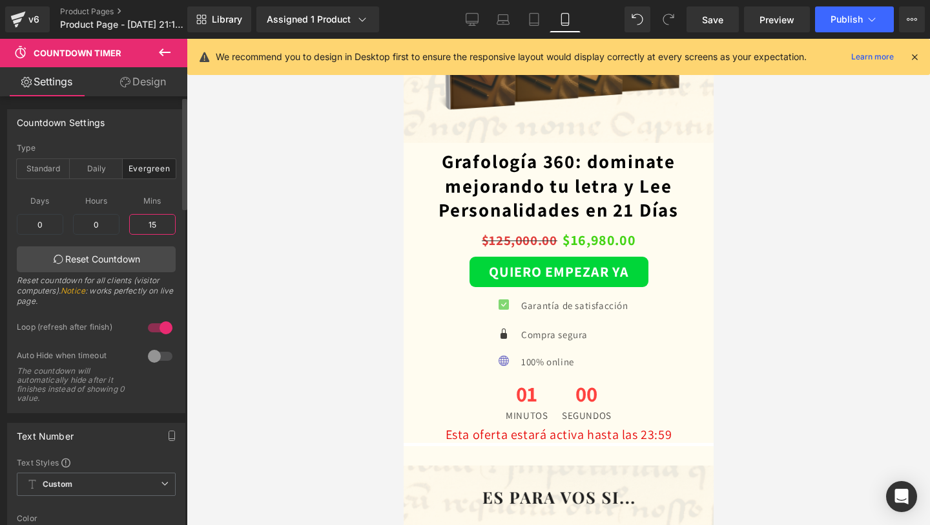
type input "15"
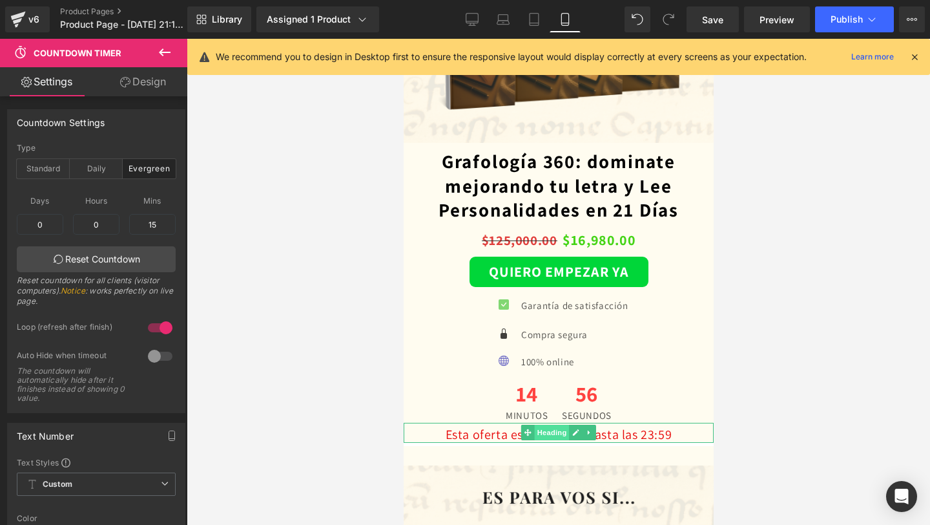
click at [557, 438] on span "Heading" at bounding box center [551, 432] width 35 height 16
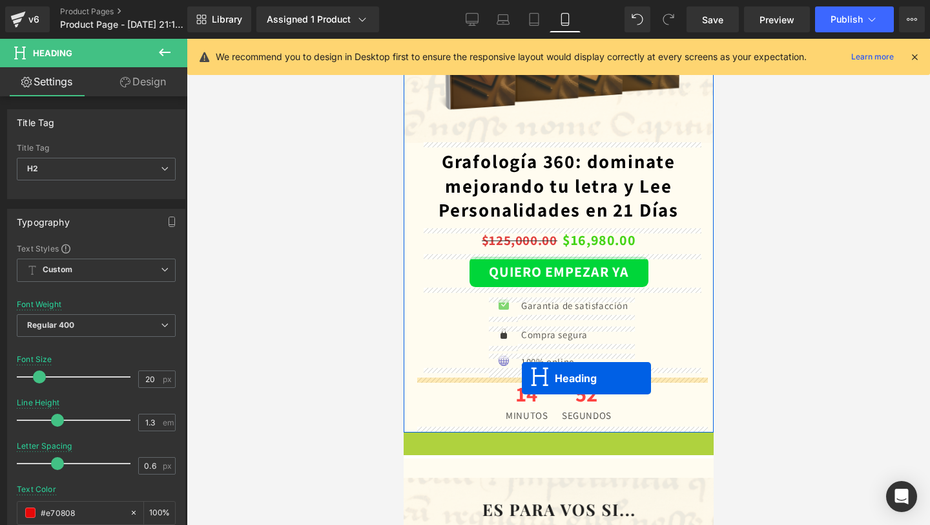
drag, startPoint x: 528, startPoint y: 435, endPoint x: 521, endPoint y: 378, distance: 57.2
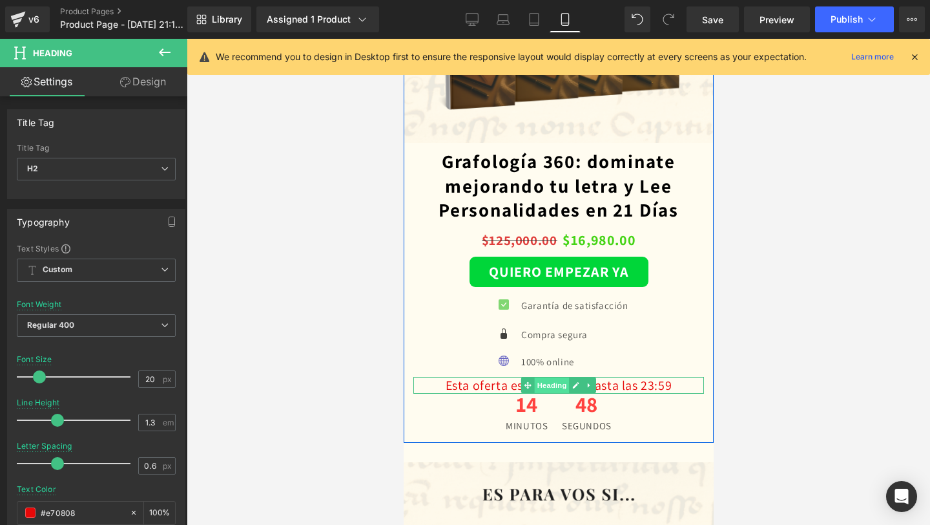
click at [547, 380] on span "Heading" at bounding box center [551, 385] width 35 height 16
click at [558, 382] on span "Heading" at bounding box center [551, 385] width 35 height 16
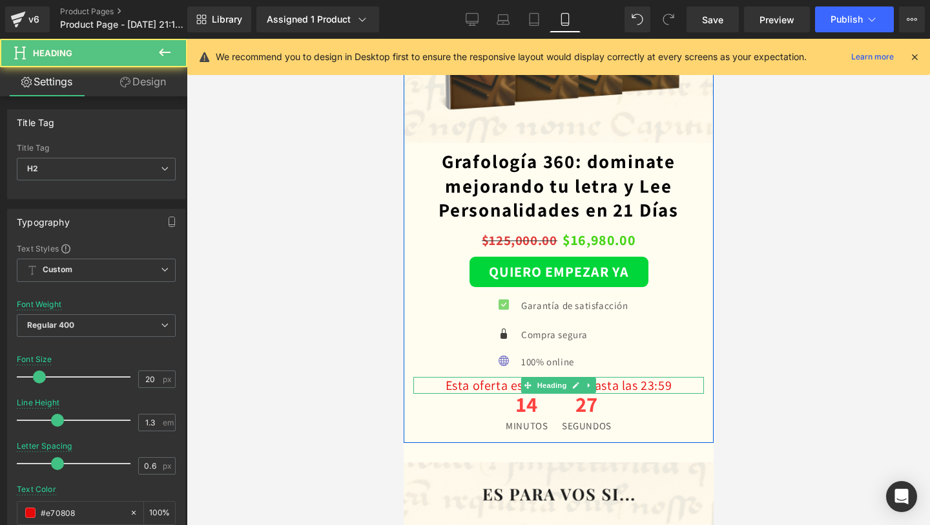
click at [510, 386] on h2 "Esta oferta estará activa hasta las 23:59" at bounding box center [558, 385] width 291 height 17
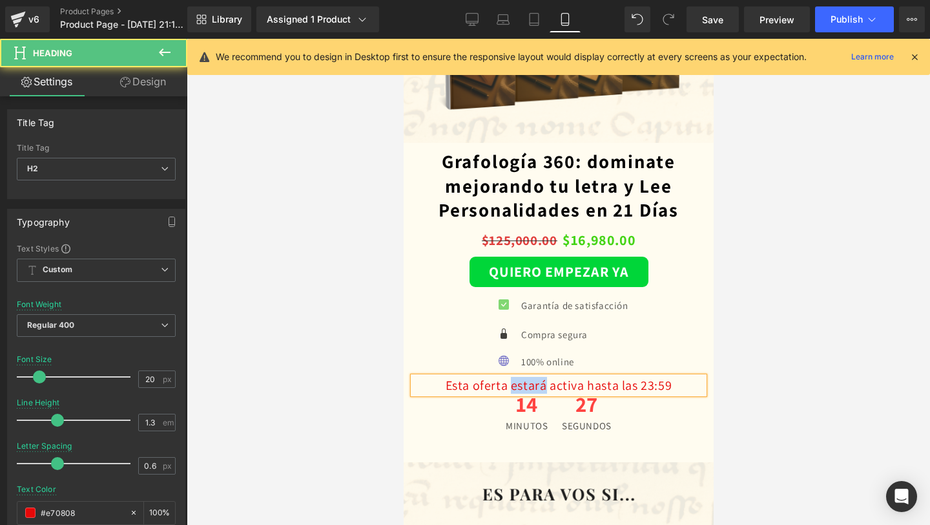
click at [510, 386] on h2 "Esta oferta estará activa hasta las 23:59" at bounding box center [558, 385] width 291 height 17
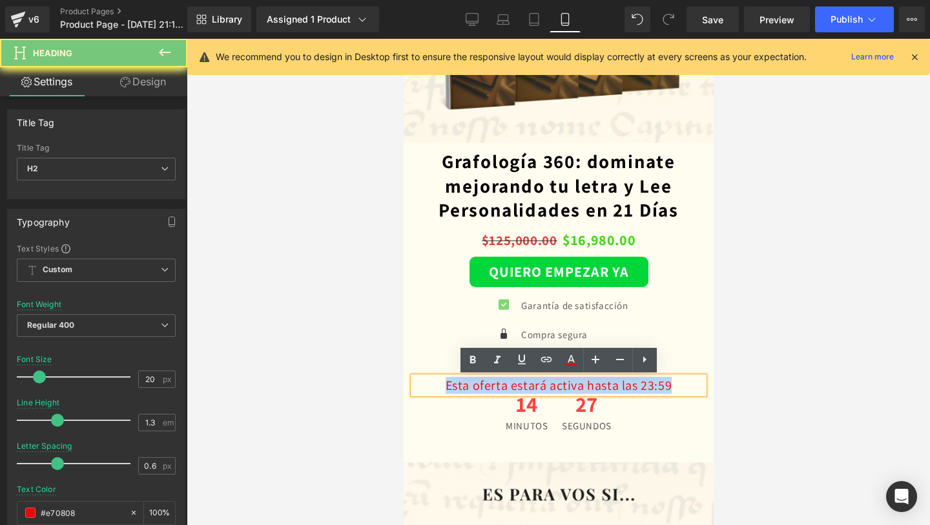
click at [510, 386] on h2 "Esta oferta estará activa hasta las 23:59" at bounding box center [558, 385] width 291 height 17
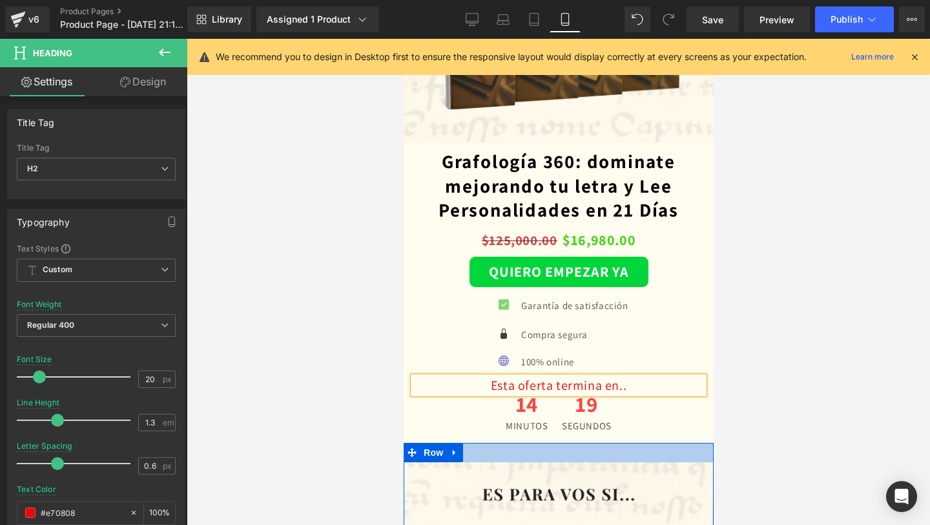
click at [678, 455] on div at bounding box center [558, 452] width 310 height 19
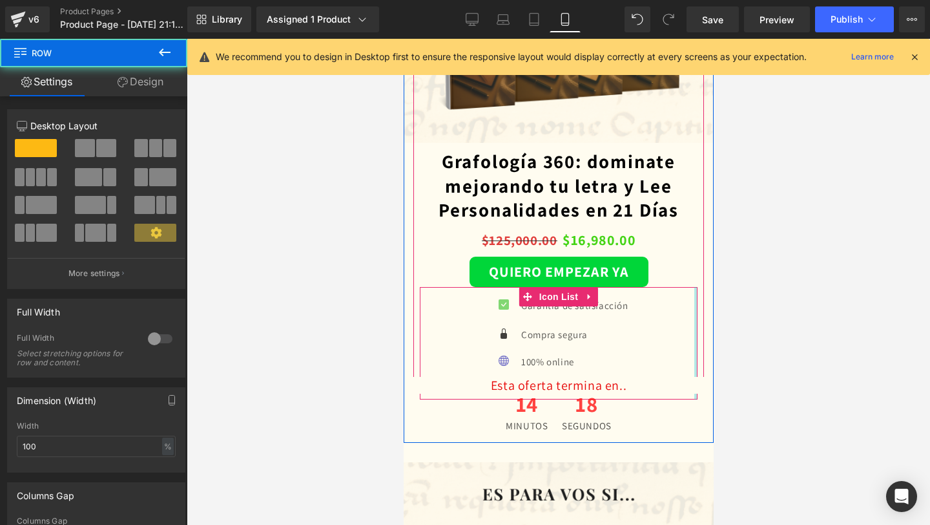
click at [695, 348] on div at bounding box center [695, 343] width 3 height 112
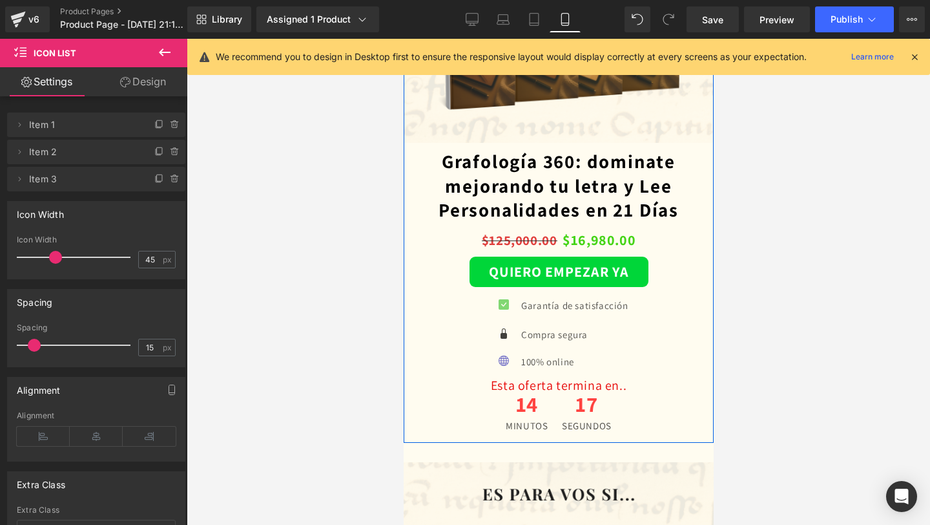
click at [707, 376] on div "Sale Off (P) Image Grafología 360: dominate mejorando tu letra y Lee Personalid…" at bounding box center [558, 119] width 310 height 634
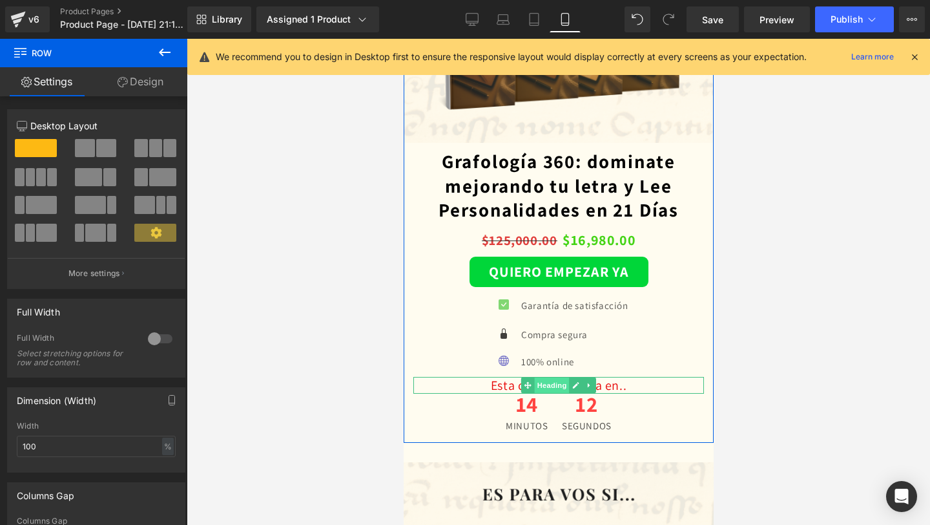
click at [554, 384] on span "Heading" at bounding box center [551, 385] width 35 height 16
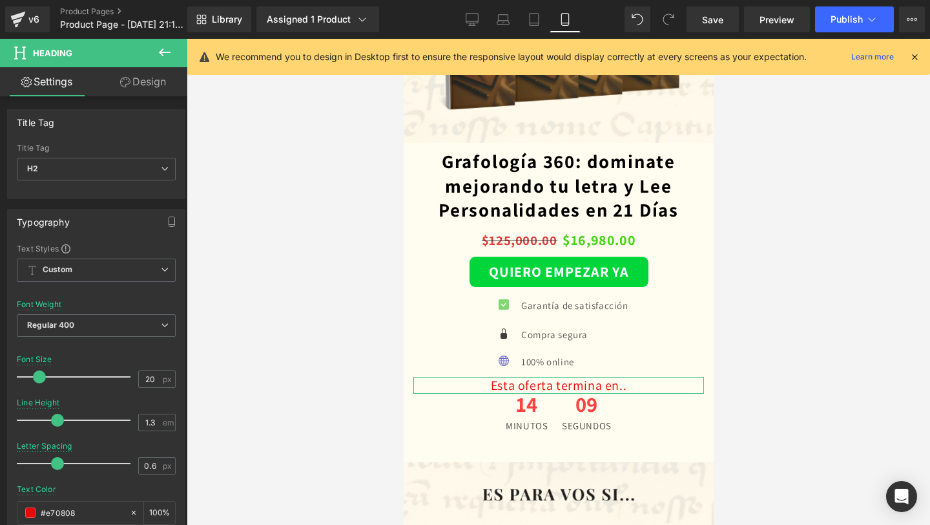
click at [141, 85] on link "Design" at bounding box center [143, 81] width 94 height 29
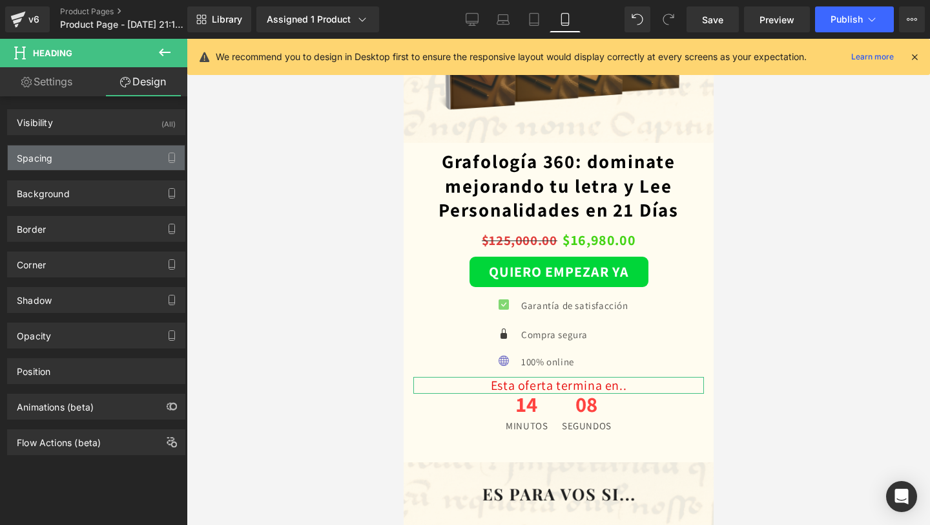
click at [123, 155] on div "Spacing" at bounding box center [96, 157] width 177 height 25
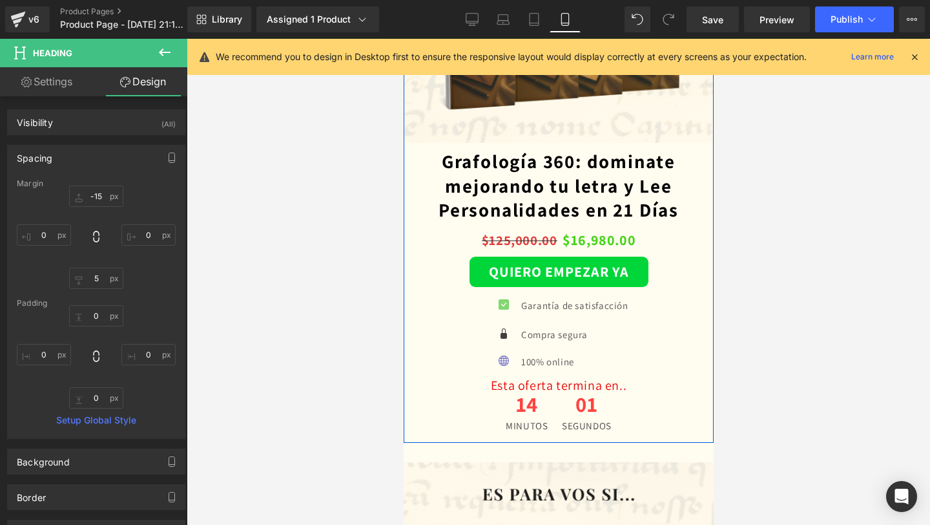
click at [431, 381] on h2 "Esta oferta termina en.." at bounding box center [558, 385] width 291 height 17
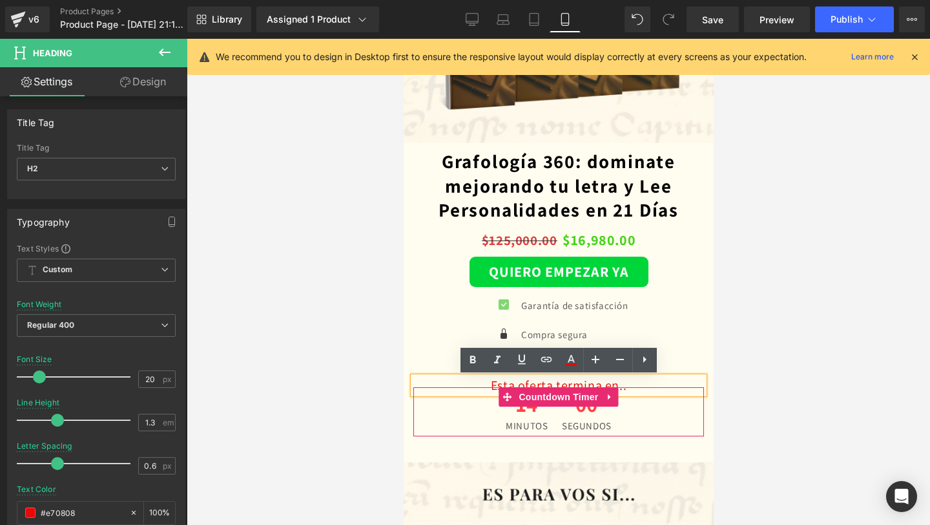
click at [465, 432] on div "14 Minutos 00 segundos" at bounding box center [558, 411] width 291 height 49
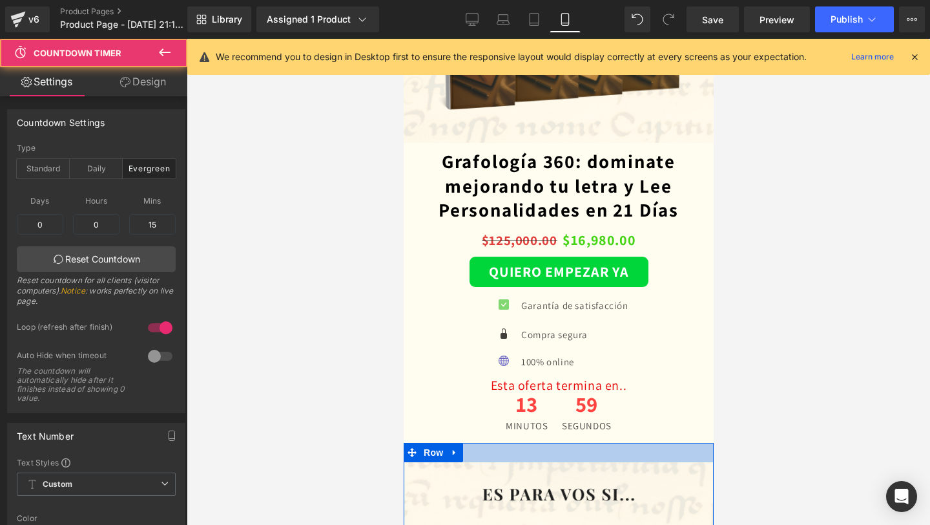
click at [465, 446] on div at bounding box center [558, 452] width 310 height 19
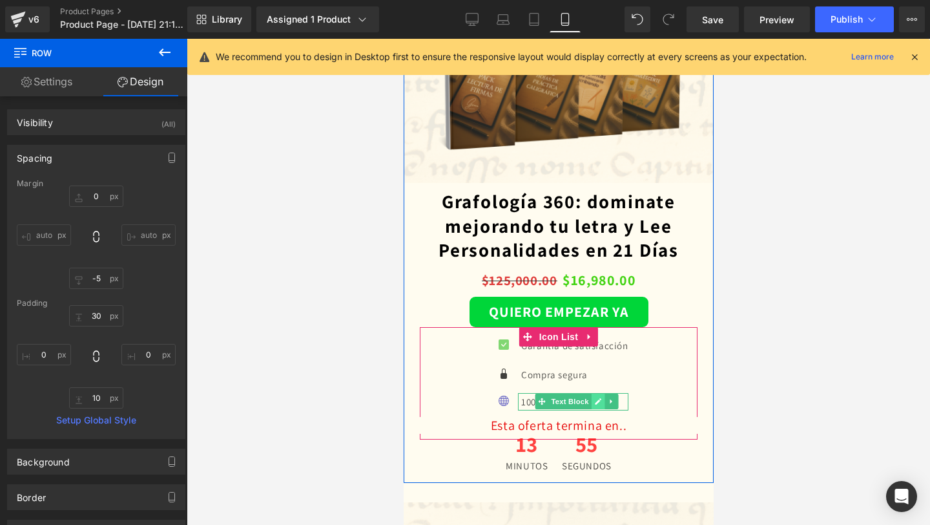
scroll to position [2071, 0]
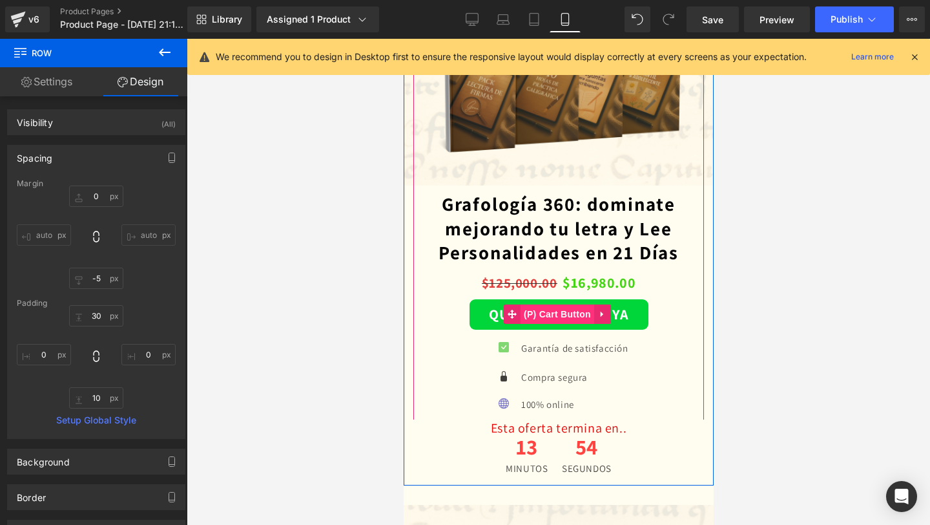
click at [545, 313] on span "(P) Cart Button" at bounding box center [557, 313] width 74 height 19
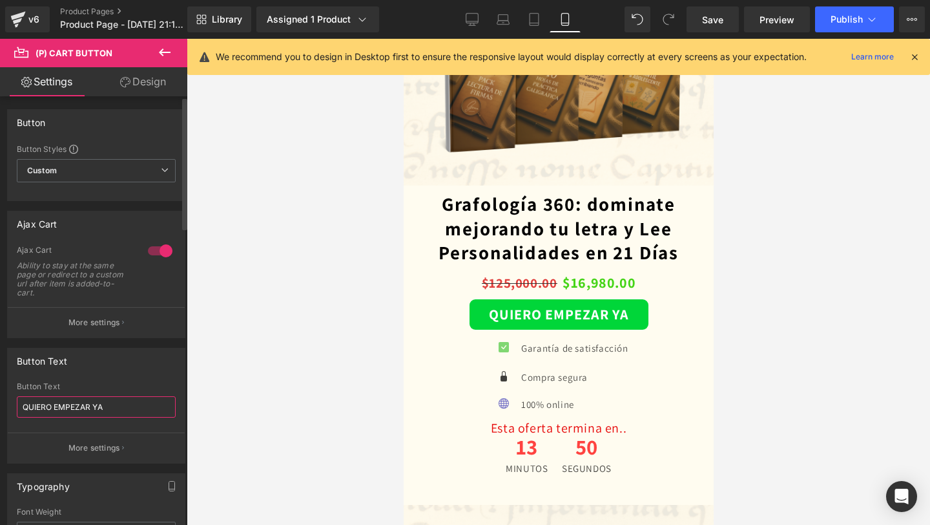
drag, startPoint x: 138, startPoint y: 406, endPoint x: 30, endPoint y: 405, distance: 108.5
click at [30, 405] on input "QUIERO EMPEZAR YA" at bounding box center [96, 406] width 159 height 21
type input "Q"
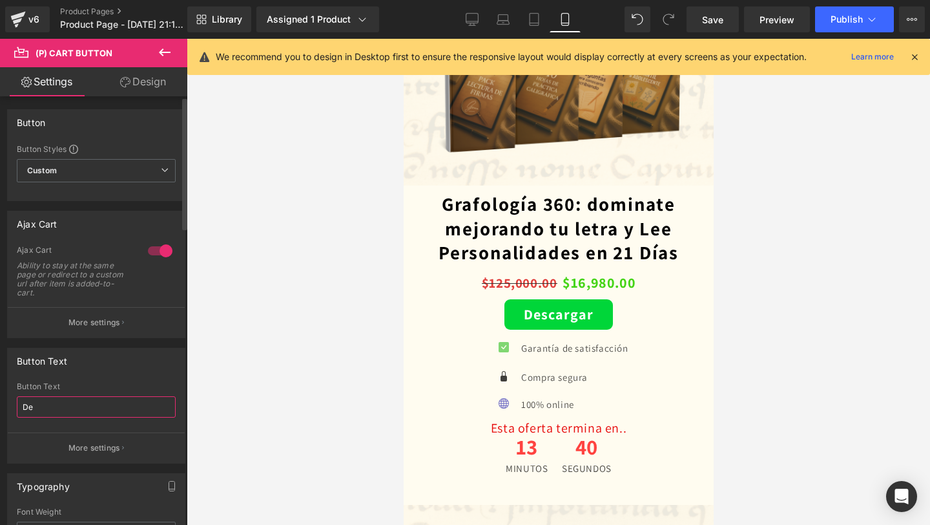
type input "D"
type input "P"
type input "Comprar ya"
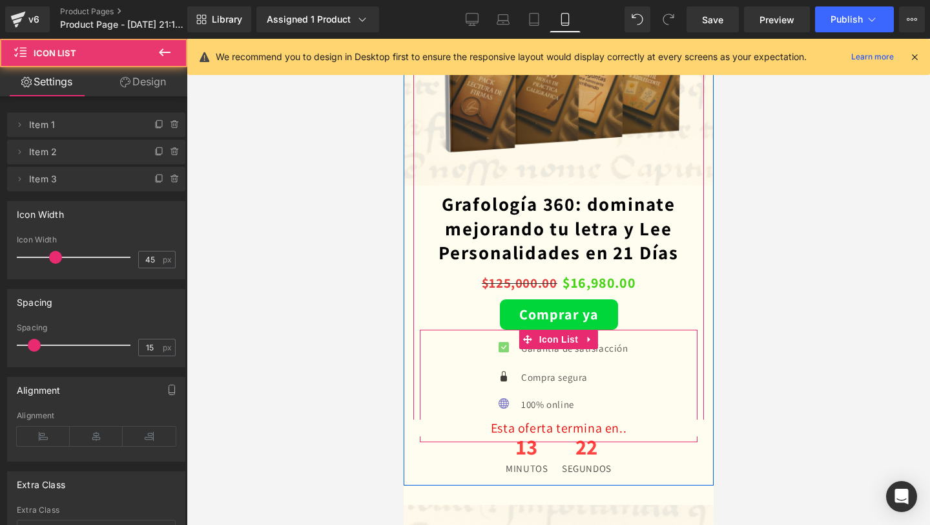
click at [433, 419] on div "Icon Garantía de satisfacción Text Block Icon Compra segura Text Block Icon 100…" at bounding box center [558, 391] width 278 height 64
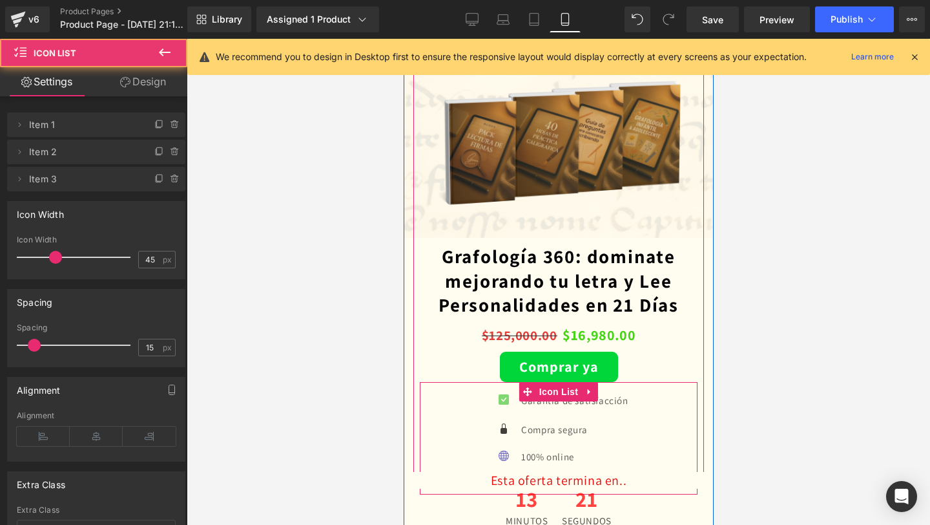
scroll to position [2011, 0]
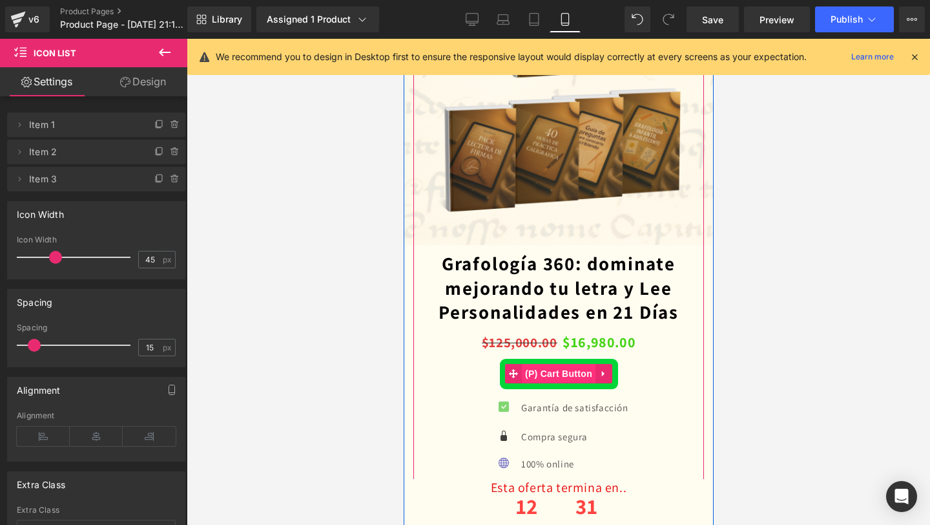
click at [544, 375] on span "(P) Cart Button" at bounding box center [558, 373] width 74 height 19
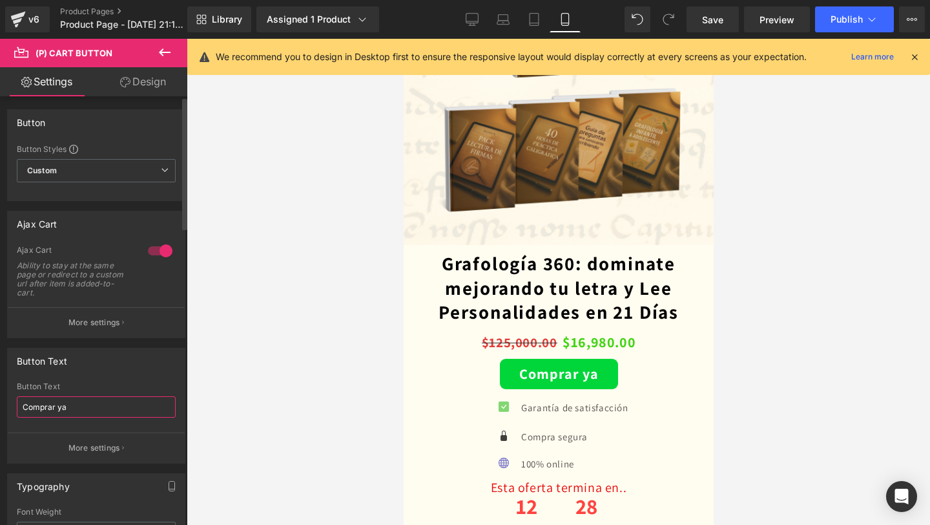
drag, startPoint x: 70, startPoint y: 404, endPoint x: 10, endPoint y: 400, distance: 59.6
click at [10, 400] on div "Comprar ya Button Text Comprar ya More settings" at bounding box center [96, 422] width 177 height 81
type input "Quiero mi manual"
click at [382, 374] on div at bounding box center [559, 282] width 744 height 486
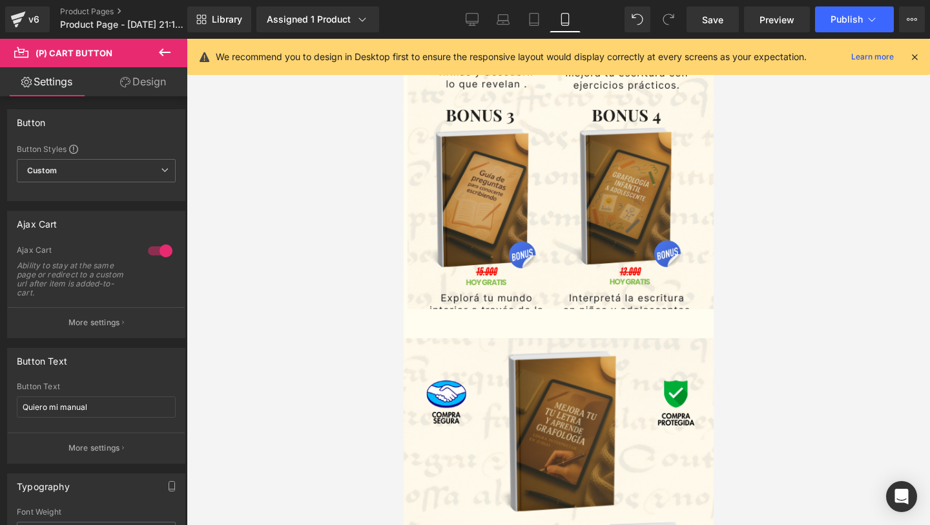
scroll to position [1603, 0]
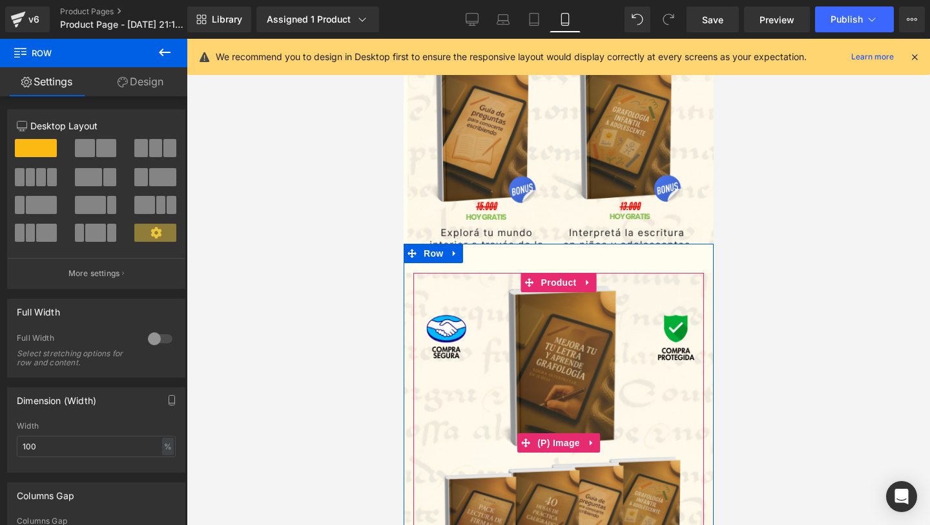
scroll to position [1648, 0]
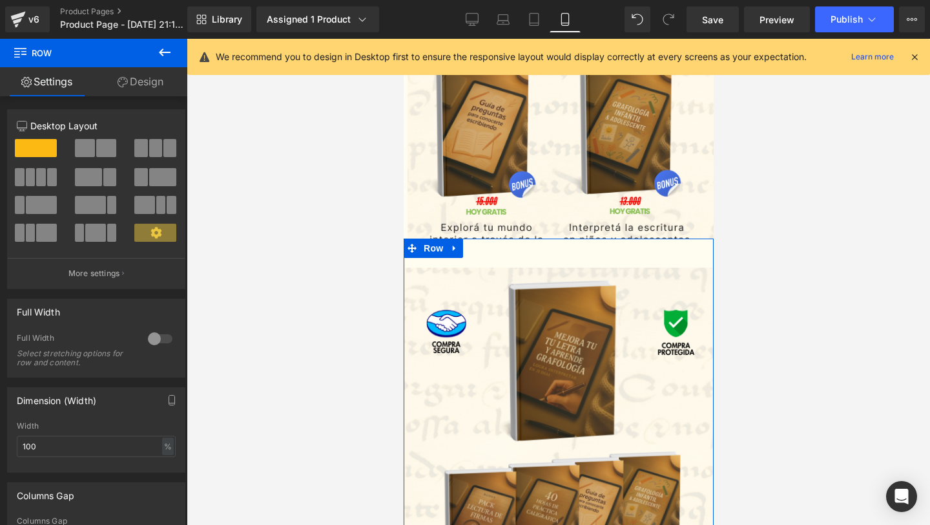
click at [140, 83] on link "Design" at bounding box center [141, 81] width 94 height 29
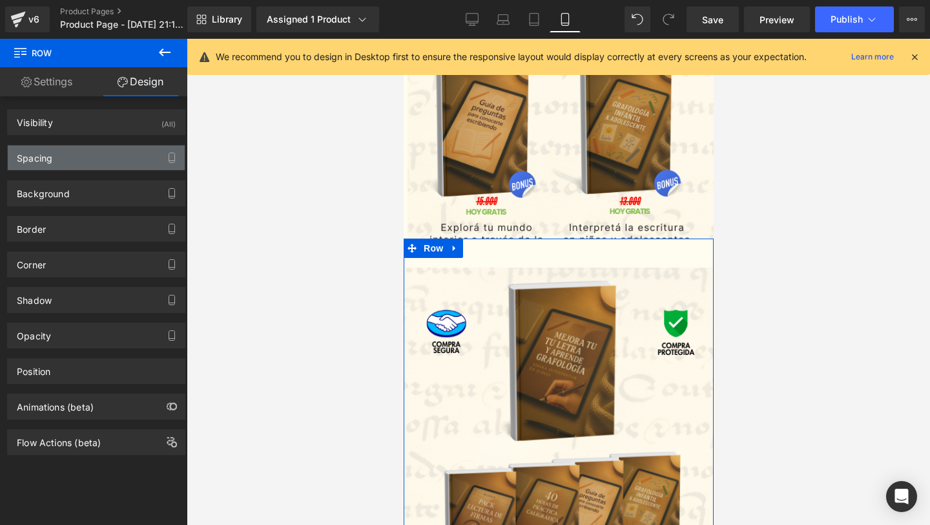
click at [151, 154] on div "Spacing" at bounding box center [96, 157] width 177 height 25
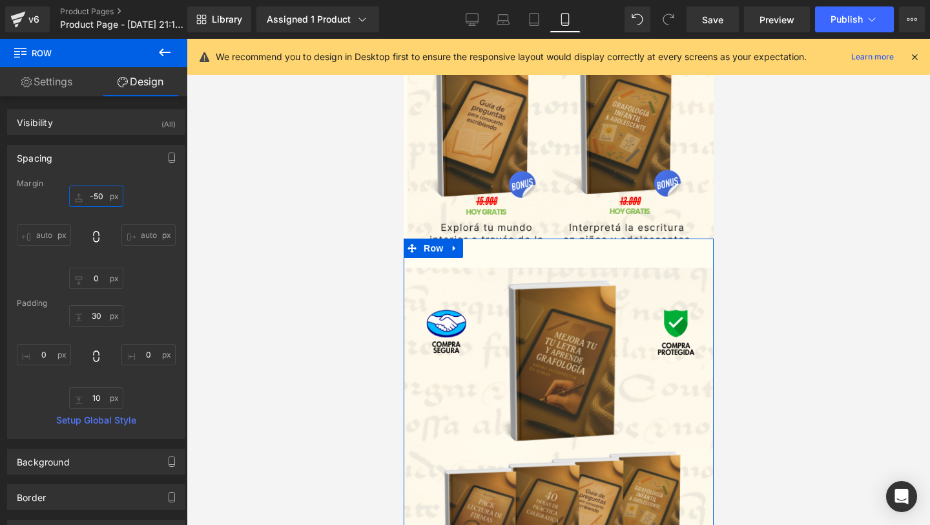
click at [90, 192] on input "-50" at bounding box center [96, 195] width 54 height 21
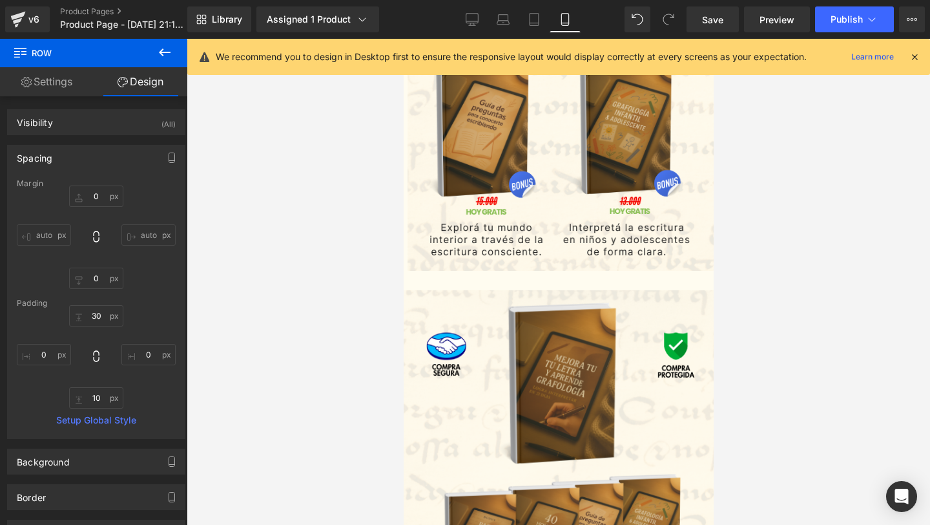
click at [599, 439] on img at bounding box center [558, 460] width 314 height 340
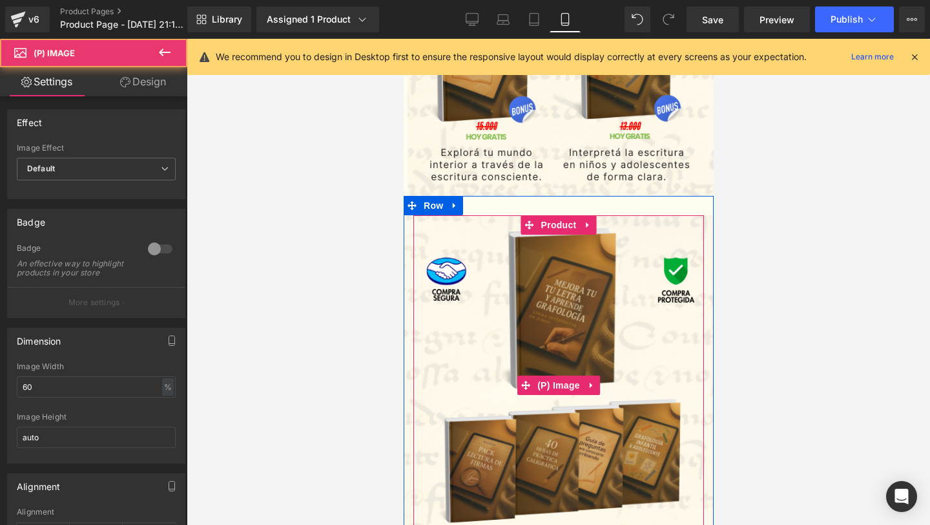
scroll to position [1825, 0]
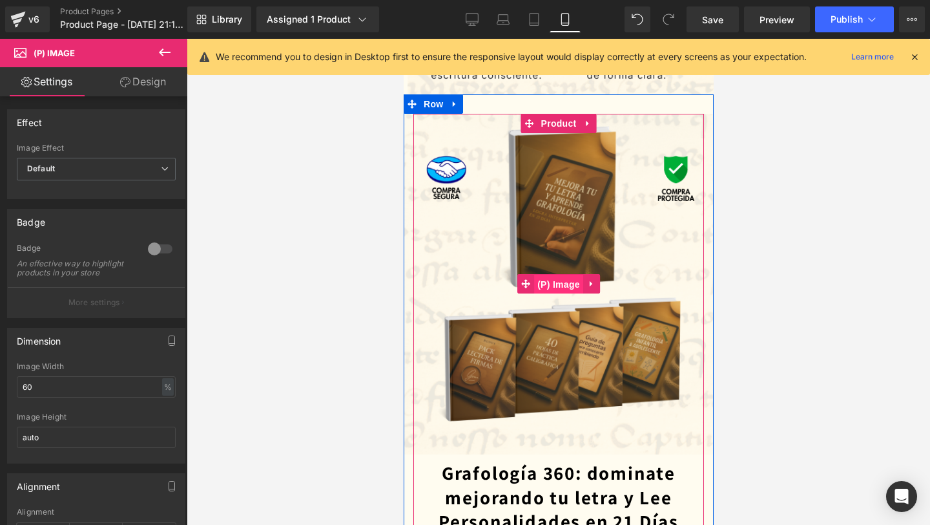
click at [552, 286] on span "(P) Image" at bounding box center [558, 284] width 49 height 19
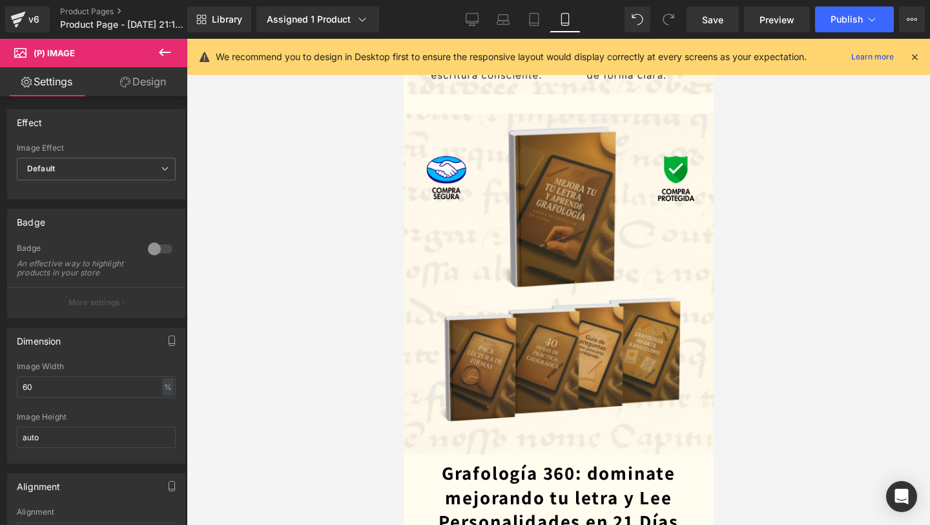
click at [127, 75] on link "Design" at bounding box center [143, 81] width 94 height 29
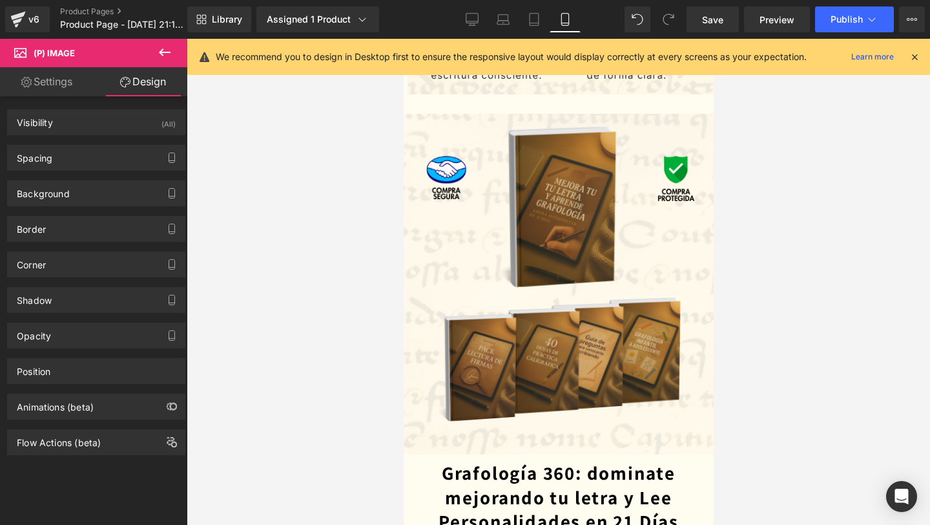
type input "-30"
type input "-190"
type input "0"
type input "-190"
type input "0"
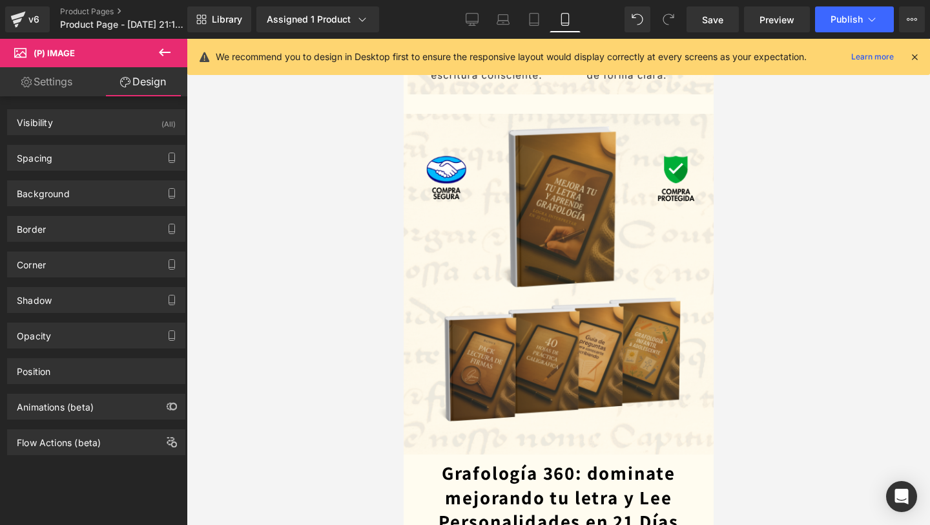
type input "0"
click at [68, 163] on div "Spacing" at bounding box center [96, 157] width 177 height 25
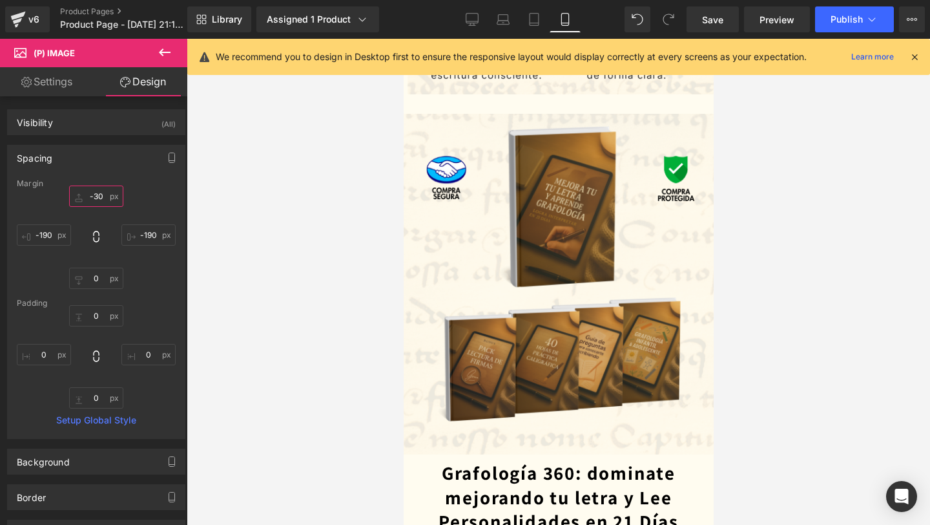
click at [105, 195] on input "-30" at bounding box center [96, 195] width 54 height 21
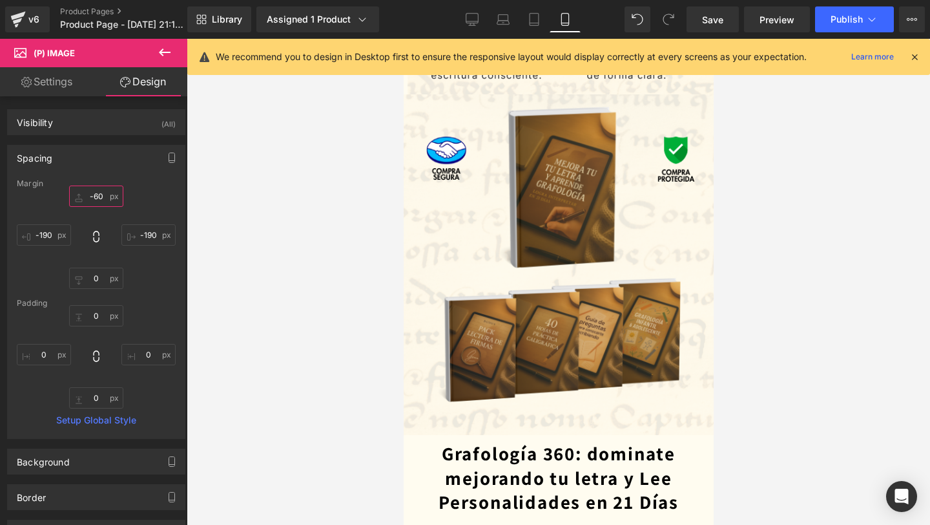
type input "-60"
click at [132, 293] on div "Margin -60 -60 -190px -190 0px 0 -190px -190 Padding 0px 0 0px 0 0px 0 0px 0 Se…" at bounding box center [96, 308] width 177 height 259
click at [708, 17] on span "Save" at bounding box center [712, 20] width 21 height 14
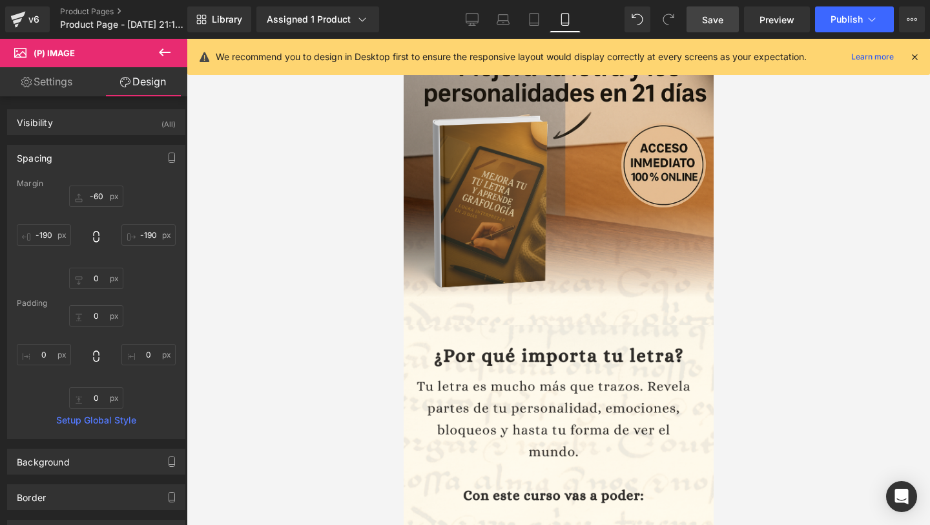
scroll to position [0, 0]
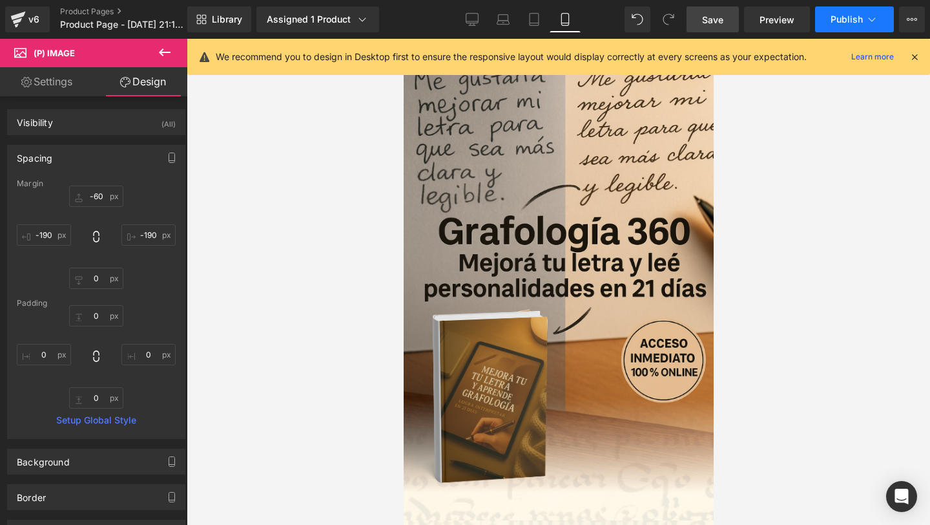
click at [852, 21] on span "Publish" at bounding box center [847, 19] width 32 height 10
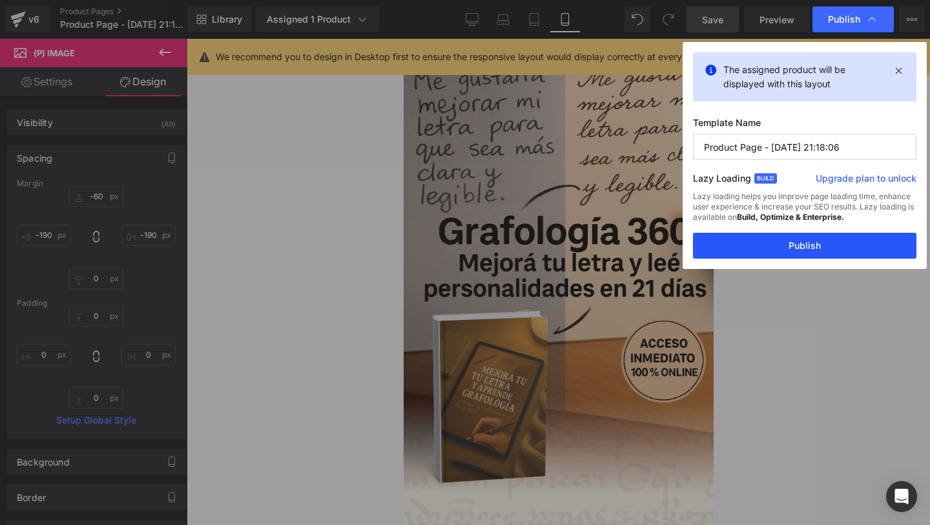
click at [780, 253] on button "Publish" at bounding box center [805, 246] width 224 height 26
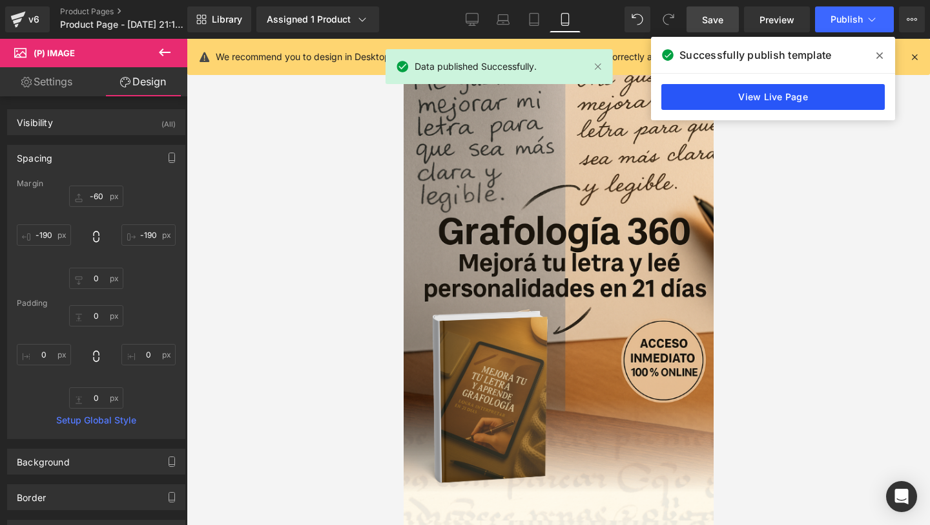
click at [777, 98] on link "View Live Page" at bounding box center [774, 97] width 224 height 26
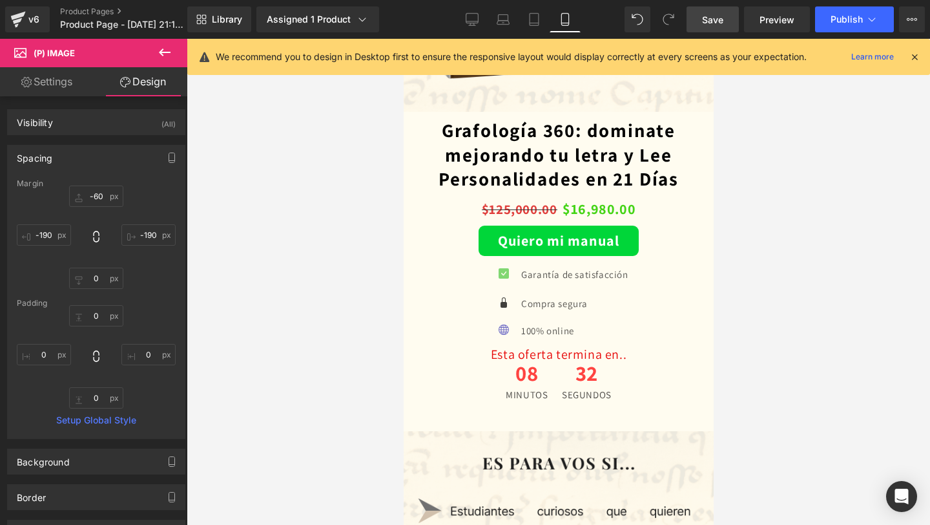
scroll to position [2150, 0]
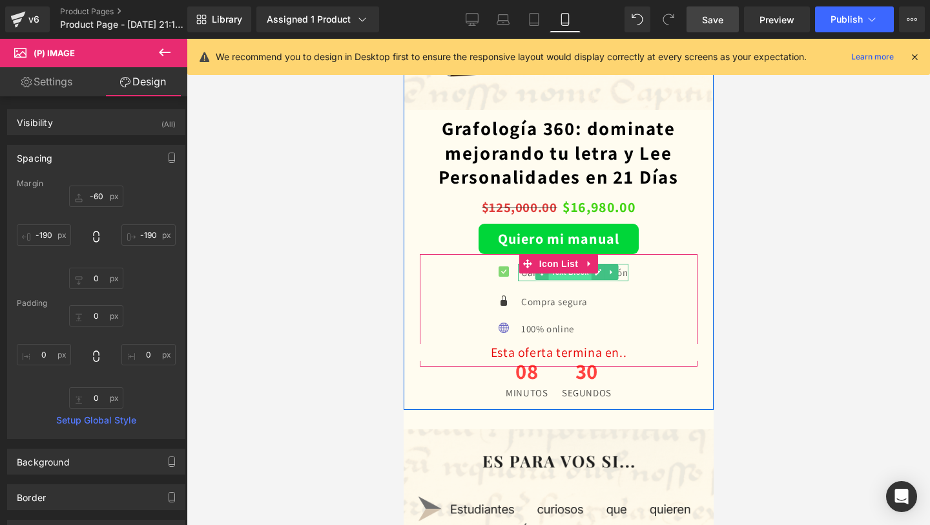
click at [548, 276] on span "Text Block" at bounding box center [569, 272] width 43 height 16
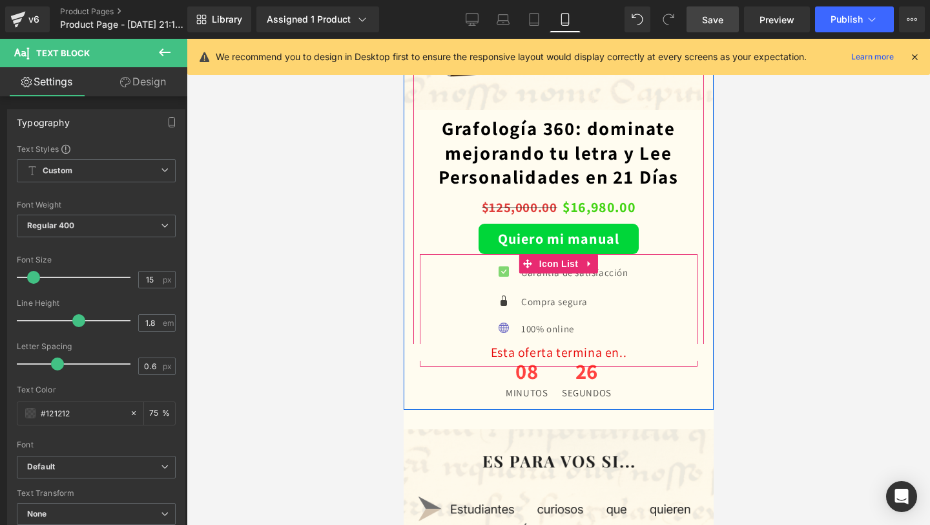
click at [468, 315] on div "Icon Garantía de satisfacción Text Block Icon Compra segura Text Block Icon 100…" at bounding box center [558, 315] width 278 height 64
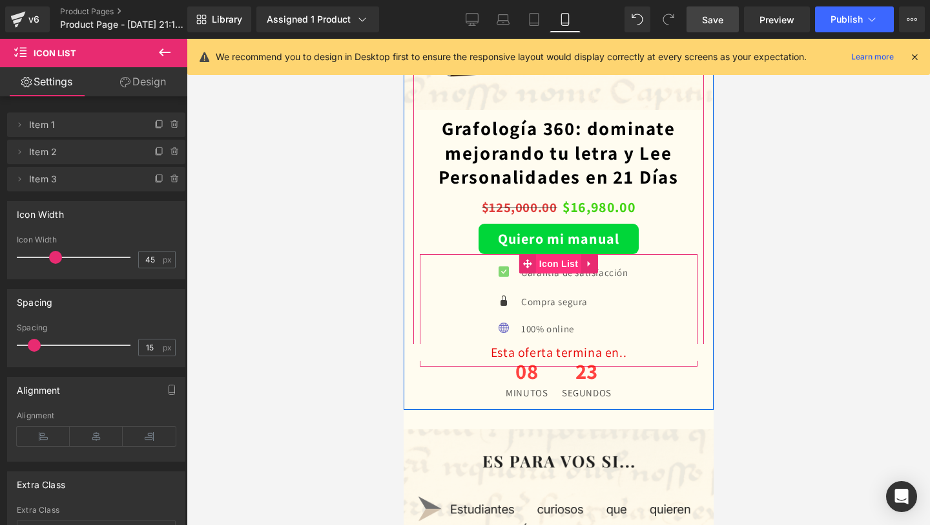
click at [552, 267] on span "Icon List" at bounding box center [558, 263] width 45 height 19
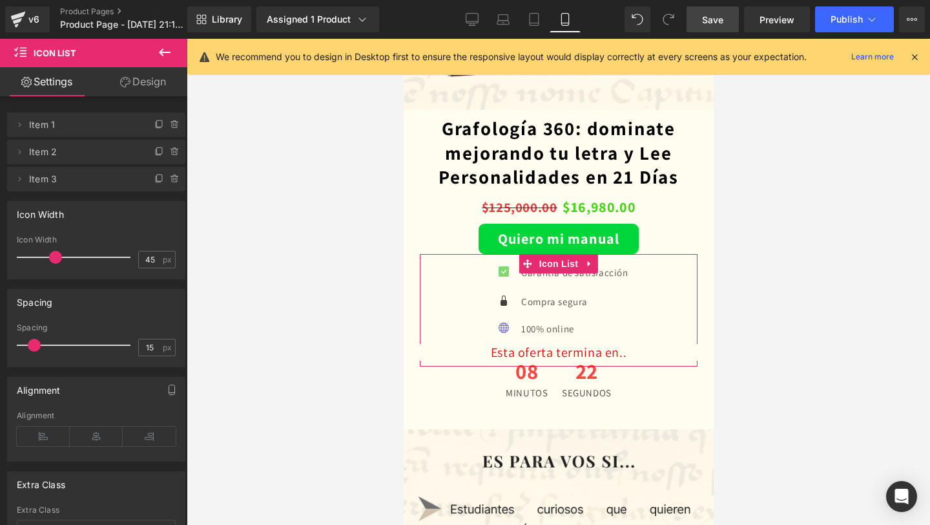
click at [110, 86] on link "Design" at bounding box center [143, 81] width 94 height 29
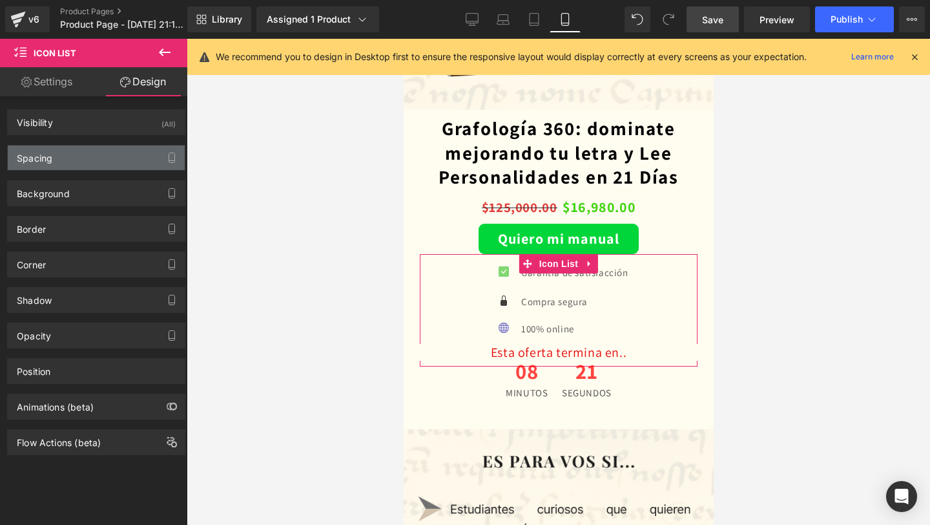
click at [77, 153] on div "Spacing" at bounding box center [96, 157] width 177 height 25
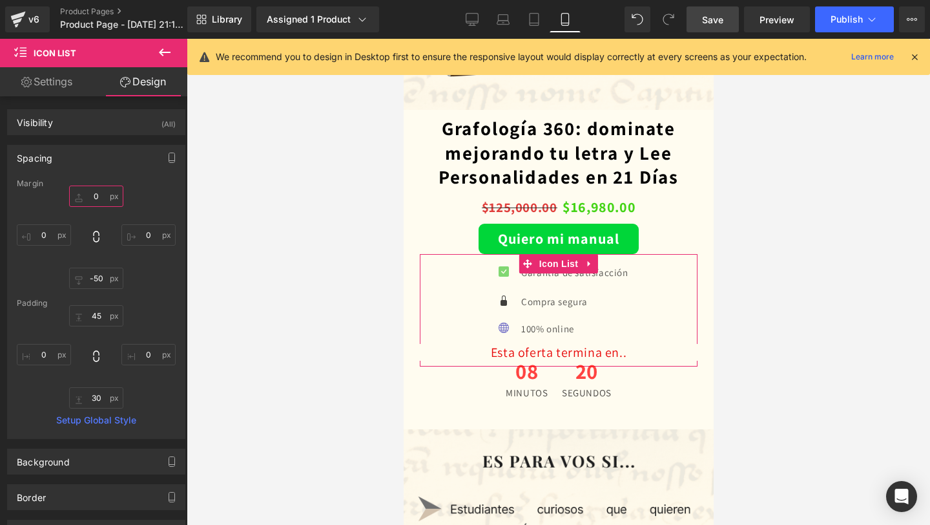
click at [96, 196] on input "0" at bounding box center [96, 195] width 54 height 21
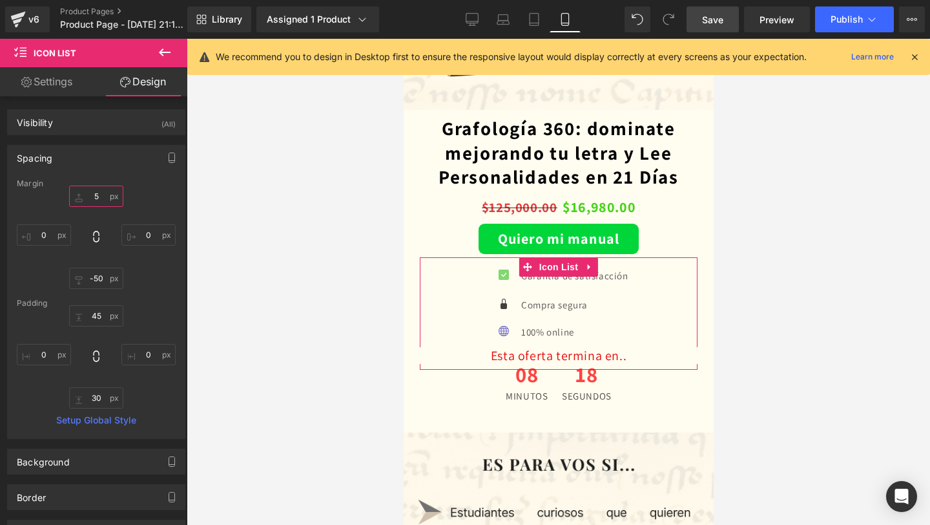
type input "5"
click at [227, 275] on div at bounding box center [559, 282] width 744 height 486
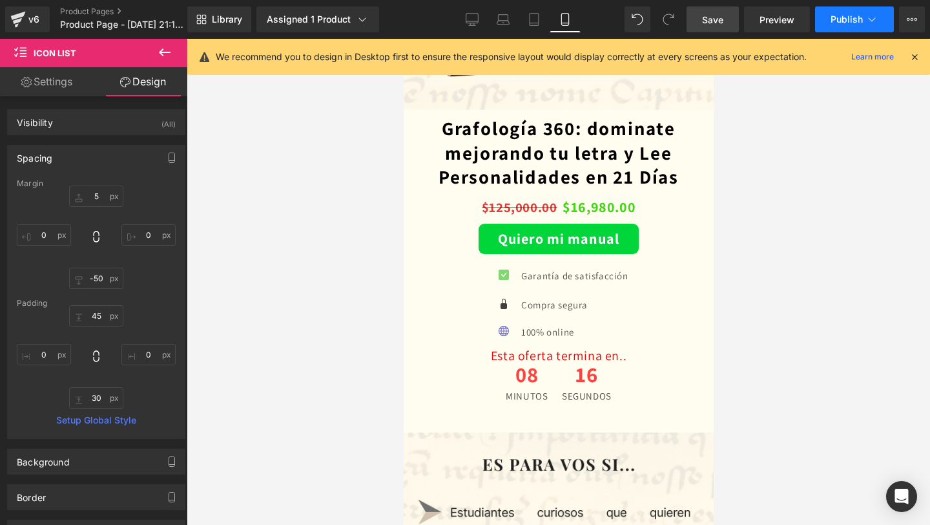
click at [846, 25] on span "Publish" at bounding box center [847, 19] width 32 height 10
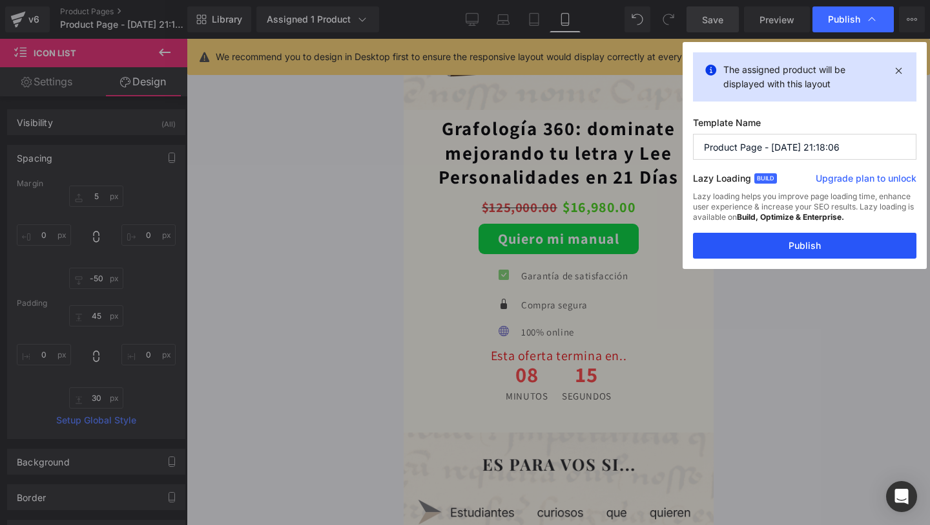
click at [748, 240] on button "Publish" at bounding box center [805, 246] width 224 height 26
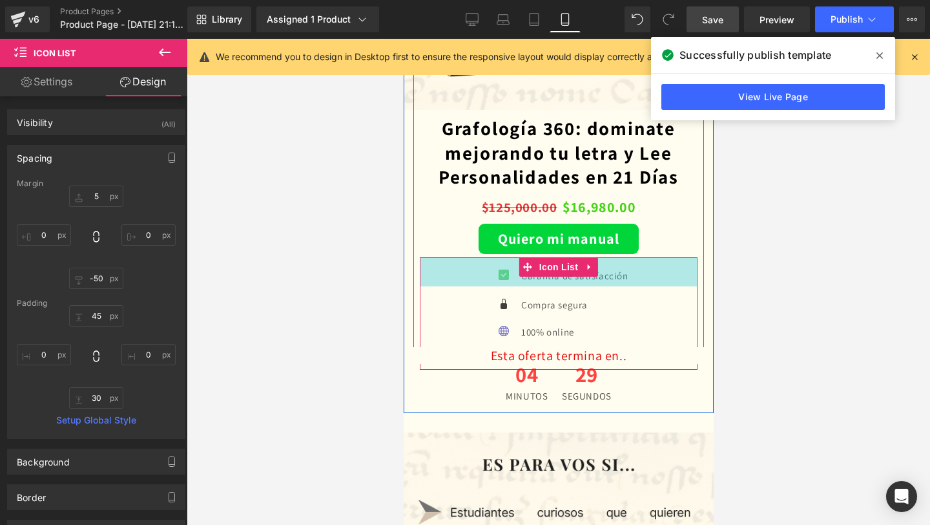
click at [497, 277] on div "45px" at bounding box center [558, 271] width 278 height 29
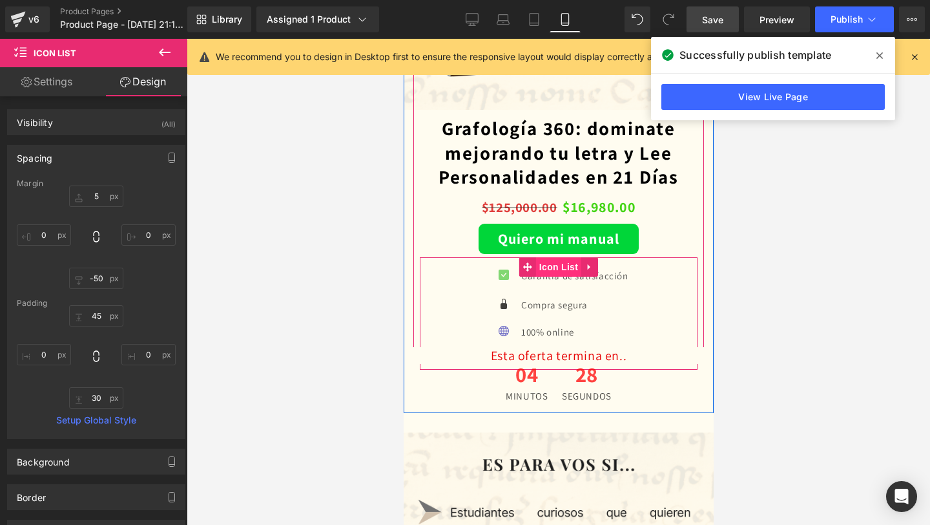
click at [557, 266] on span "Icon List" at bounding box center [558, 266] width 45 height 19
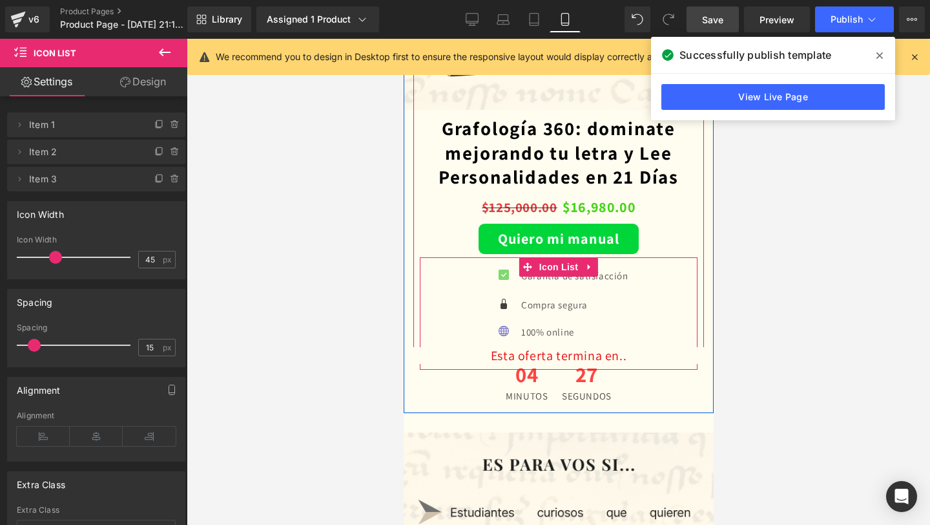
click at [500, 297] on div "Icon" at bounding box center [502, 305] width 29 height 19
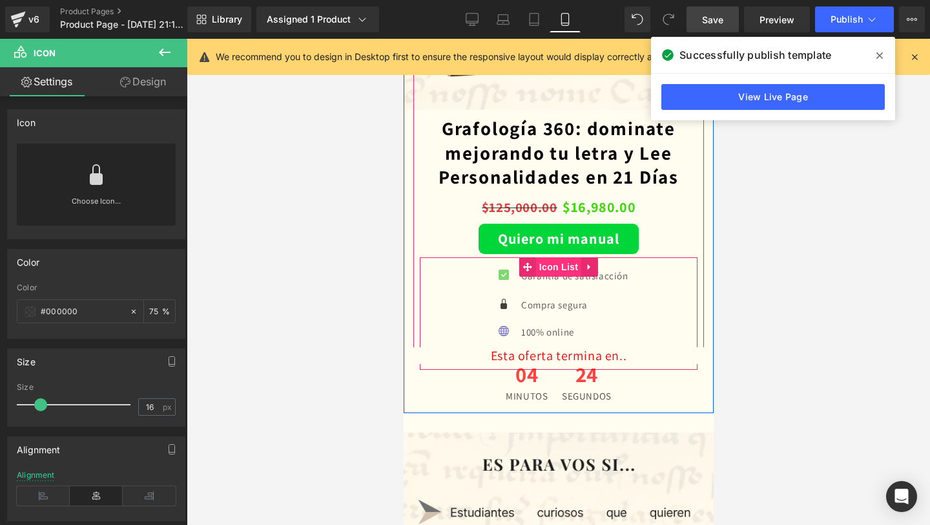
click at [564, 271] on span "Icon List" at bounding box center [558, 266] width 45 height 19
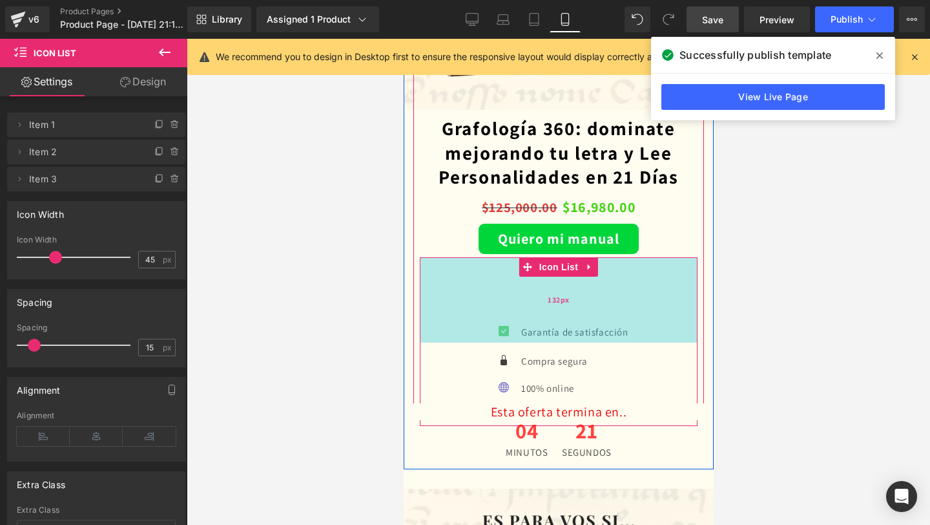
drag, startPoint x: 640, startPoint y: 277, endPoint x: 609, endPoint y: 335, distance: 65.9
click at [609, 335] on div "132px" at bounding box center [558, 299] width 278 height 85
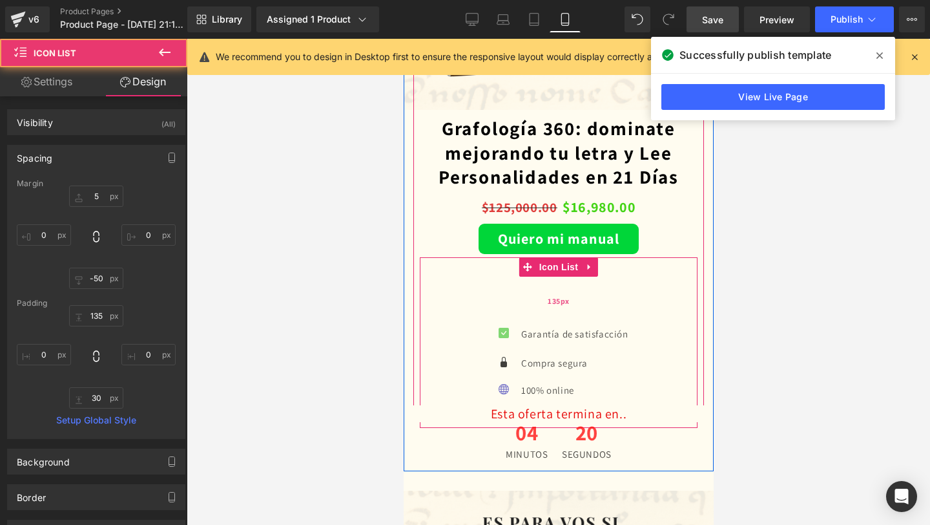
click at [569, 336] on div "135px" at bounding box center [558, 300] width 278 height 87
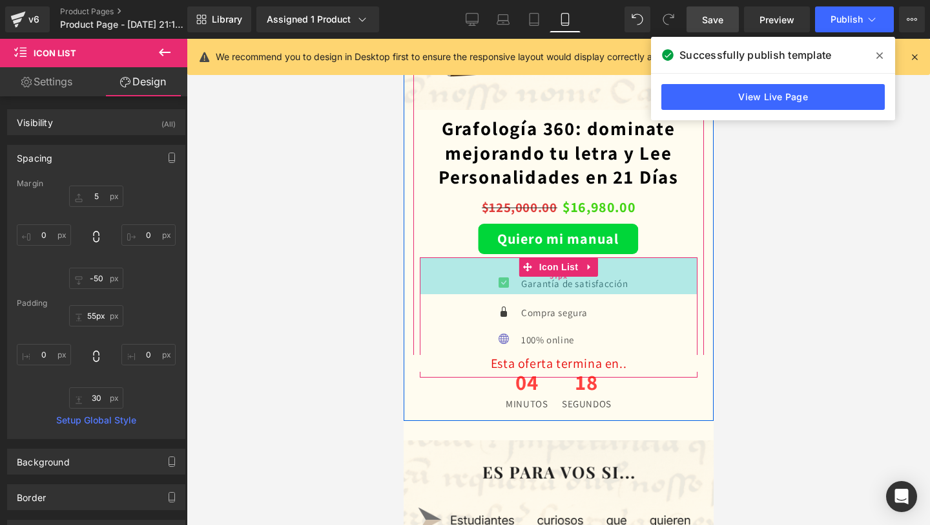
type input "54px"
drag, startPoint x: 565, startPoint y: 339, endPoint x: 578, endPoint y: 287, distance: 53.8
click at [578, 287] on div "54px" at bounding box center [558, 274] width 278 height 35
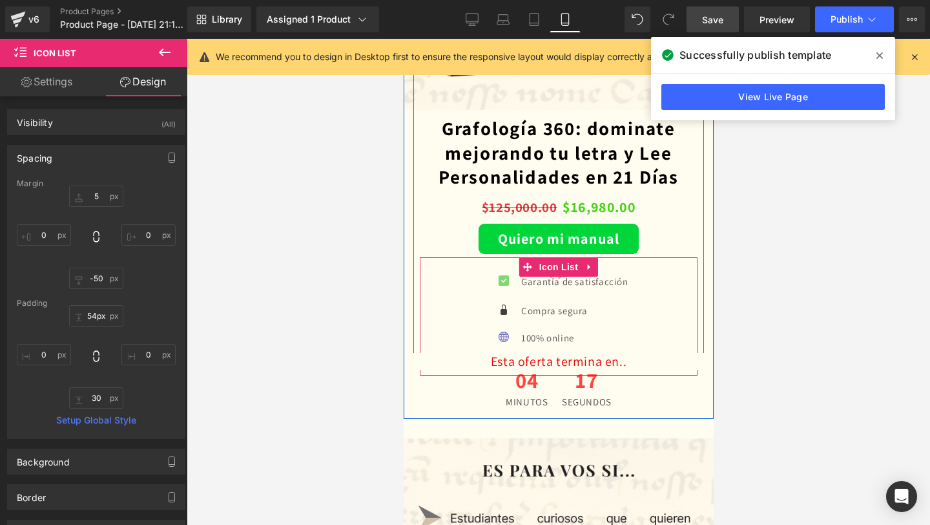
click at [437, 291] on div "54px" at bounding box center [558, 274] width 278 height 35
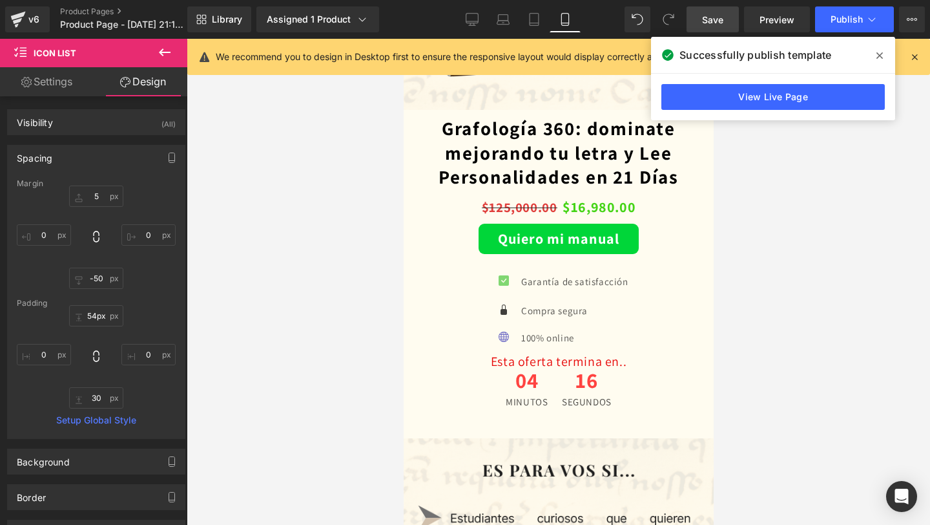
click at [885, 54] on span at bounding box center [880, 55] width 21 height 21
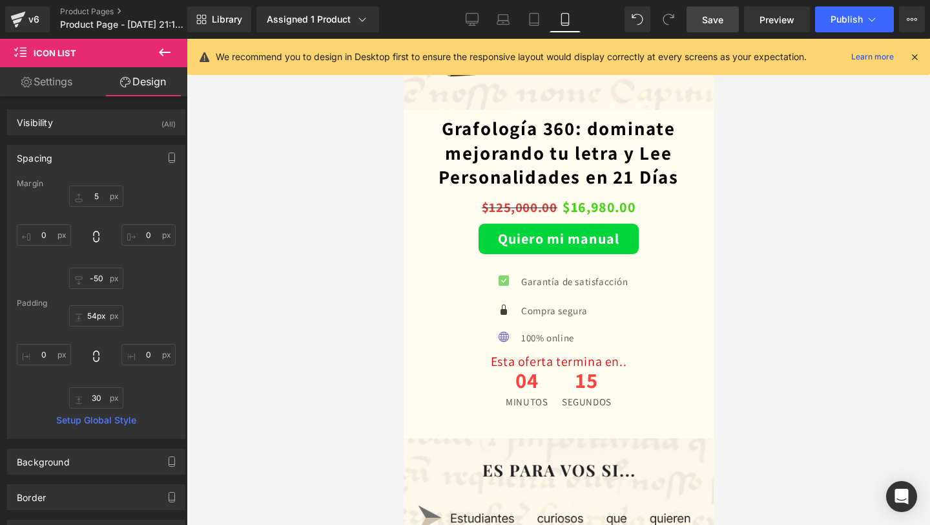
click at [694, 17] on link "Save" at bounding box center [713, 19] width 52 height 26
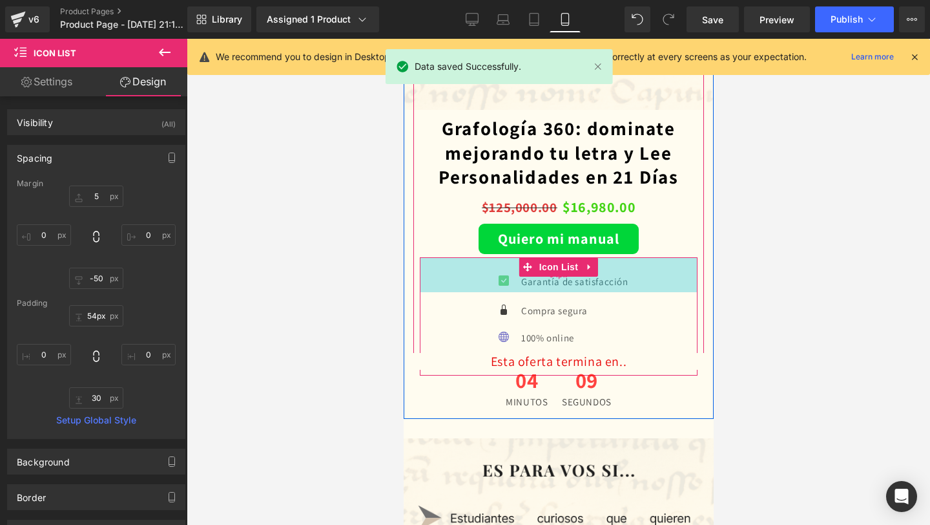
click at [495, 284] on div "54px" at bounding box center [558, 274] width 278 height 35
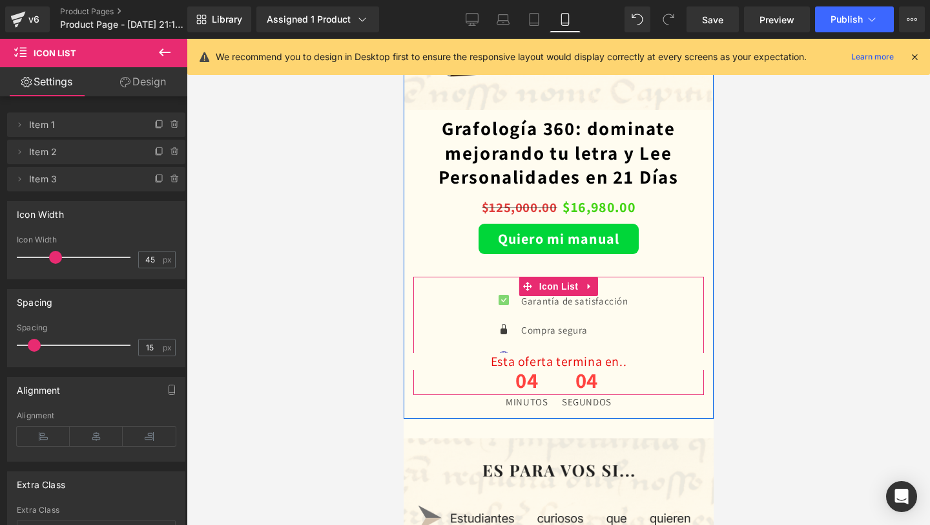
click at [446, 330] on div "Icon Garantía de satisfacción Text Block Icon Compra segura Text Block Icon 100…" at bounding box center [558, 343] width 291 height 64
click at [543, 286] on span "Icon List" at bounding box center [558, 286] width 45 height 19
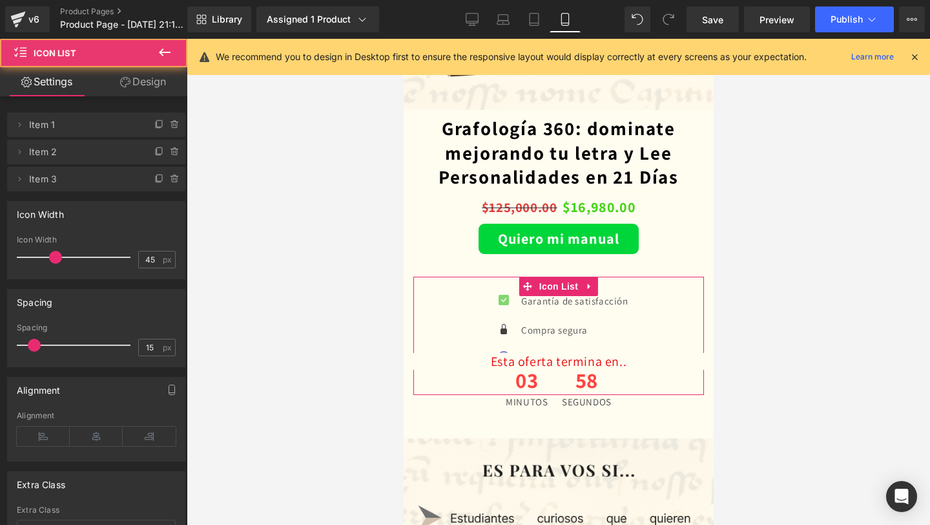
click at [146, 84] on link "Design" at bounding box center [143, 81] width 94 height 29
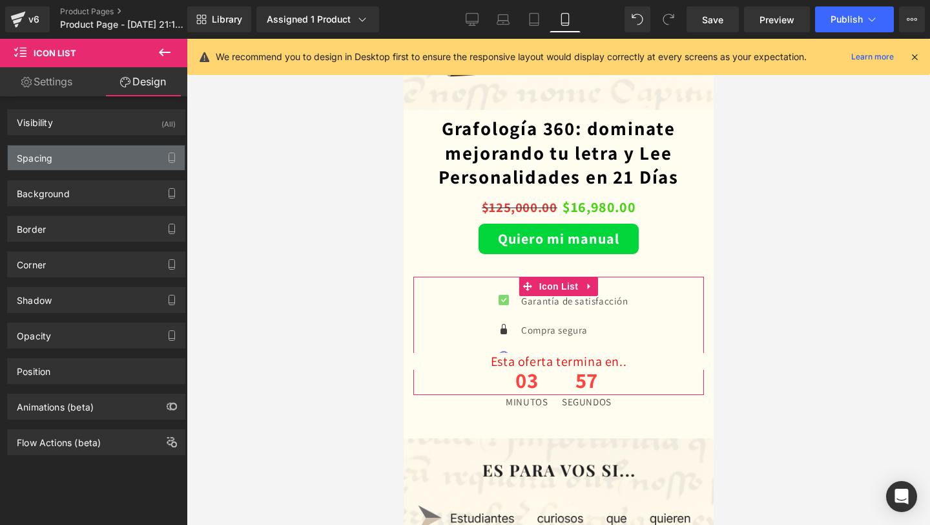
click at [137, 156] on div "Spacing" at bounding box center [96, 157] width 177 height 25
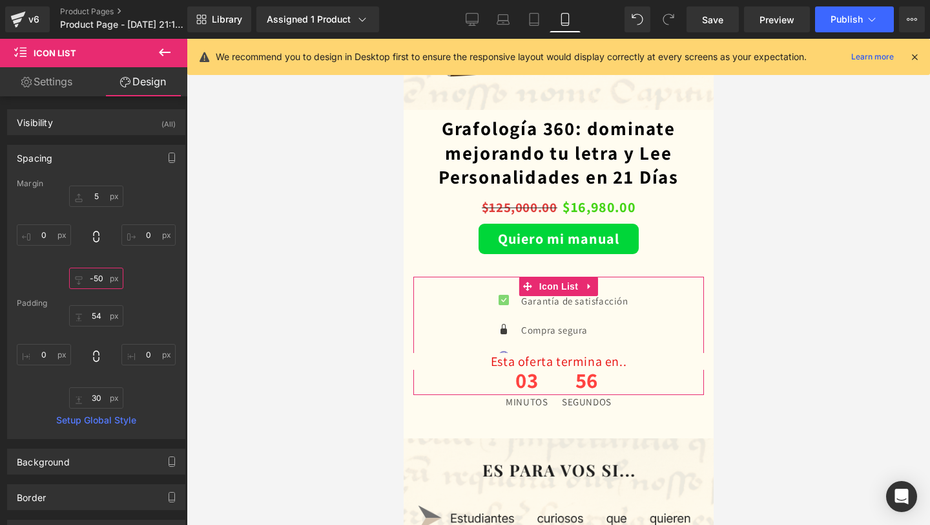
click at [97, 284] on input "-50" at bounding box center [96, 277] width 54 height 21
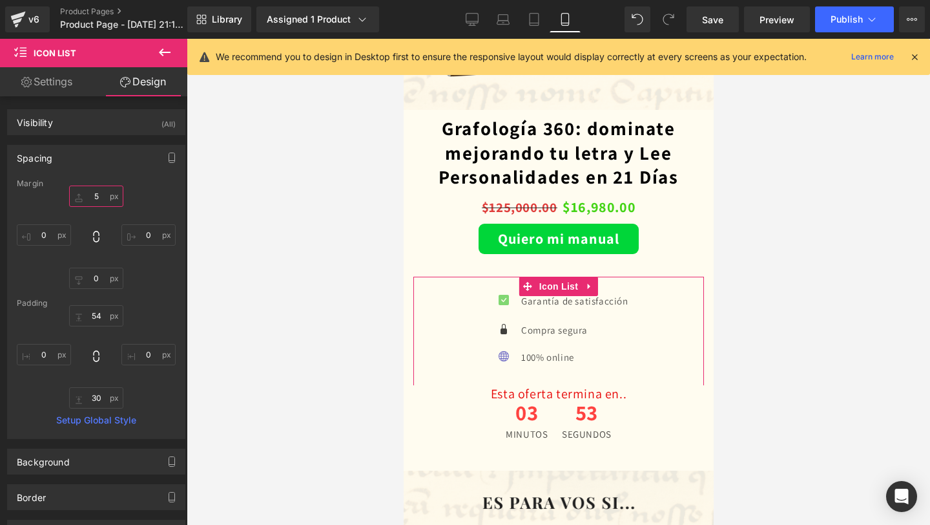
click at [92, 196] on input "5" at bounding box center [96, 195] width 54 height 21
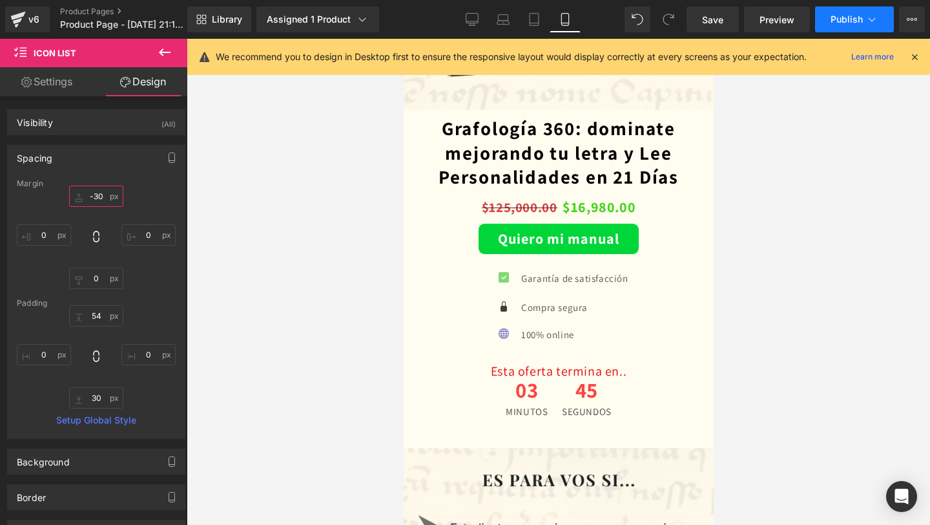
type input "-30"
click at [854, 19] on span "Publish" at bounding box center [847, 19] width 32 height 10
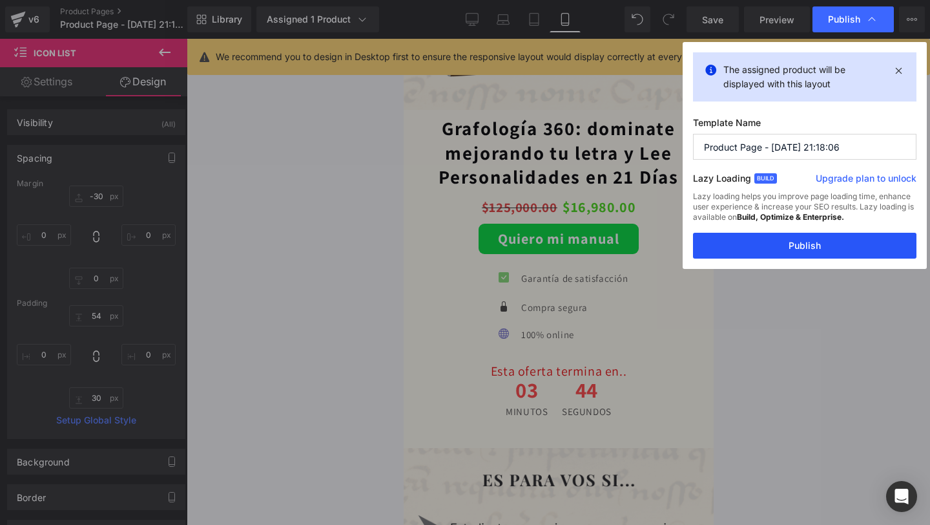
click at [751, 244] on button "Publish" at bounding box center [805, 246] width 224 height 26
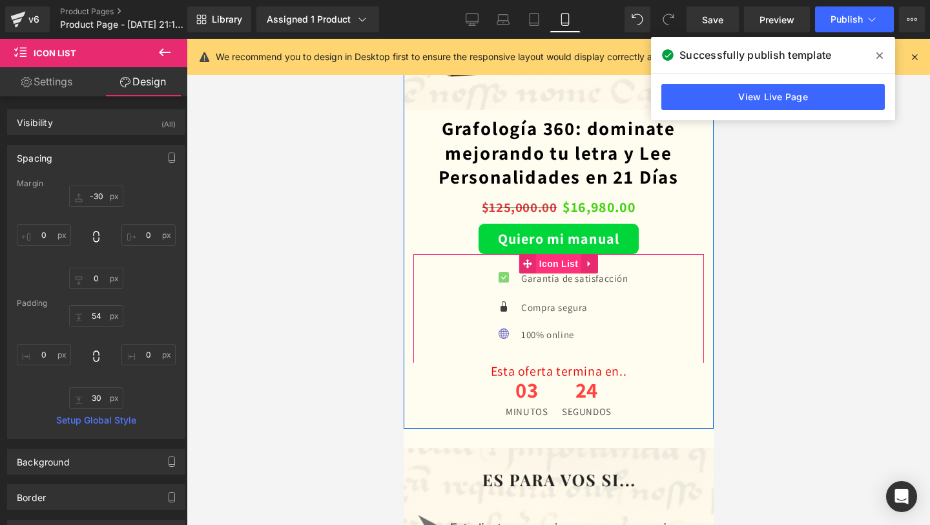
click at [547, 259] on span "Icon List" at bounding box center [558, 263] width 45 height 19
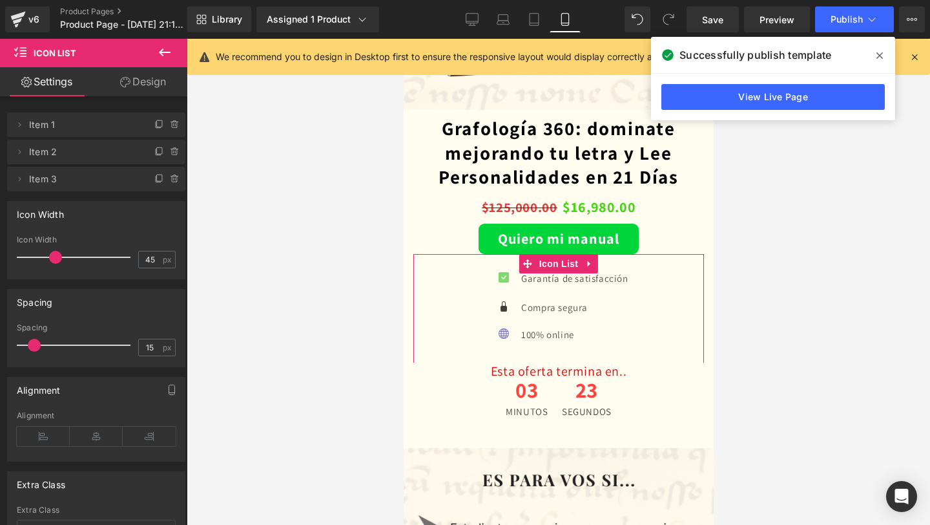
click at [147, 87] on link "Design" at bounding box center [143, 81] width 94 height 29
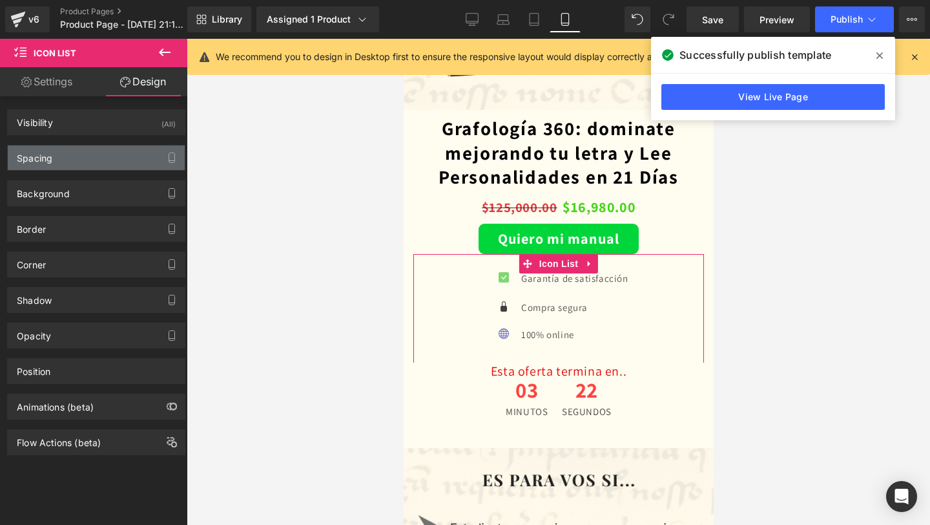
click at [103, 164] on div "Spacing" at bounding box center [96, 157] width 177 height 25
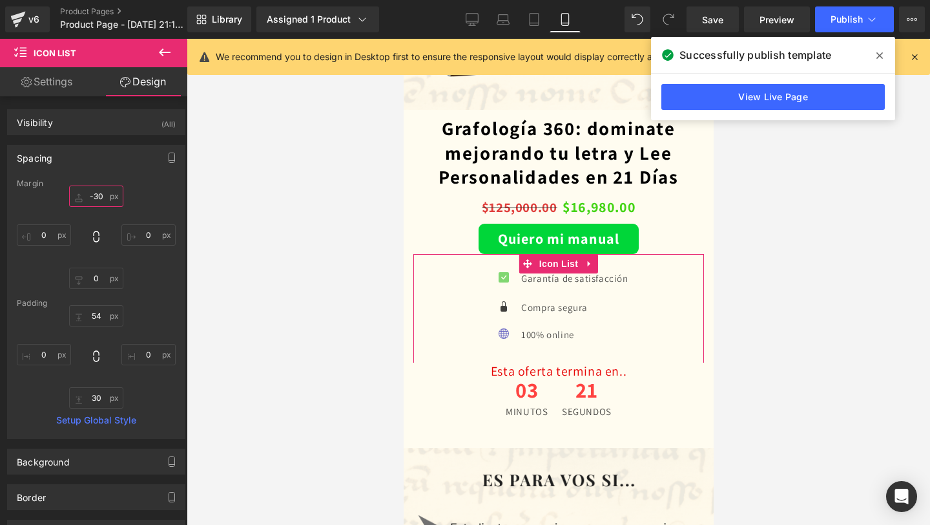
click at [103, 195] on input "-30" at bounding box center [96, 195] width 54 height 21
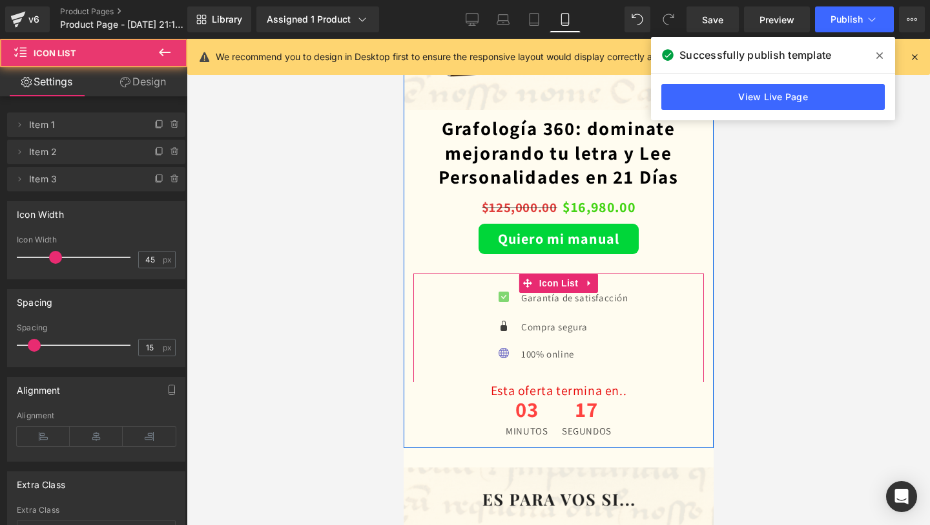
click at [516, 310] on ul "Icon Garantía de satisfacción Text Block Icon Compra segura Text Block Icon 100…" at bounding box center [557, 340] width 139 height 64
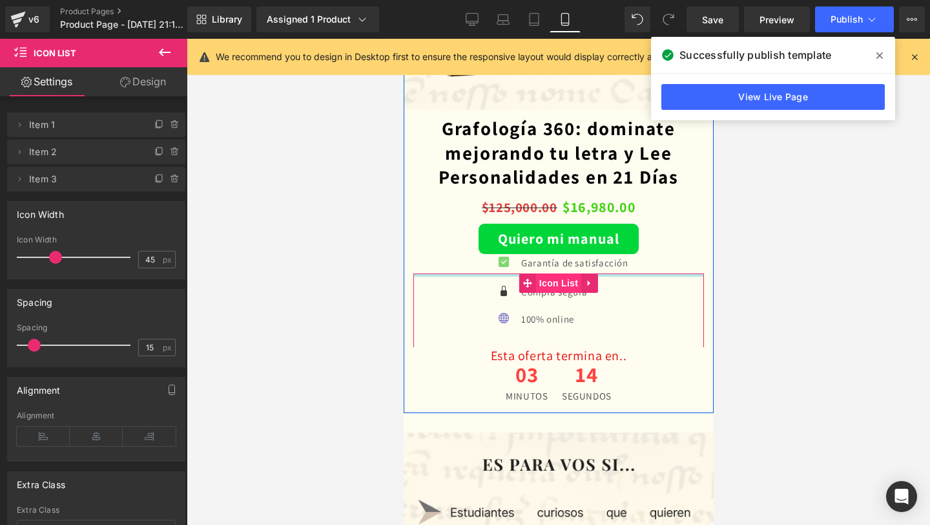
drag, startPoint x: 522, startPoint y: 303, endPoint x: 539, endPoint y: 280, distance: 28.2
click at [539, 280] on div "Icon Garantía de satisfacción Text Block Icon Compra segura Text Block Icon 100…" at bounding box center [558, 314] width 291 height 83
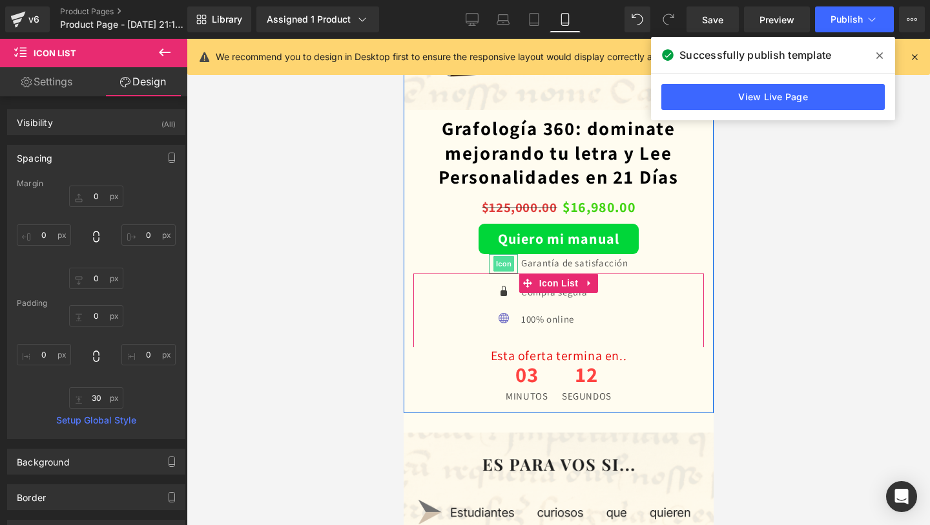
click at [501, 266] on span "Icon" at bounding box center [503, 264] width 21 height 16
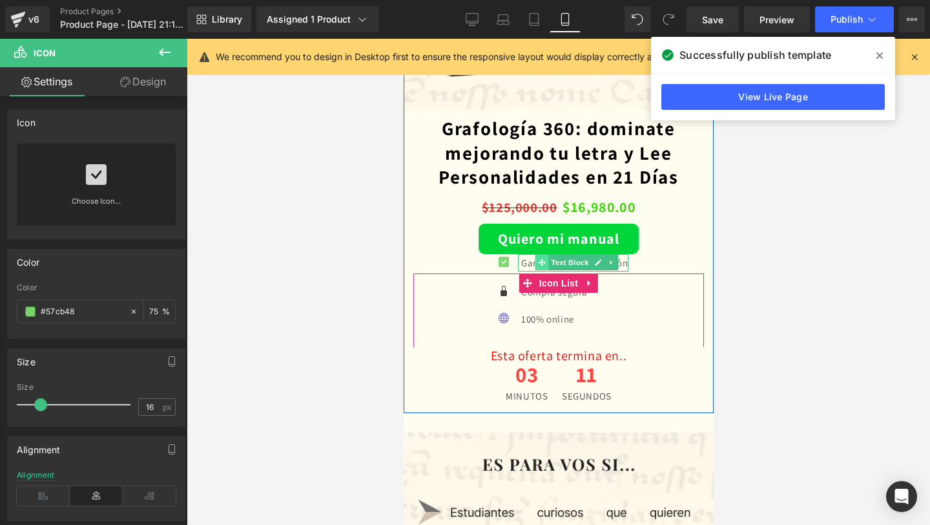
click at [535, 267] on span at bounding box center [542, 263] width 14 height 16
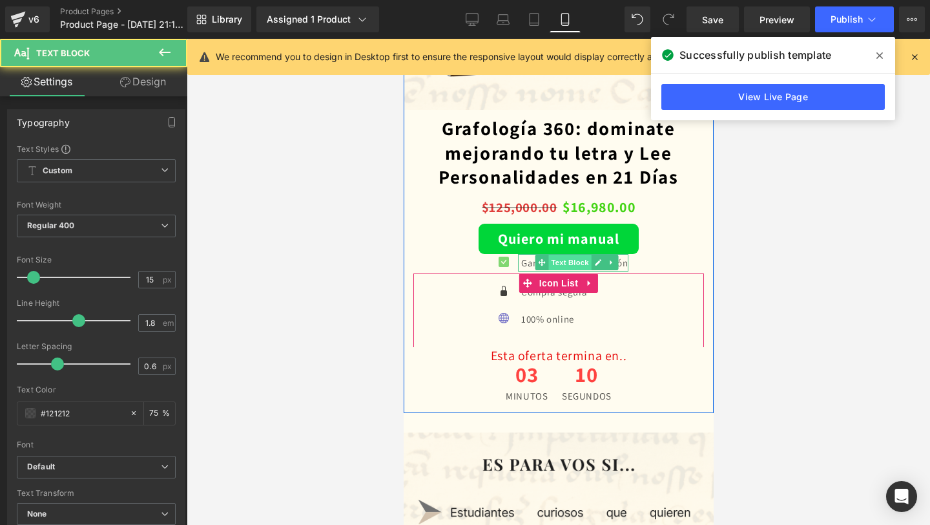
click at [548, 266] on span "Text Block" at bounding box center [569, 263] width 43 height 16
click at [501, 264] on span "Icon" at bounding box center [503, 265] width 21 height 16
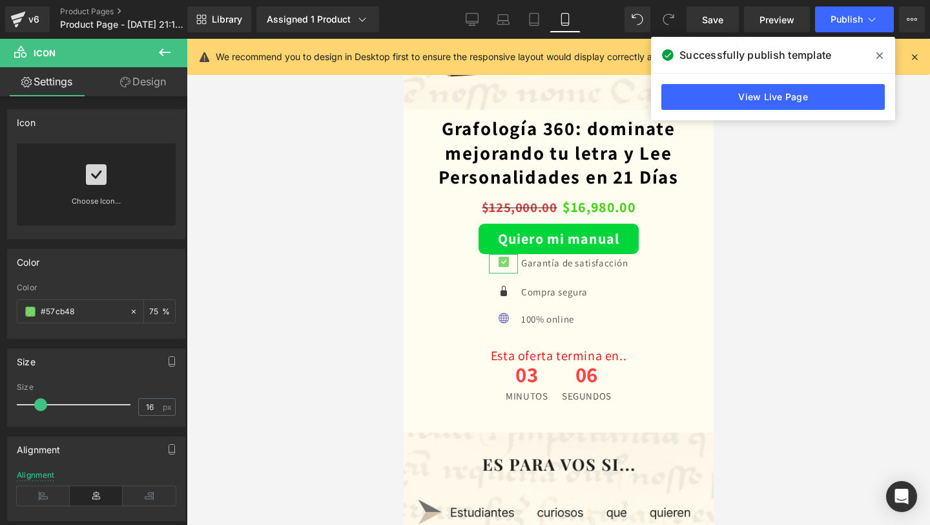
click at [150, 68] on link "Design" at bounding box center [143, 81] width 94 height 29
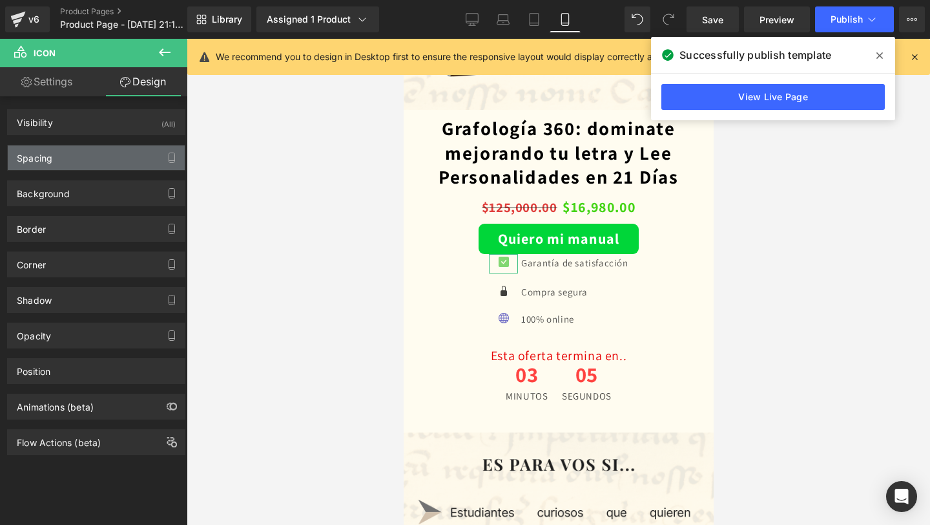
click at [64, 151] on div "Spacing" at bounding box center [96, 157] width 177 height 25
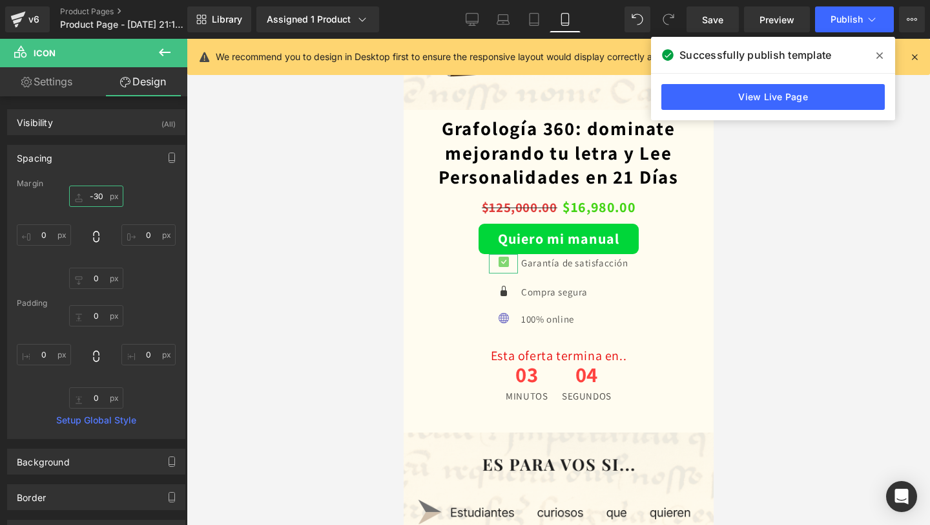
click at [101, 198] on input "-30" at bounding box center [96, 195] width 54 height 21
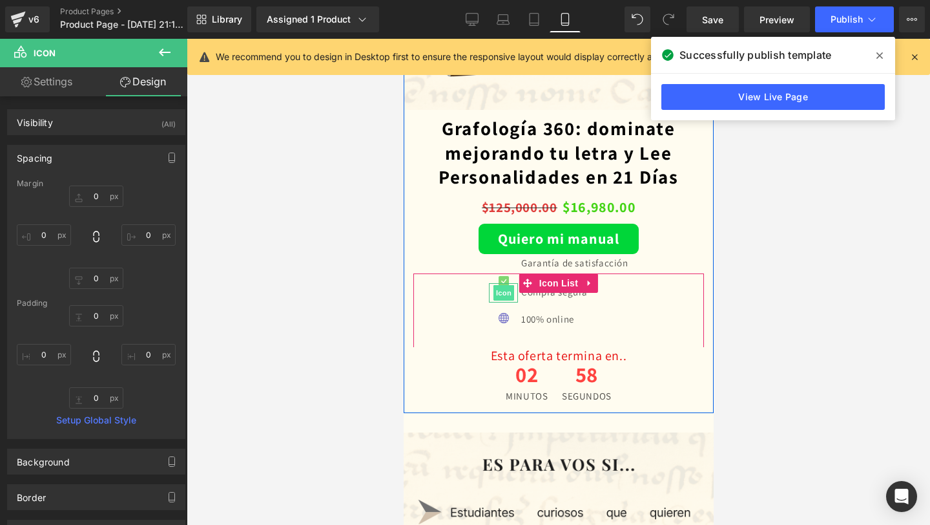
click at [500, 296] on span "Icon" at bounding box center [503, 293] width 21 height 16
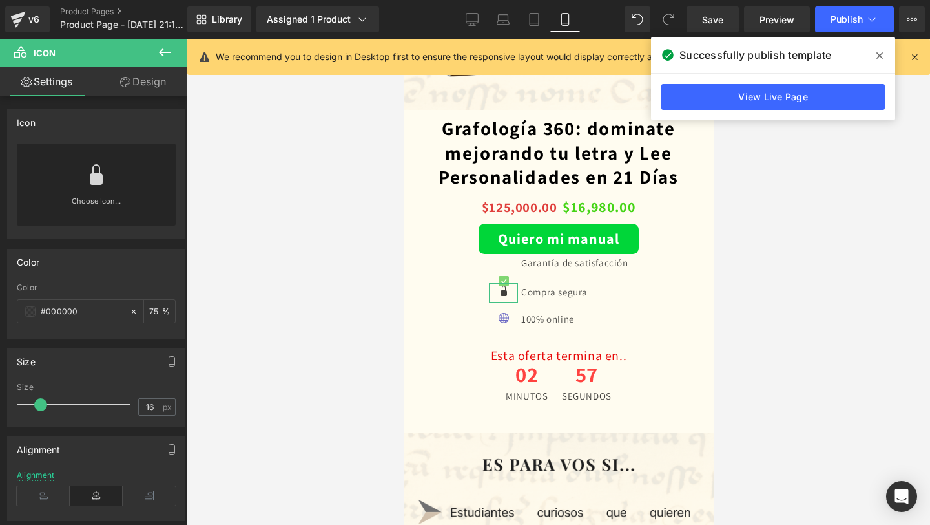
click at [145, 89] on link "Design" at bounding box center [143, 81] width 94 height 29
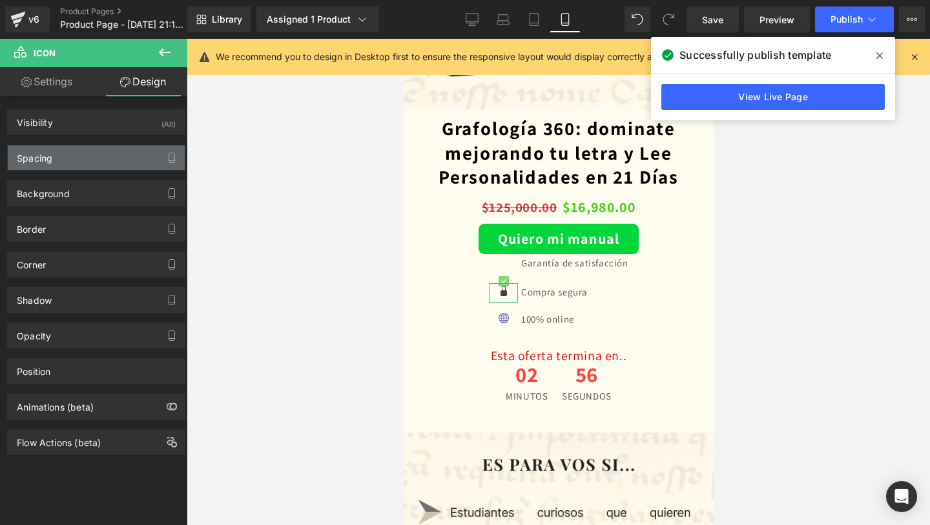
click at [112, 165] on div "Spacing" at bounding box center [96, 157] width 177 height 25
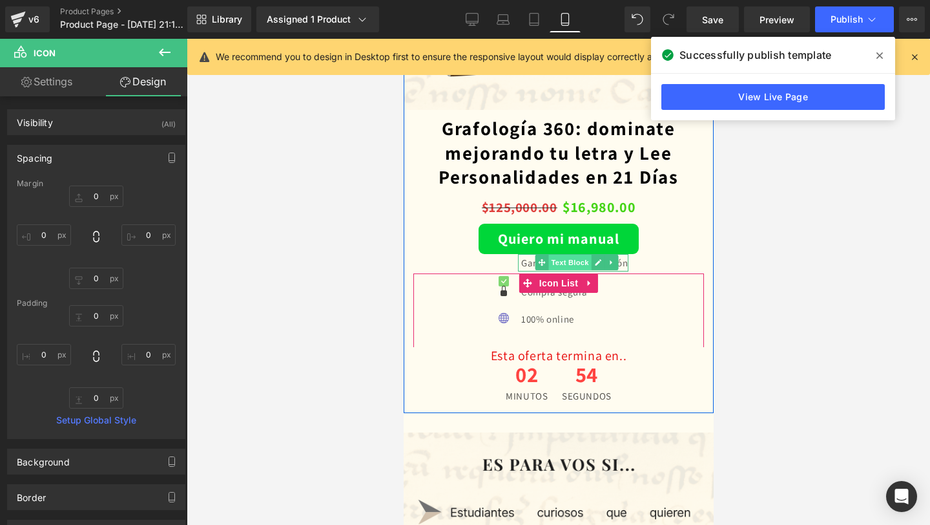
click at [576, 261] on span "Text Block" at bounding box center [569, 263] width 43 height 16
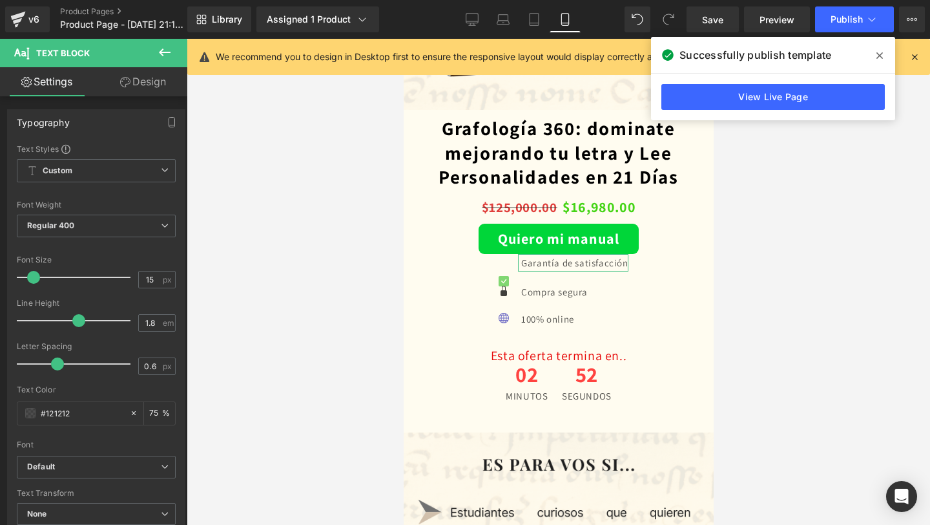
drag, startPoint x: 137, startPoint y: 85, endPoint x: 99, endPoint y: 160, distance: 83.8
click at [137, 85] on link "Design" at bounding box center [143, 81] width 94 height 29
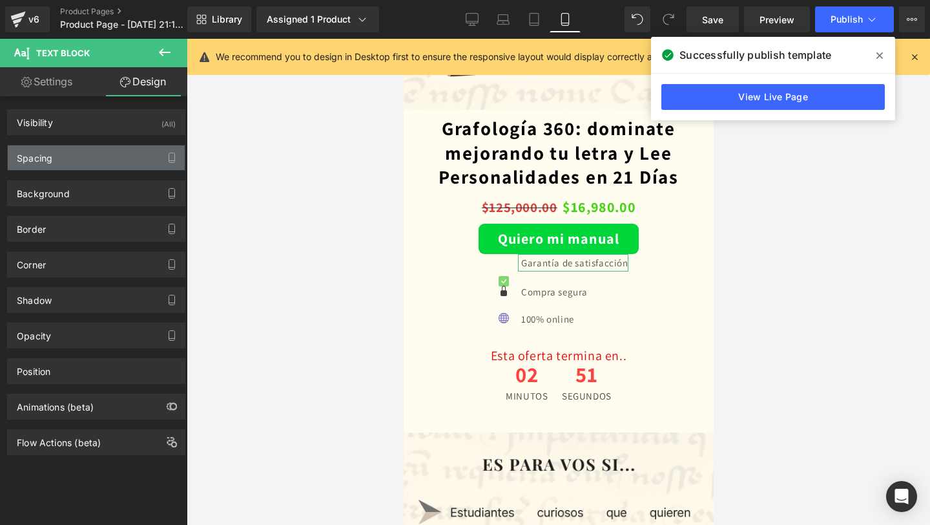
click at [99, 161] on div "Spacing" at bounding box center [96, 157] width 177 height 25
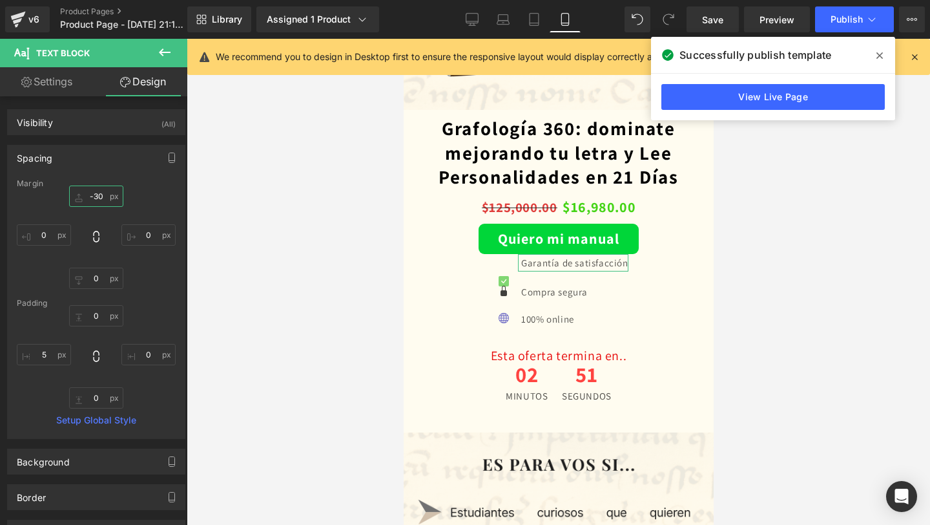
click at [103, 199] on input "-30" at bounding box center [96, 195] width 54 height 21
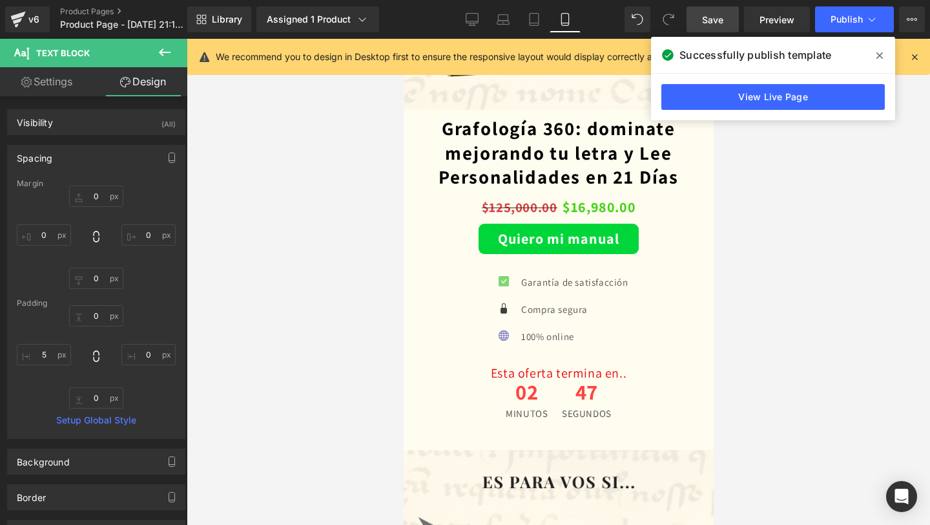
click at [707, 24] on span "Save" at bounding box center [712, 20] width 21 height 14
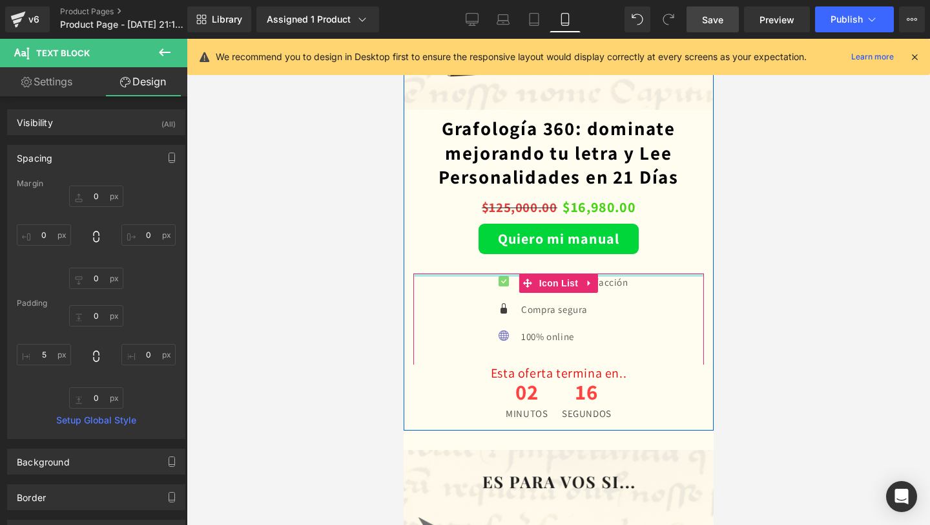
click at [494, 277] on div at bounding box center [558, 274] width 291 height 3
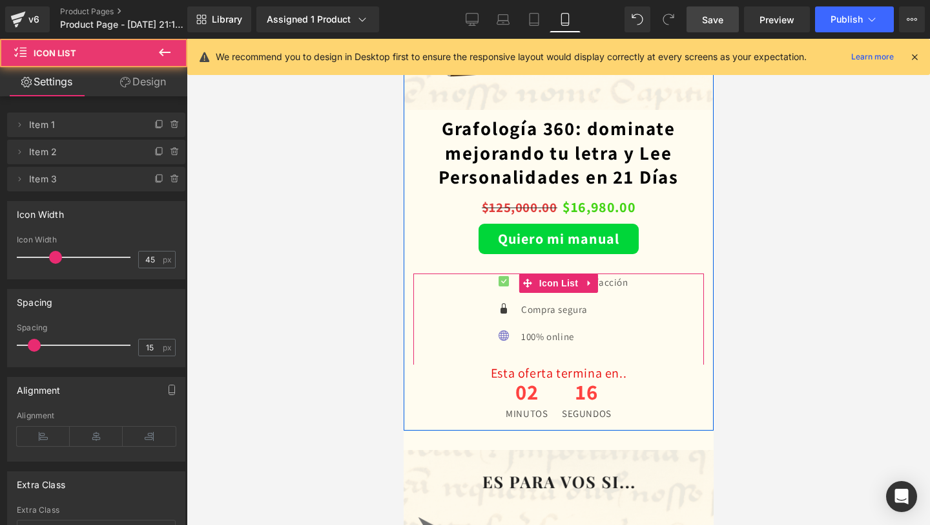
click at [497, 280] on span "Icon" at bounding box center [503, 283] width 21 height 16
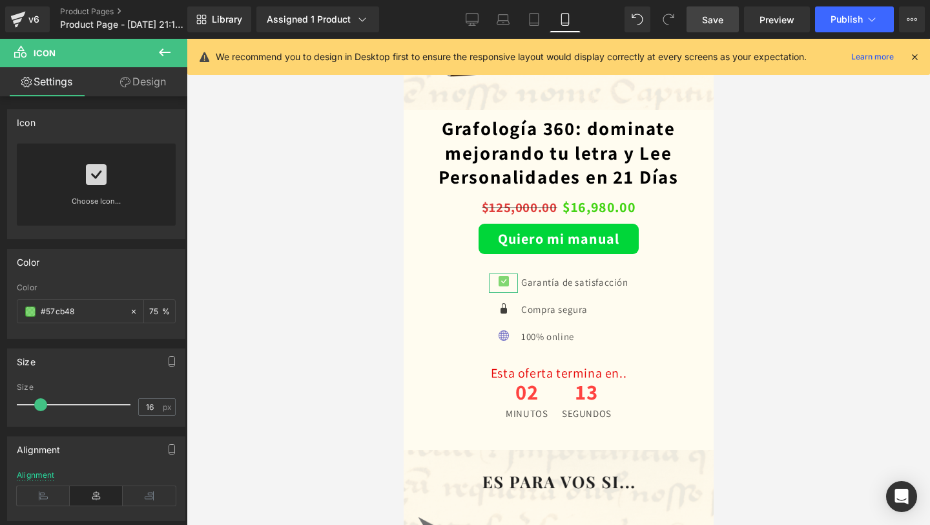
click at [149, 83] on link "Design" at bounding box center [143, 81] width 94 height 29
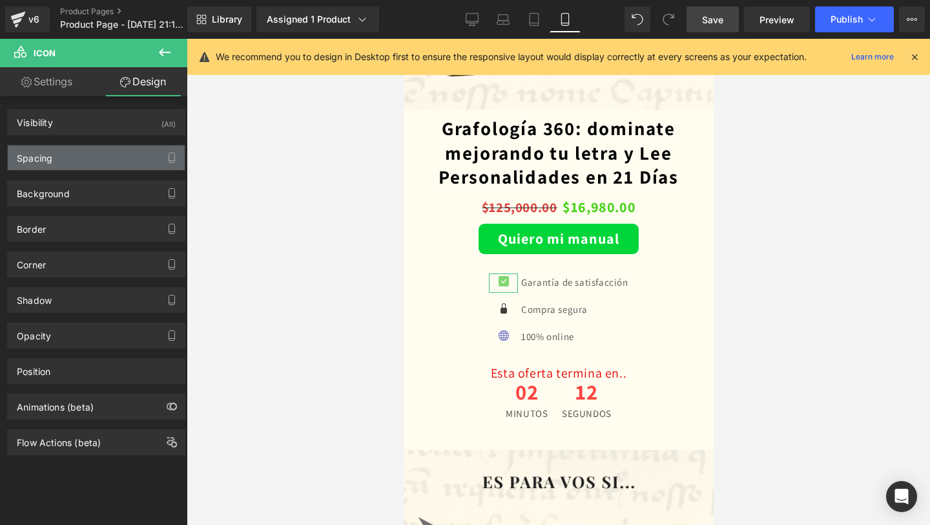
click at [98, 165] on div "Spacing" at bounding box center [96, 157] width 177 height 25
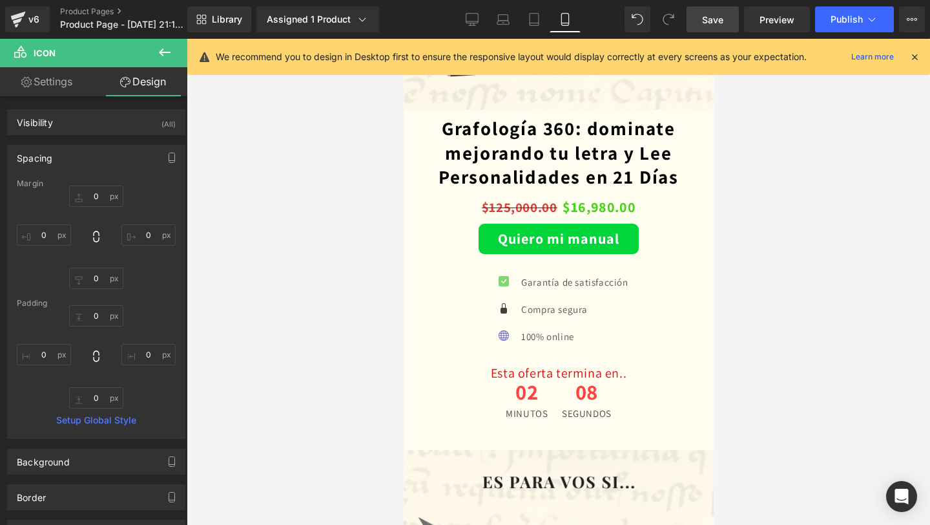
click at [573, 17] on link "Mobile" at bounding box center [565, 19] width 31 height 26
click at [532, 18] on icon at bounding box center [534, 19] width 13 height 13
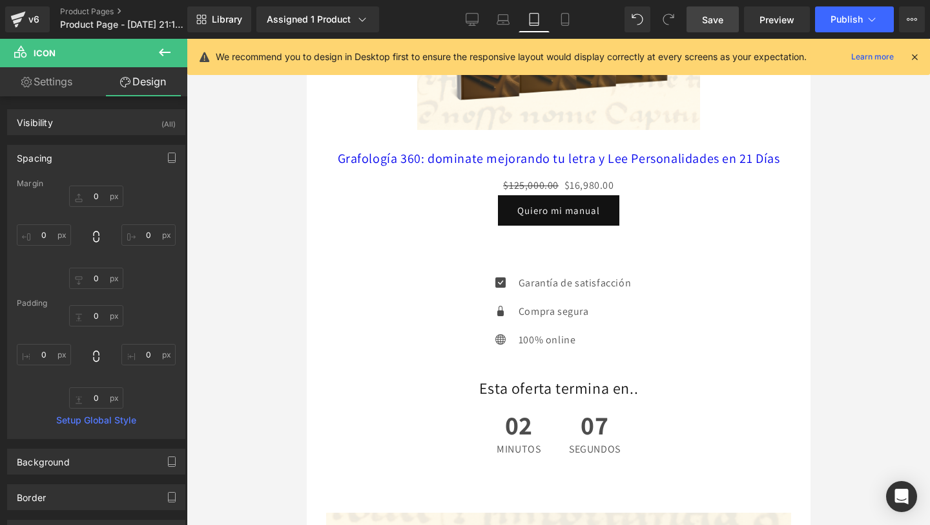
type input "0"
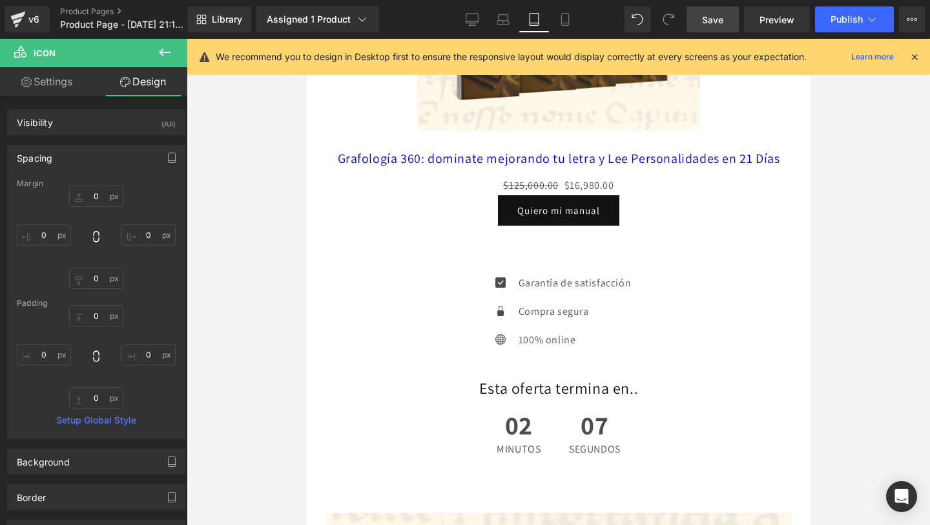
type input "0"
click at [494, 23] on link "Laptop" at bounding box center [503, 19] width 31 height 26
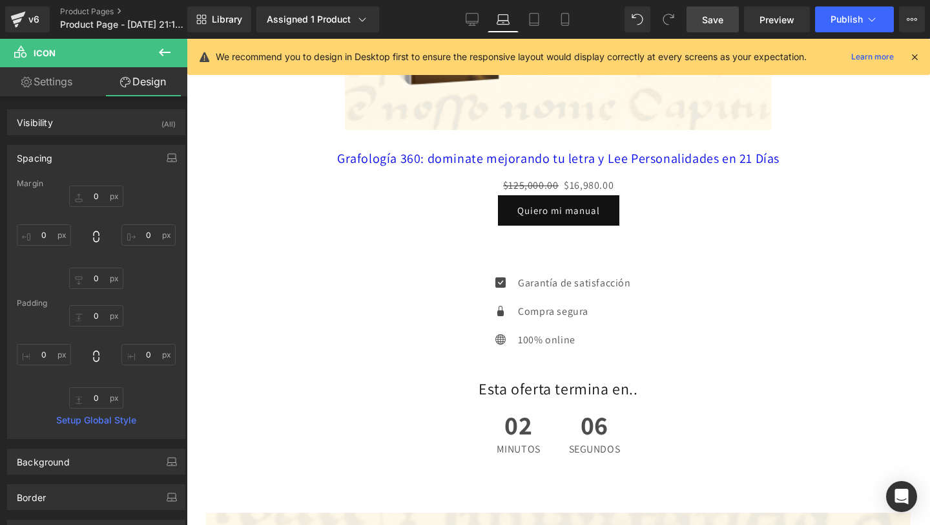
type input "0"
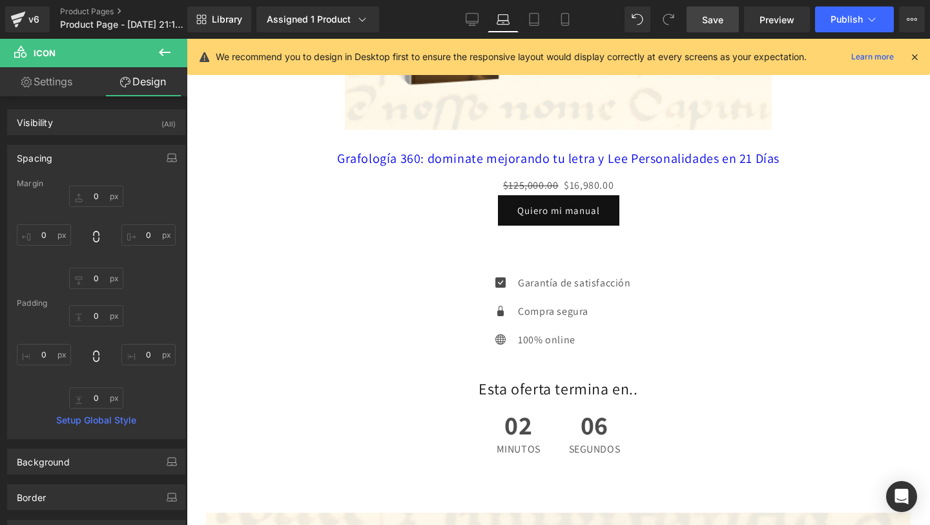
type input "0"
click at [572, 20] on link "Mobile" at bounding box center [565, 19] width 31 height 26
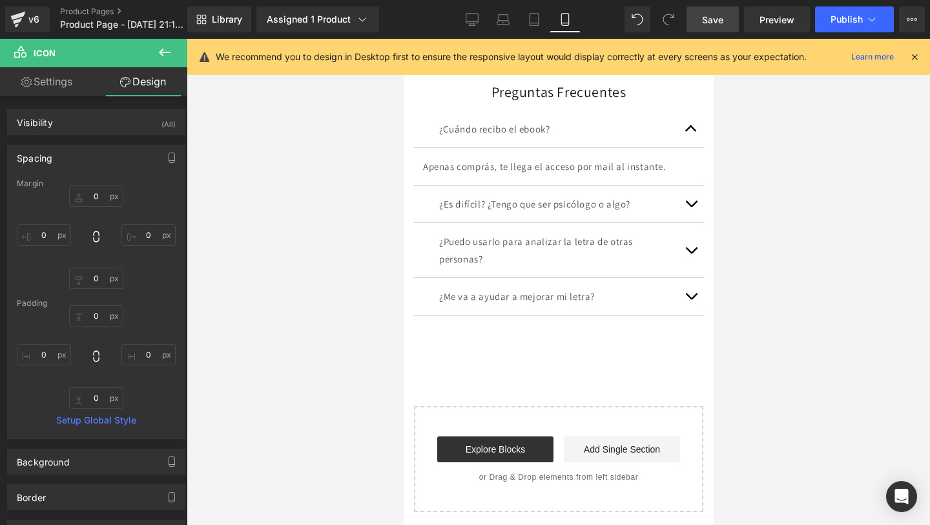
type input "0"
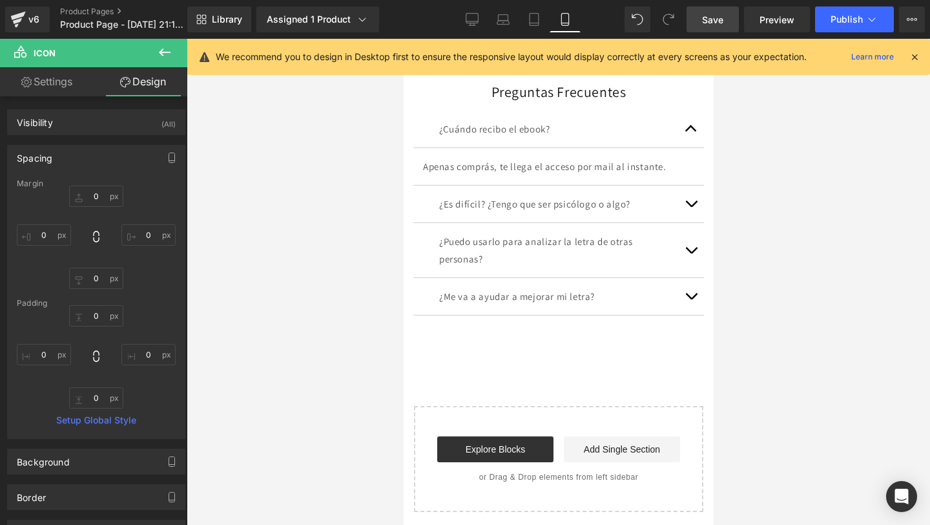
type input "0"
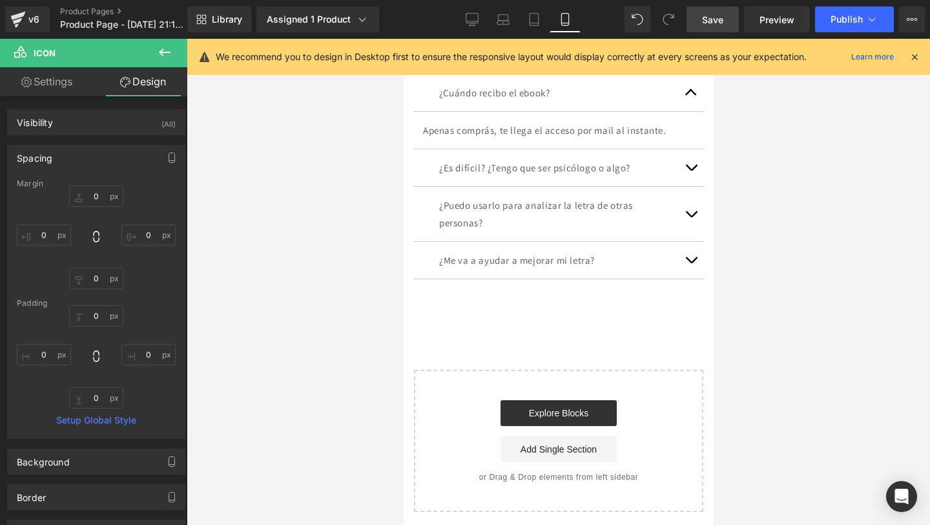
scroll to position [2150, 0]
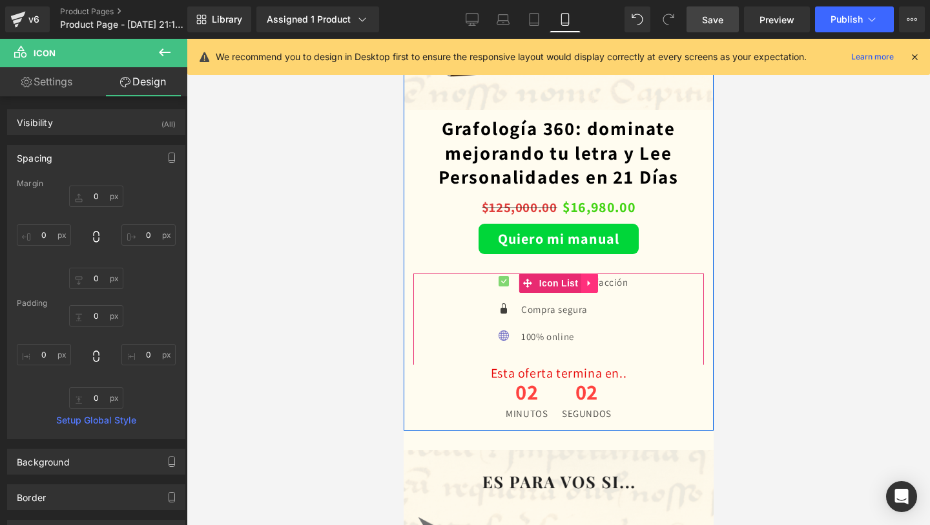
click at [583, 282] on link at bounding box center [589, 282] width 17 height 19
click at [582, 284] on icon at bounding box center [580, 282] width 9 height 9
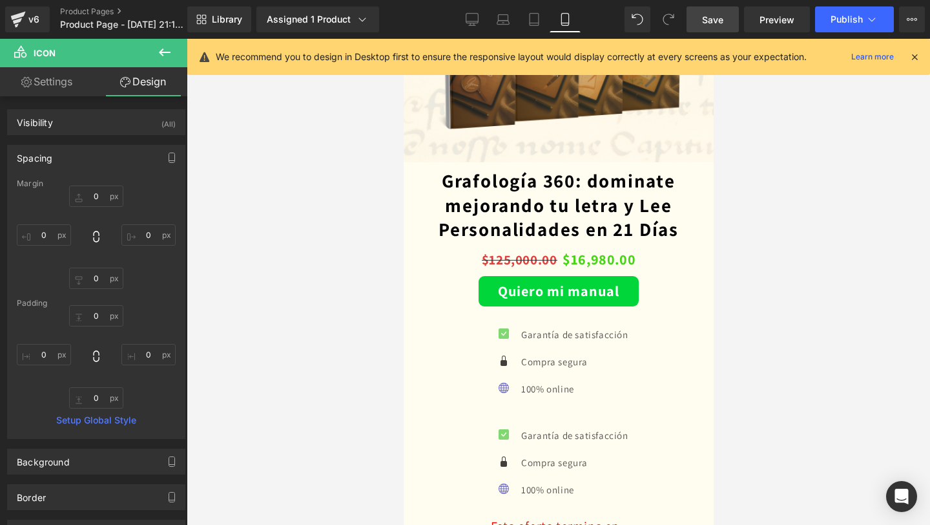
scroll to position [2095, 0]
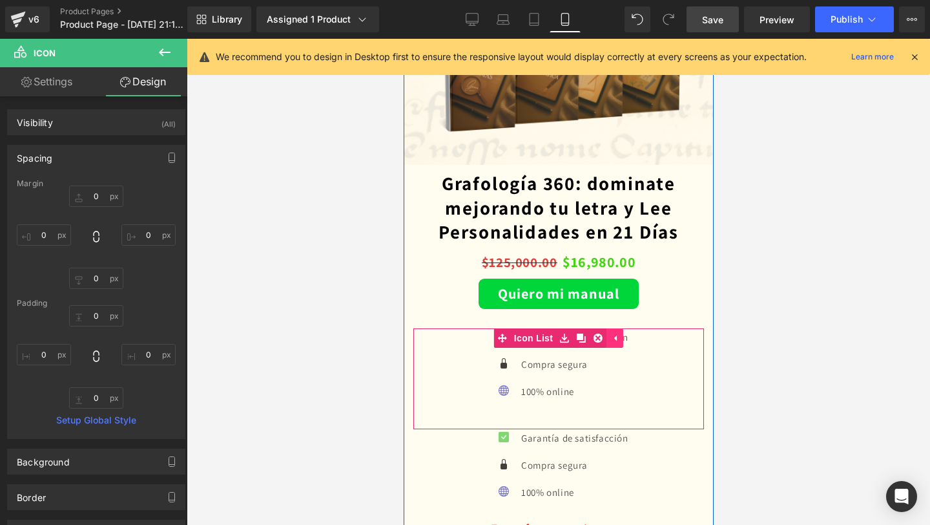
click at [612, 335] on icon at bounding box center [614, 338] width 9 height 10
click at [592, 339] on icon at bounding box center [589, 338] width 9 height 10
click at [594, 338] on icon at bounding box center [597, 337] width 9 height 9
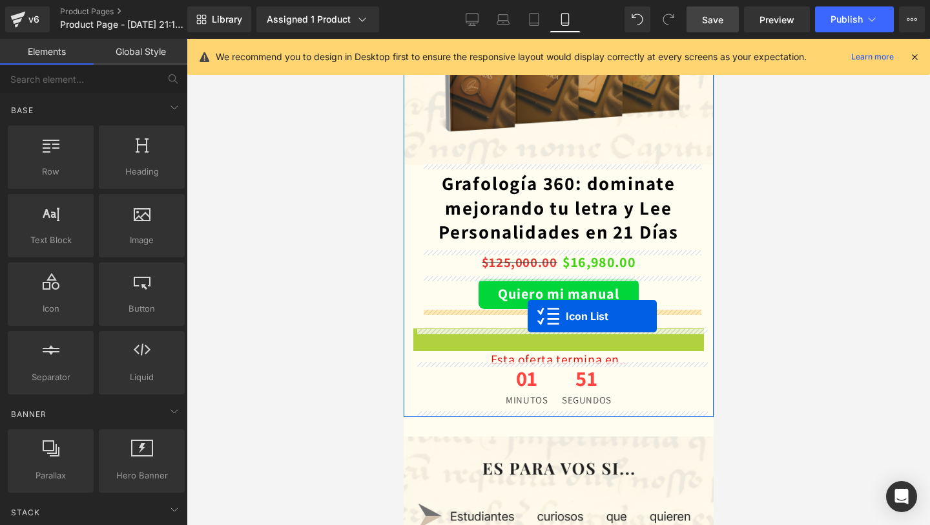
drag, startPoint x: 529, startPoint y: 334, endPoint x: 527, endPoint y: 316, distance: 18.1
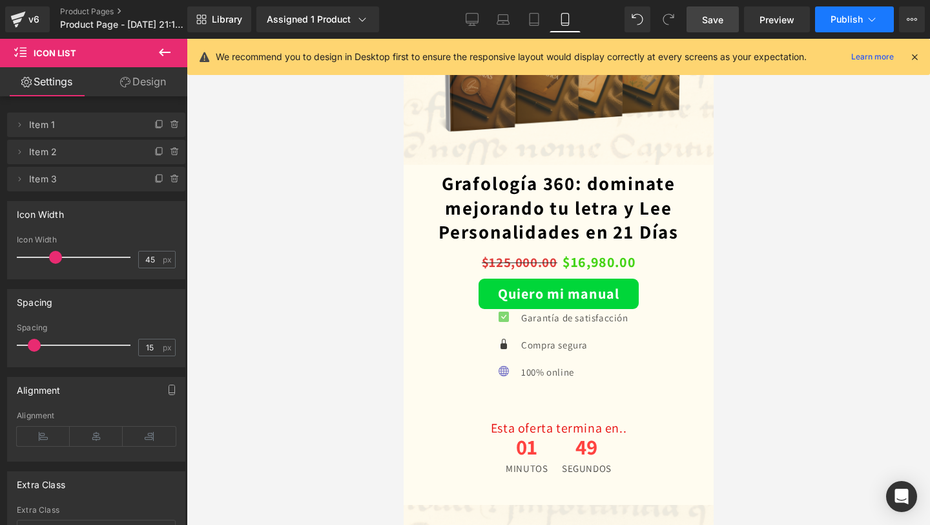
click at [848, 25] on button "Publish" at bounding box center [854, 19] width 79 height 26
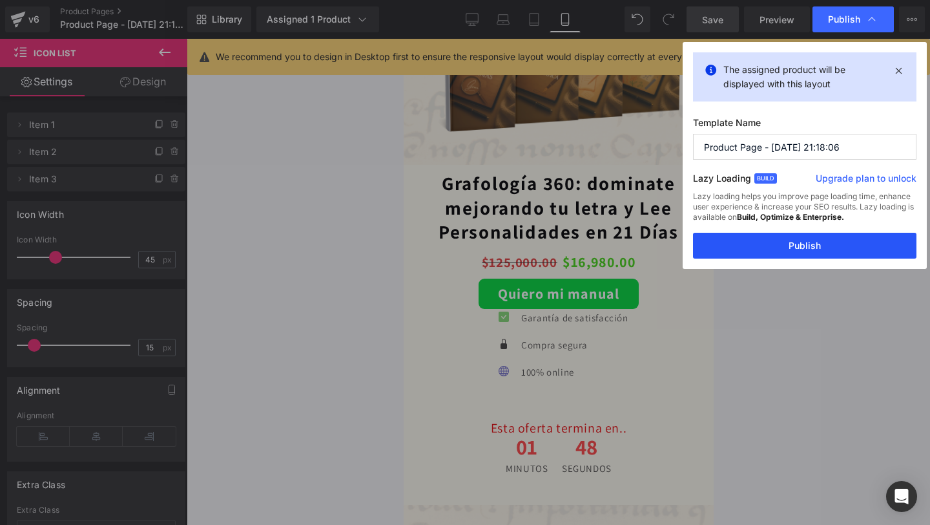
click at [768, 242] on button "Publish" at bounding box center [805, 246] width 224 height 26
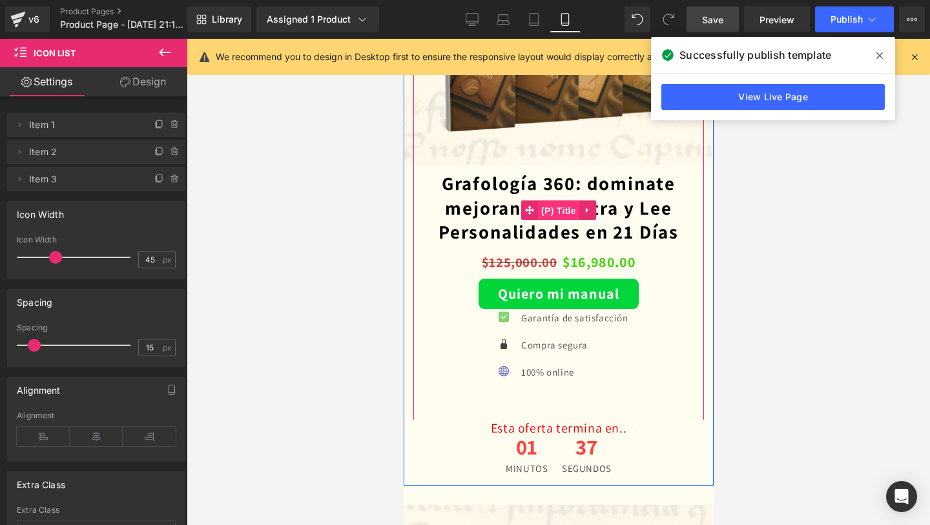
click at [559, 215] on span "(P) Title" at bounding box center [558, 210] width 41 height 19
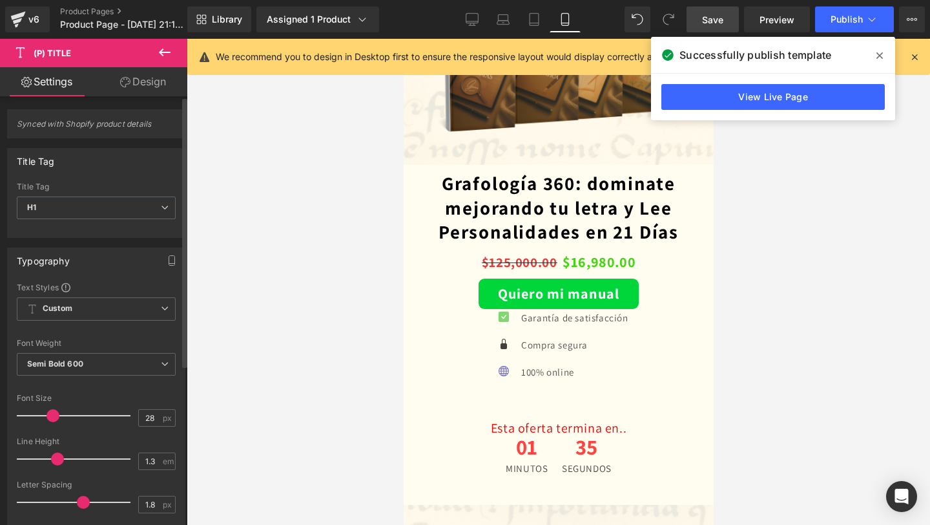
click at [52, 405] on div at bounding box center [76, 416] width 107 height 26
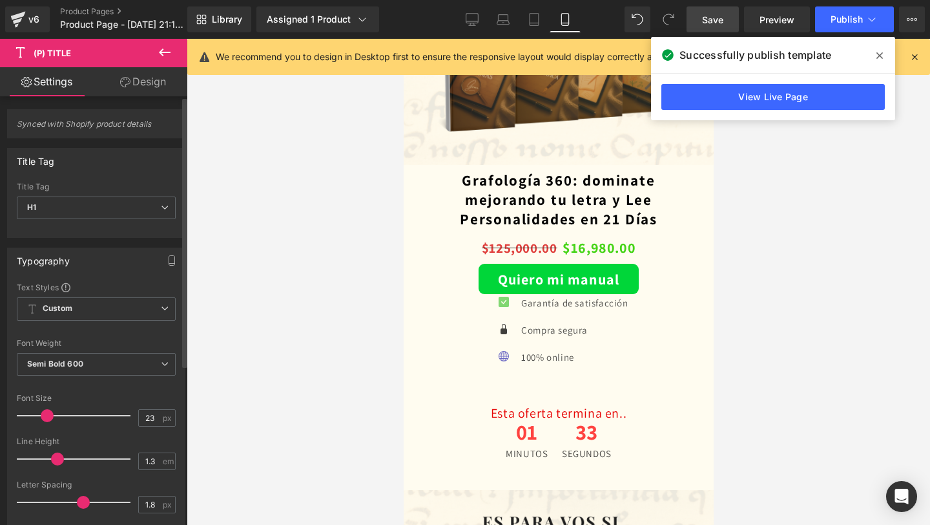
type input "24"
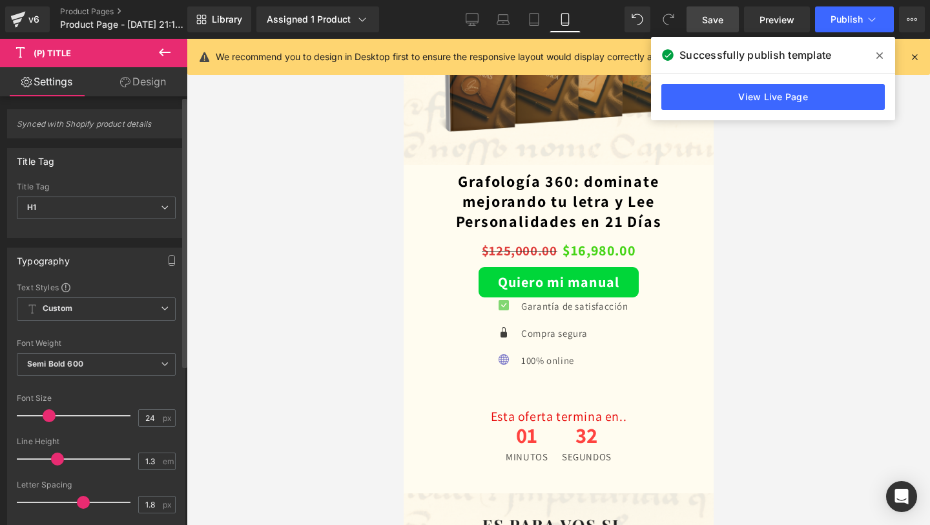
click at [48, 419] on span at bounding box center [49, 415] width 13 height 13
click at [878, 49] on span at bounding box center [880, 55] width 21 height 21
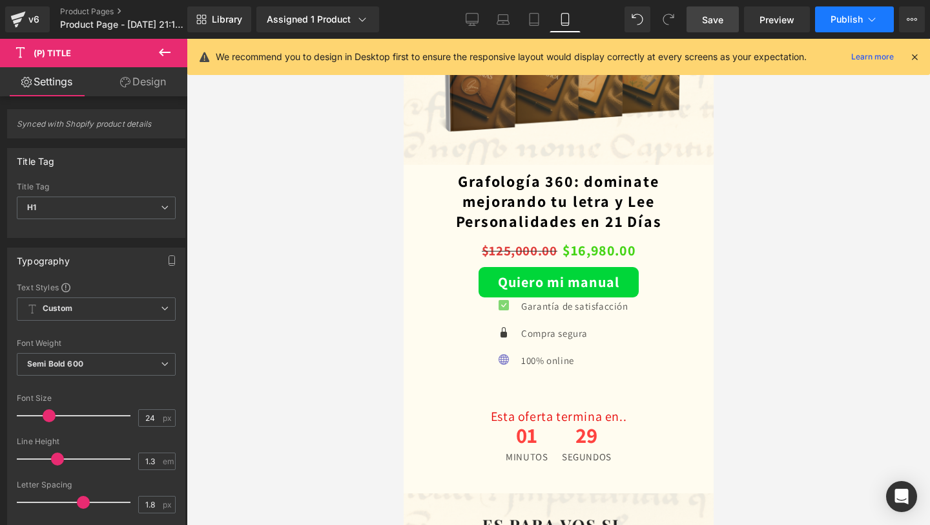
click at [844, 19] on span "Publish" at bounding box center [847, 19] width 32 height 10
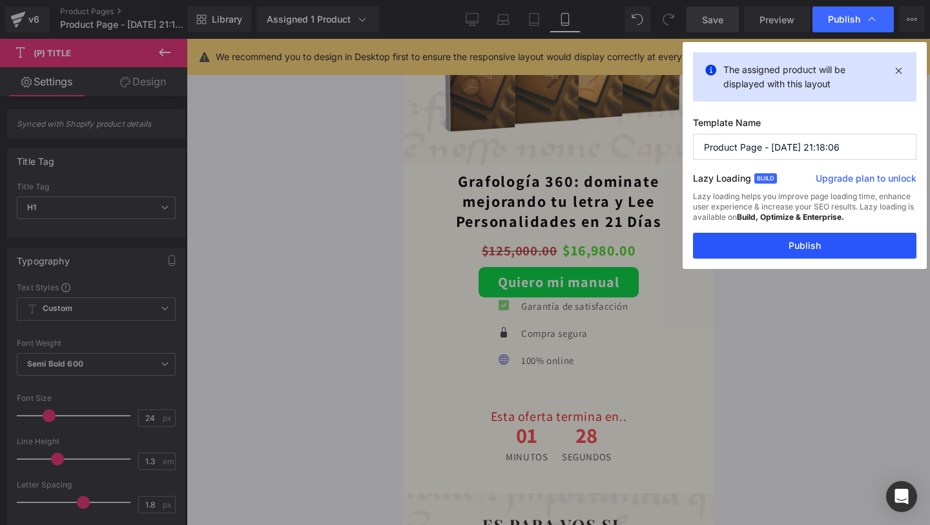
click at [781, 252] on button "Publish" at bounding box center [805, 246] width 224 height 26
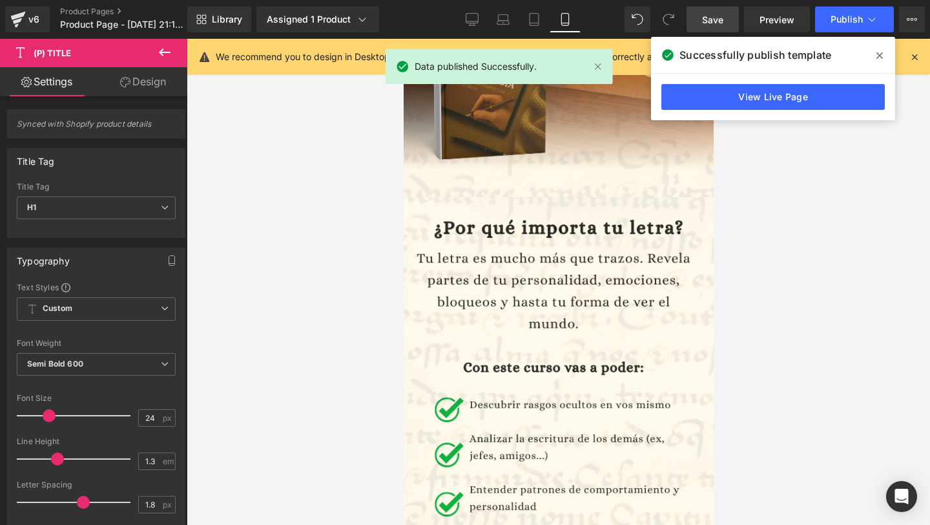
scroll to position [0, 0]
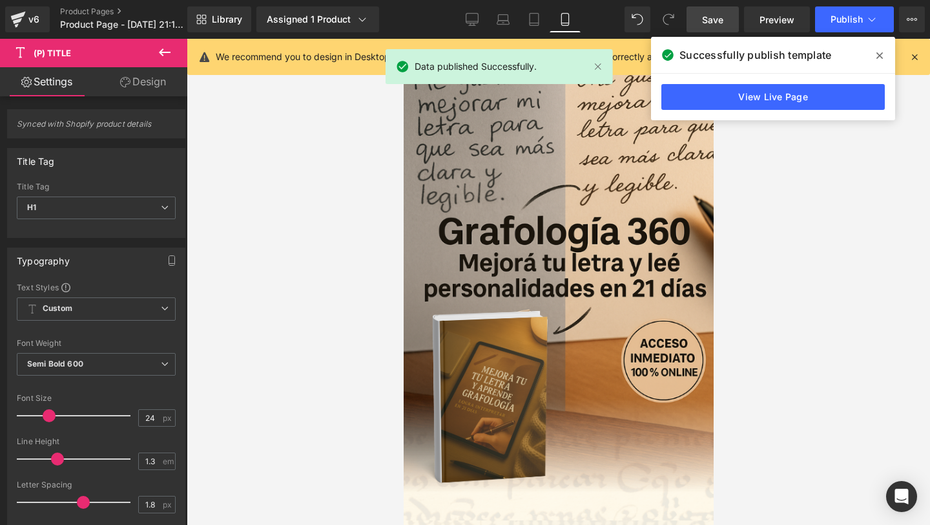
click at [877, 47] on span at bounding box center [880, 55] width 21 height 21
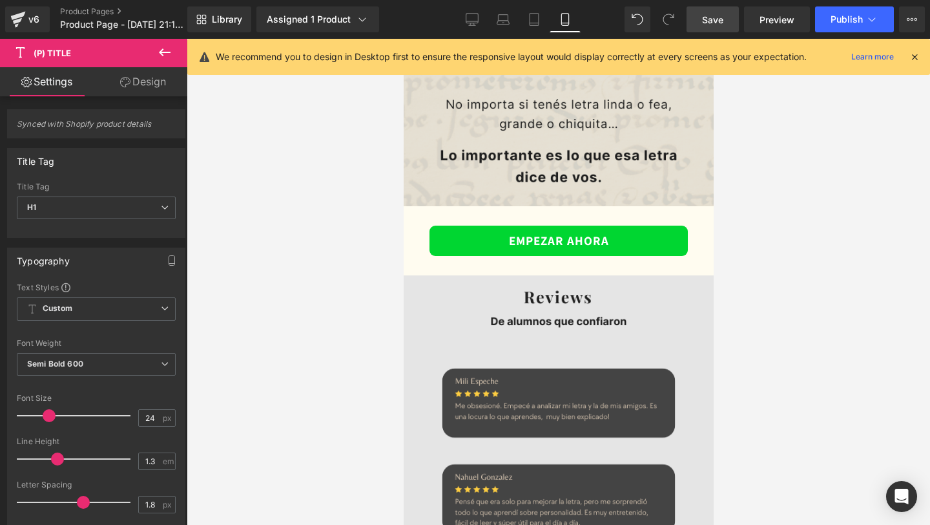
scroll to position [2871, 0]
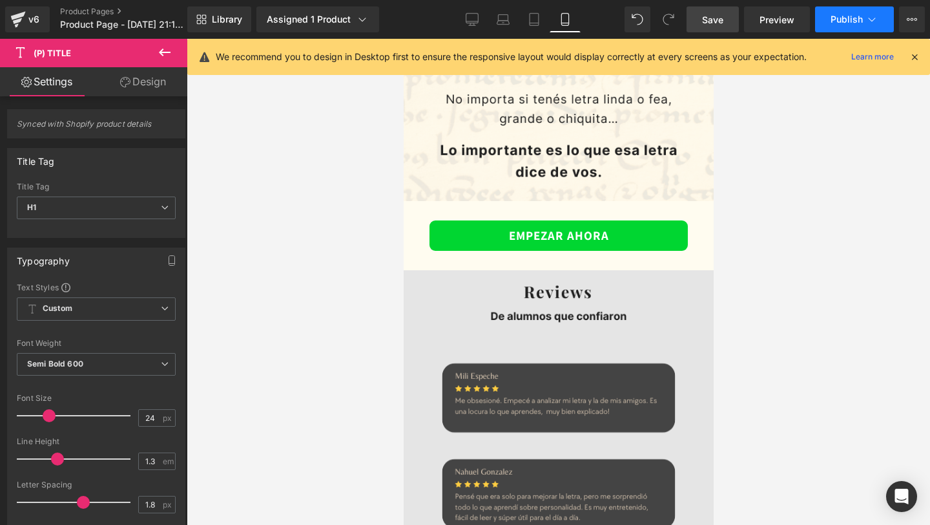
click at [849, 22] on span "Publish" at bounding box center [847, 19] width 32 height 10
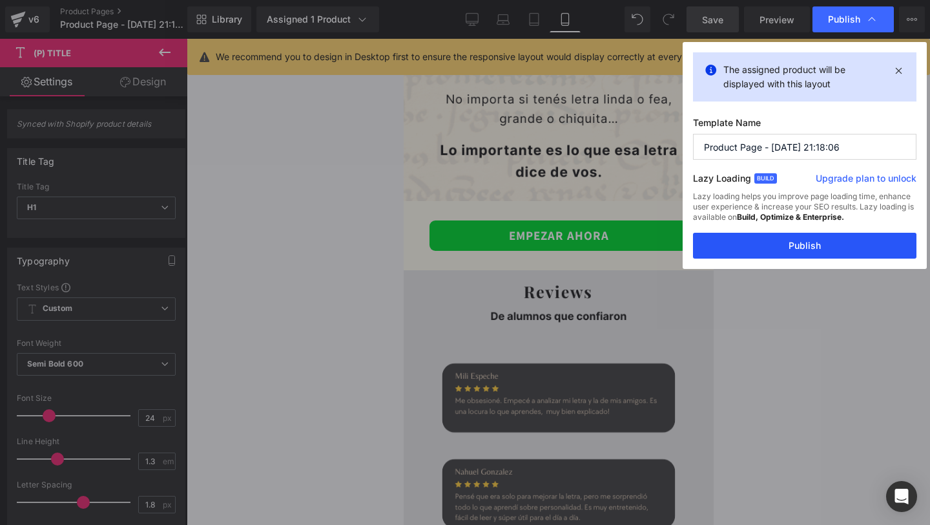
click at [733, 244] on button "Publish" at bounding box center [805, 246] width 224 height 26
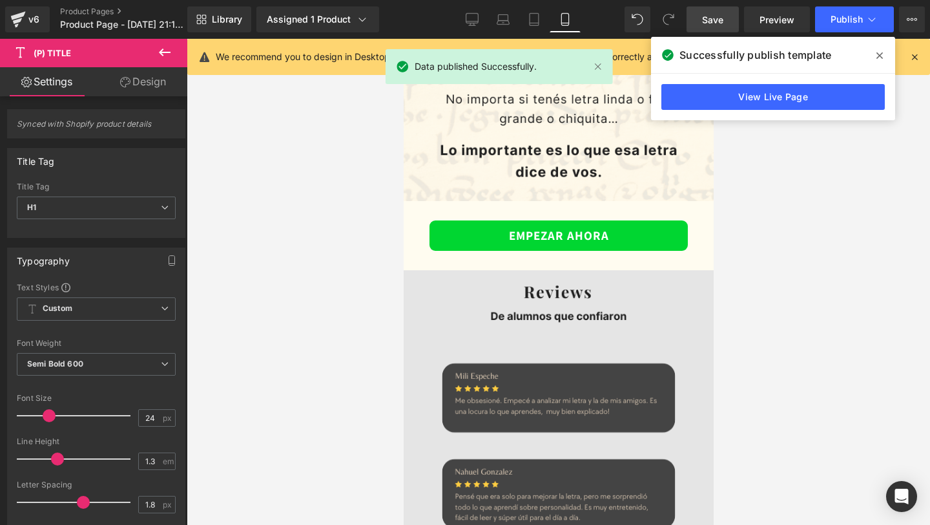
click at [880, 52] on icon at bounding box center [880, 55] width 6 height 10
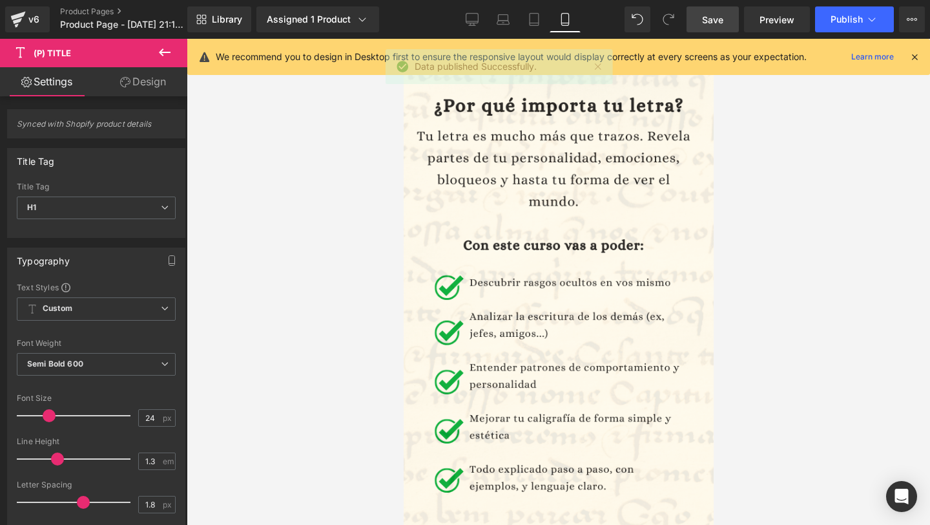
scroll to position [0, 0]
